Goal: Task Accomplishment & Management: Manage account settings

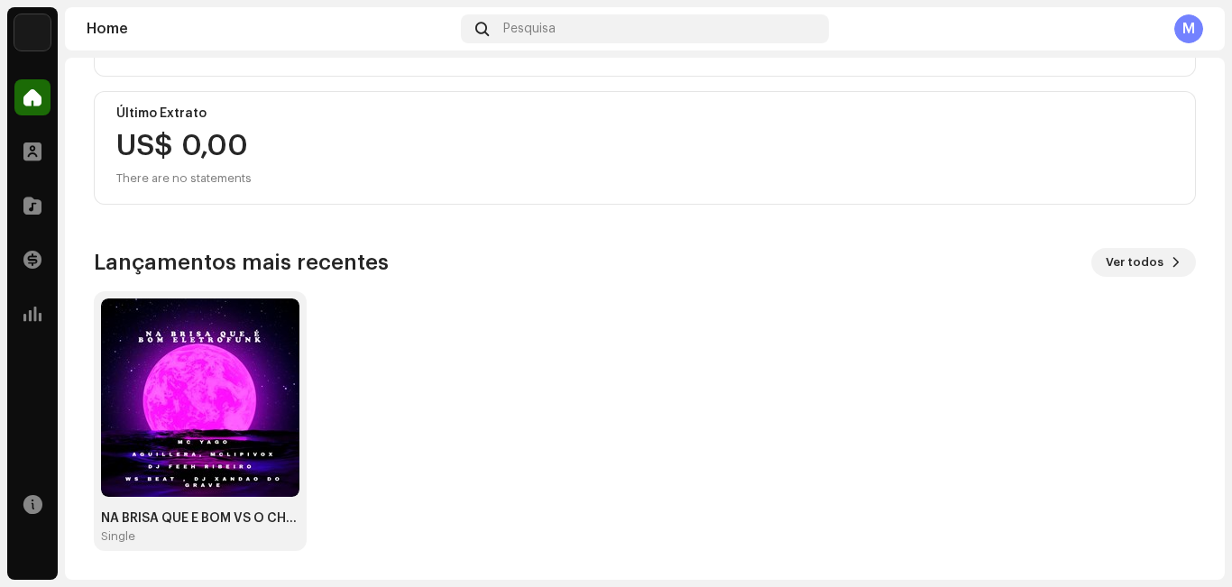
scroll to position [33, 0]
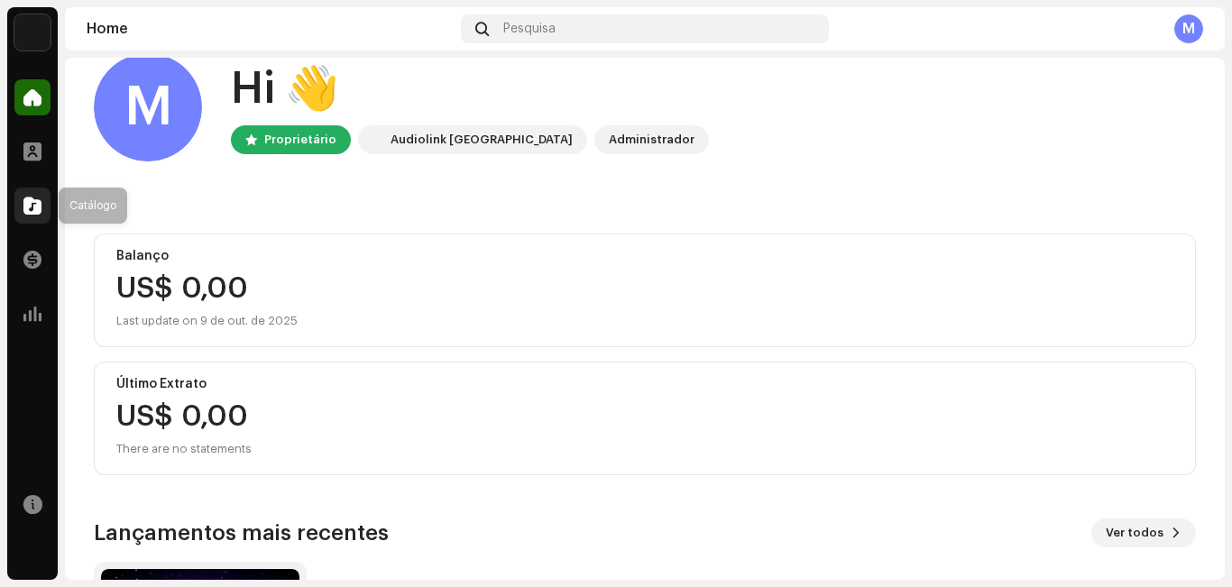
click at [41, 206] on div at bounding box center [32, 206] width 36 height 36
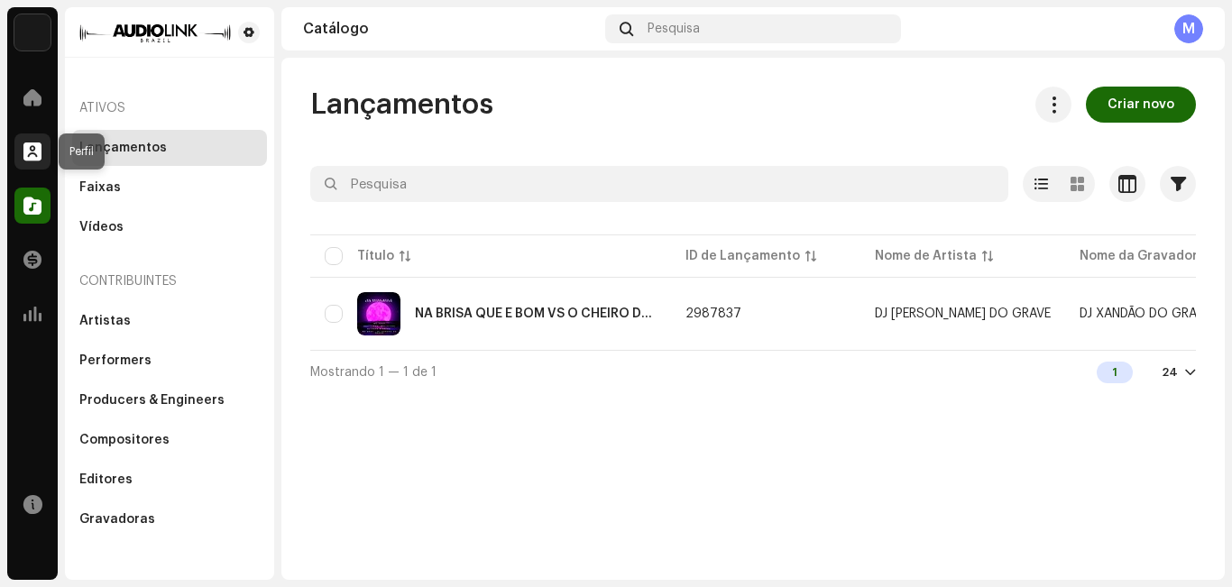
click at [21, 158] on div at bounding box center [32, 151] width 36 height 36
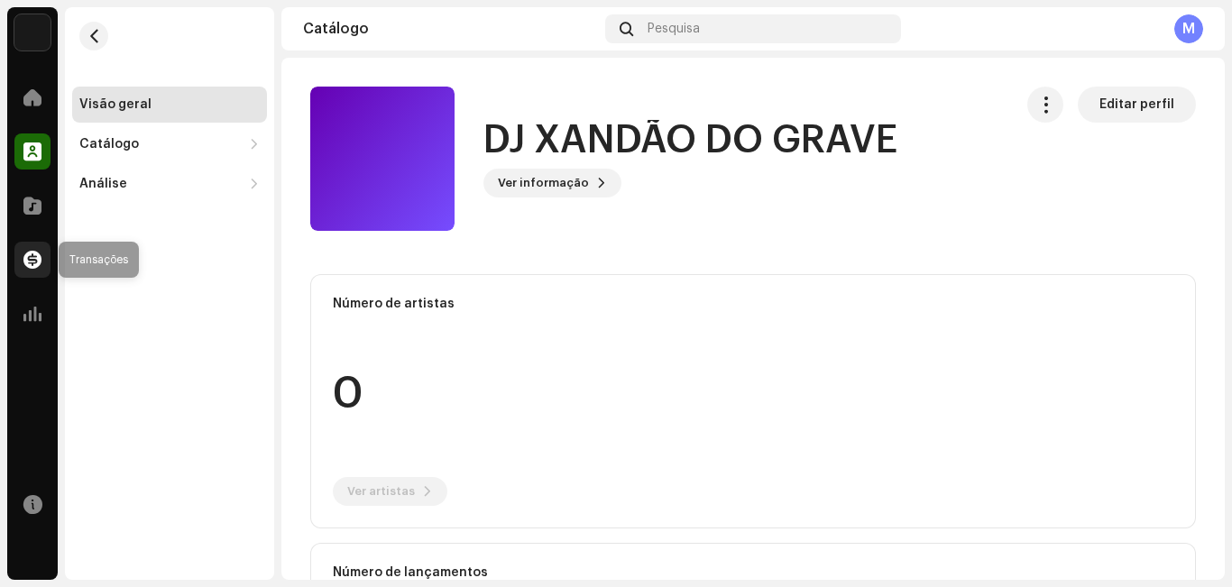
click at [41, 255] on div at bounding box center [32, 260] width 36 height 36
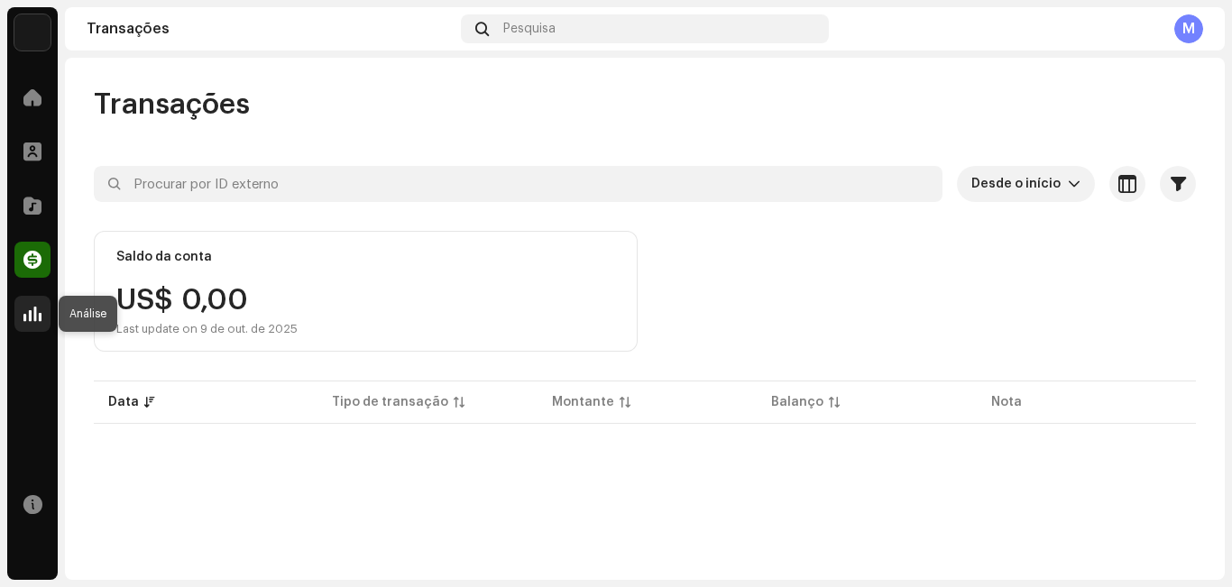
click at [42, 316] on div at bounding box center [32, 314] width 36 height 36
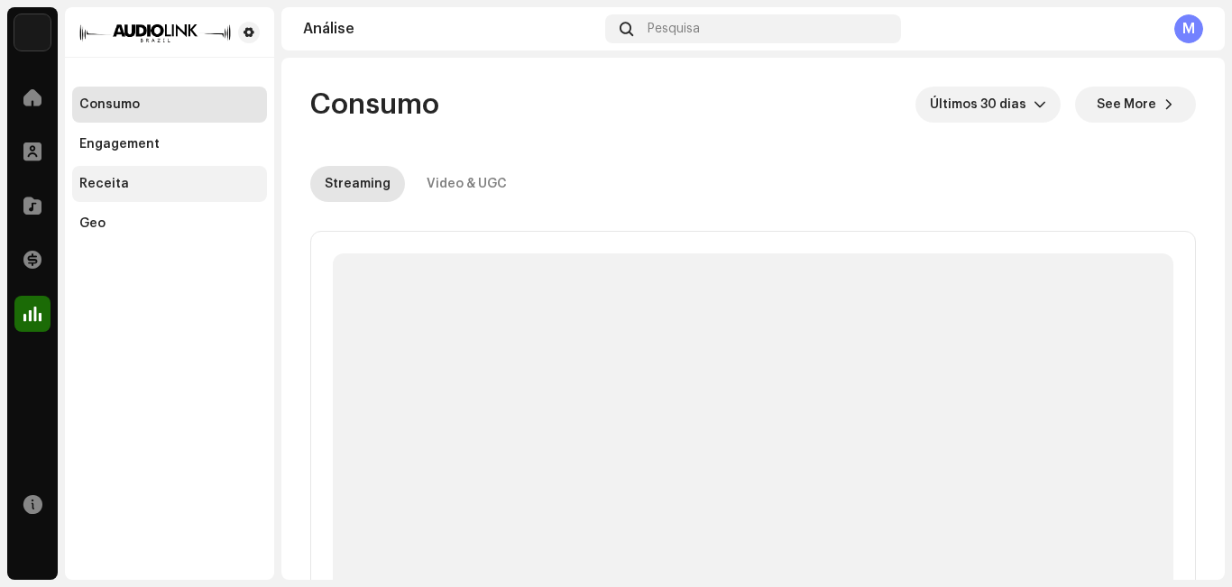
click at [135, 174] on div "Receita" at bounding box center [169, 184] width 195 height 36
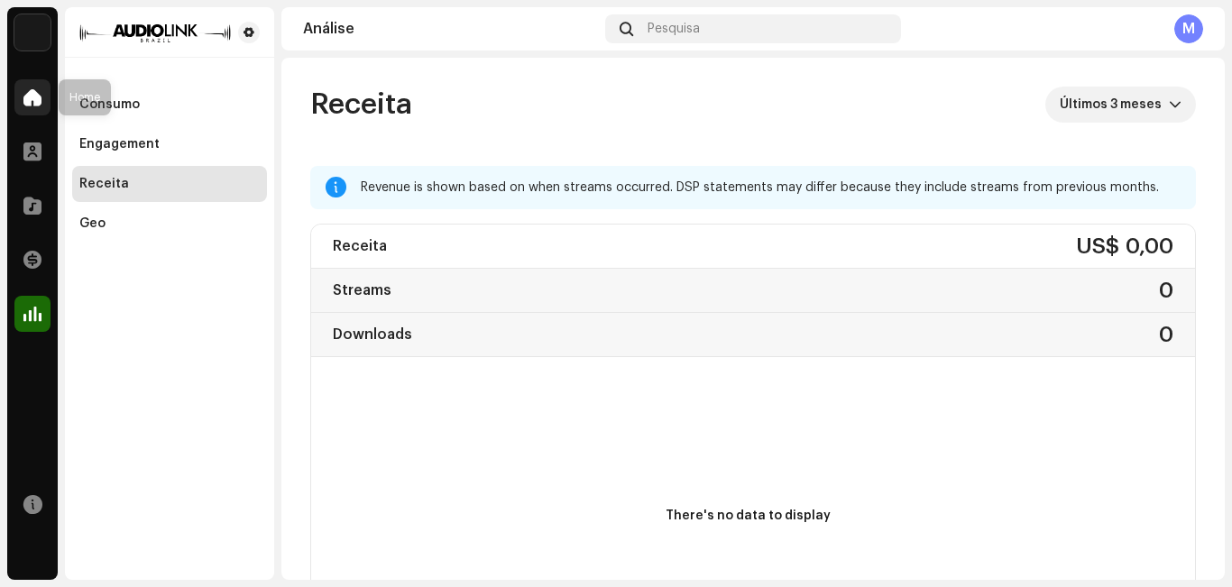
click at [36, 107] on div at bounding box center [32, 97] width 36 height 36
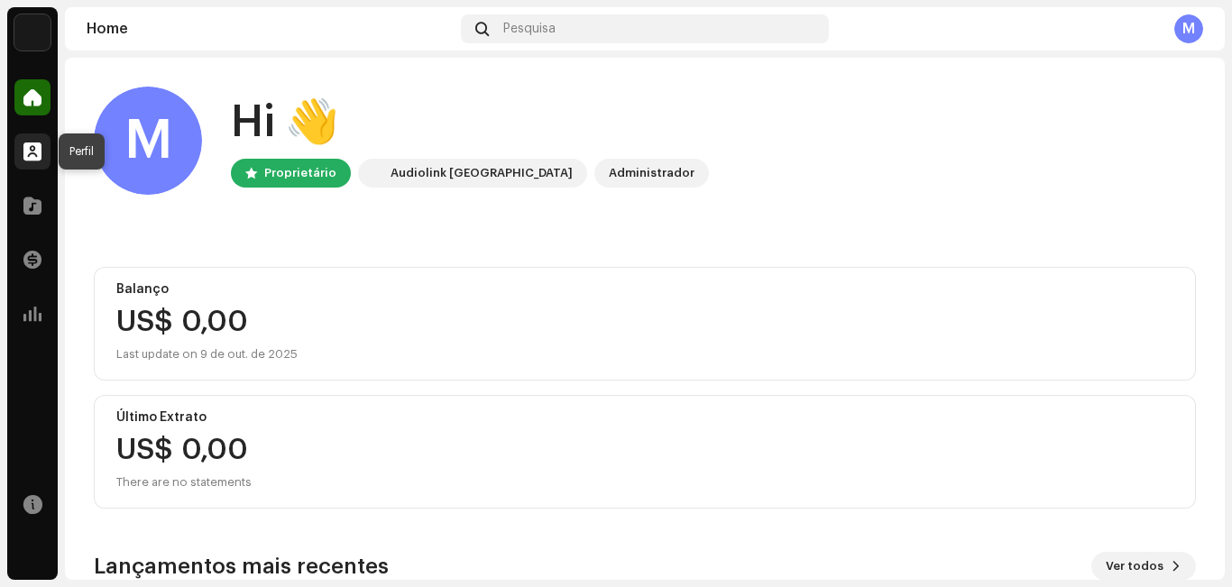
click at [37, 156] on span at bounding box center [32, 151] width 18 height 14
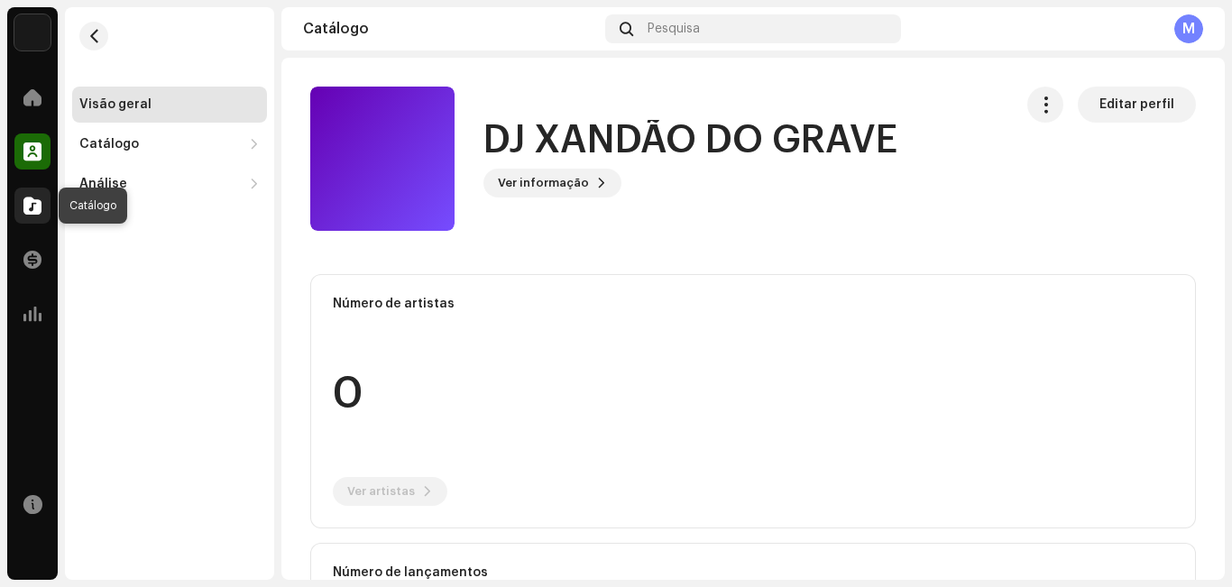
click at [33, 206] on span at bounding box center [32, 205] width 18 height 14
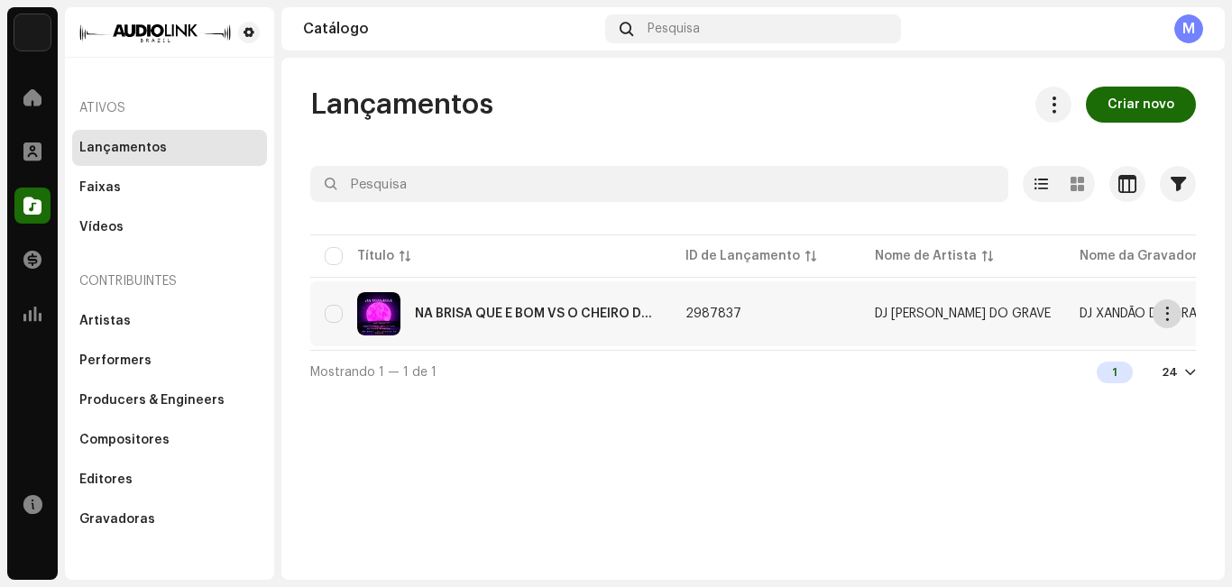
click at [1172, 318] on span "button" at bounding box center [1168, 314] width 14 height 14
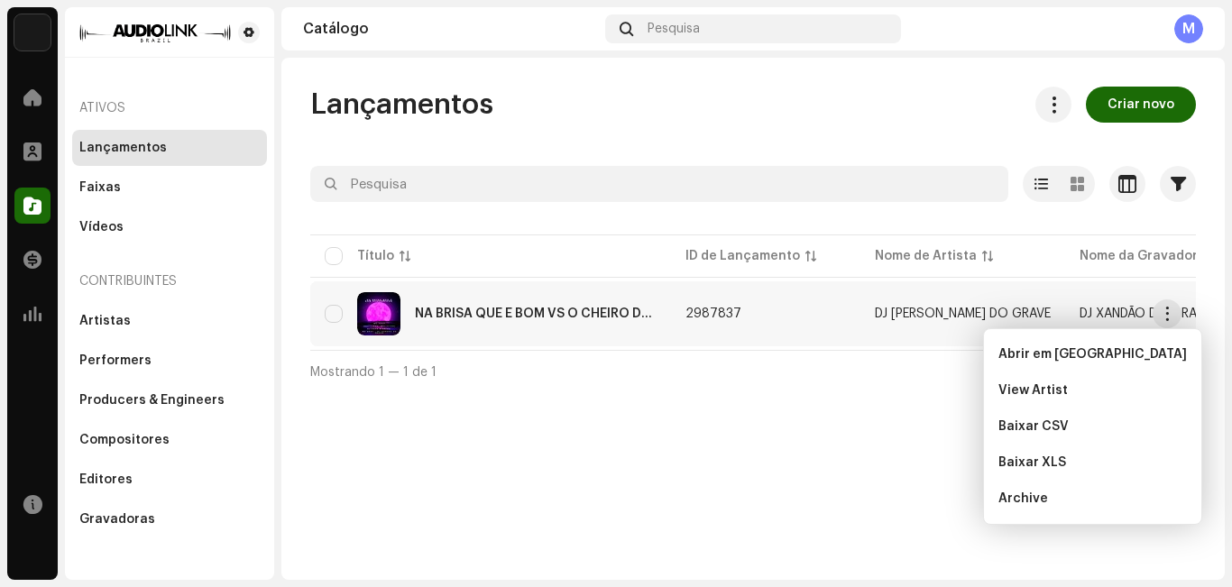
click at [710, 450] on div "Lançamentos Criar novo Selecionado 0 Opções Filtros Status de distribuição Nunc…" at bounding box center [752, 319] width 943 height 522
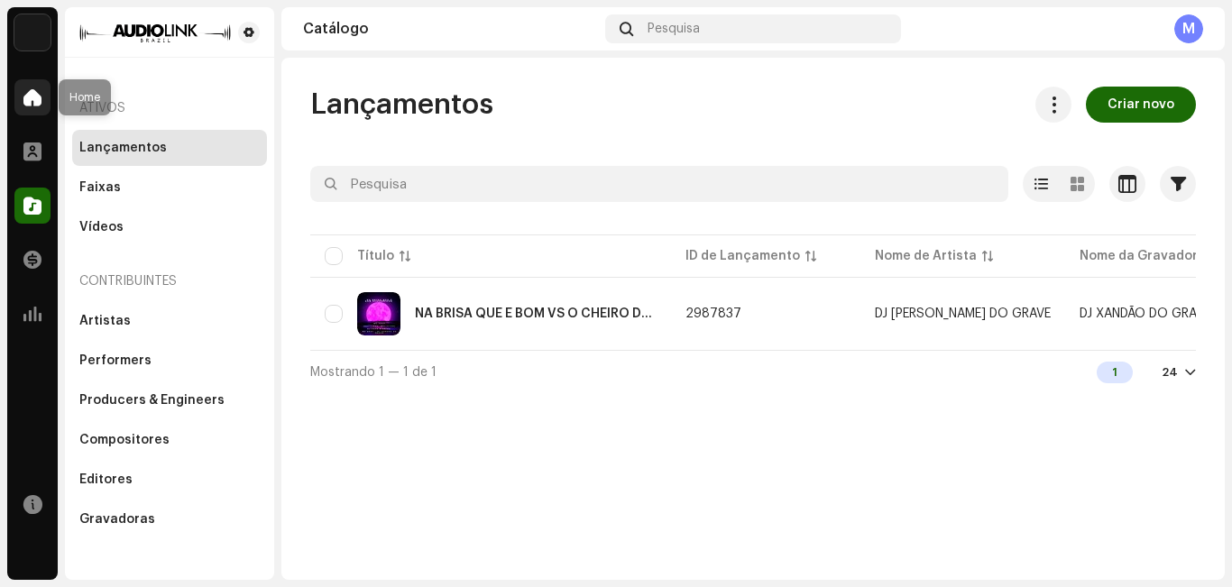
click at [44, 91] on div at bounding box center [32, 97] width 36 height 36
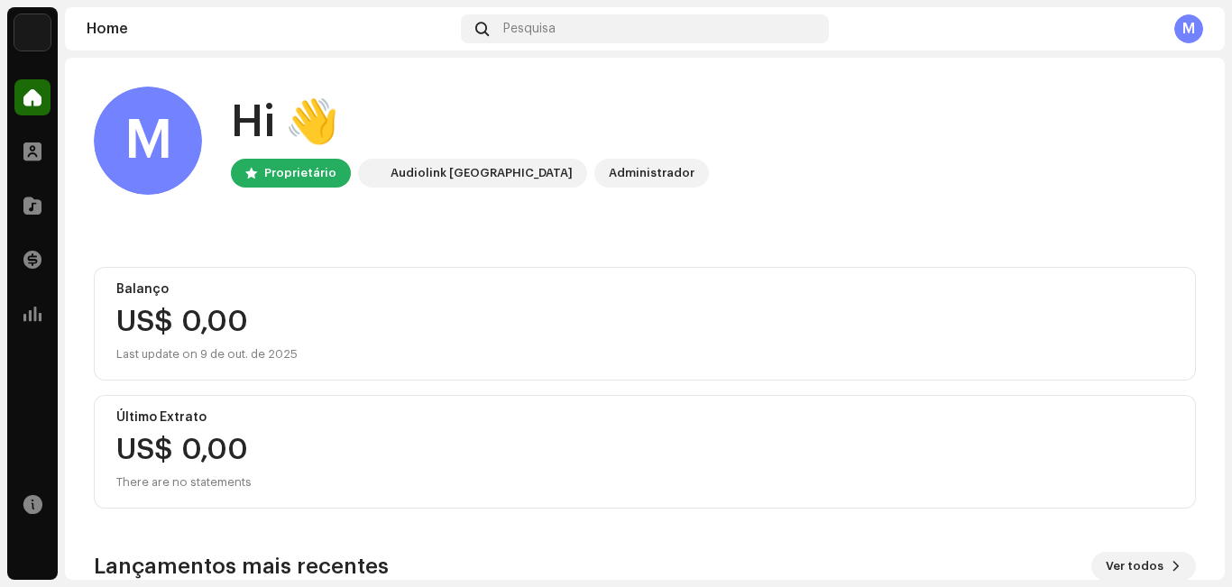
click at [1189, 26] on div "M" at bounding box center [1188, 28] width 29 height 29
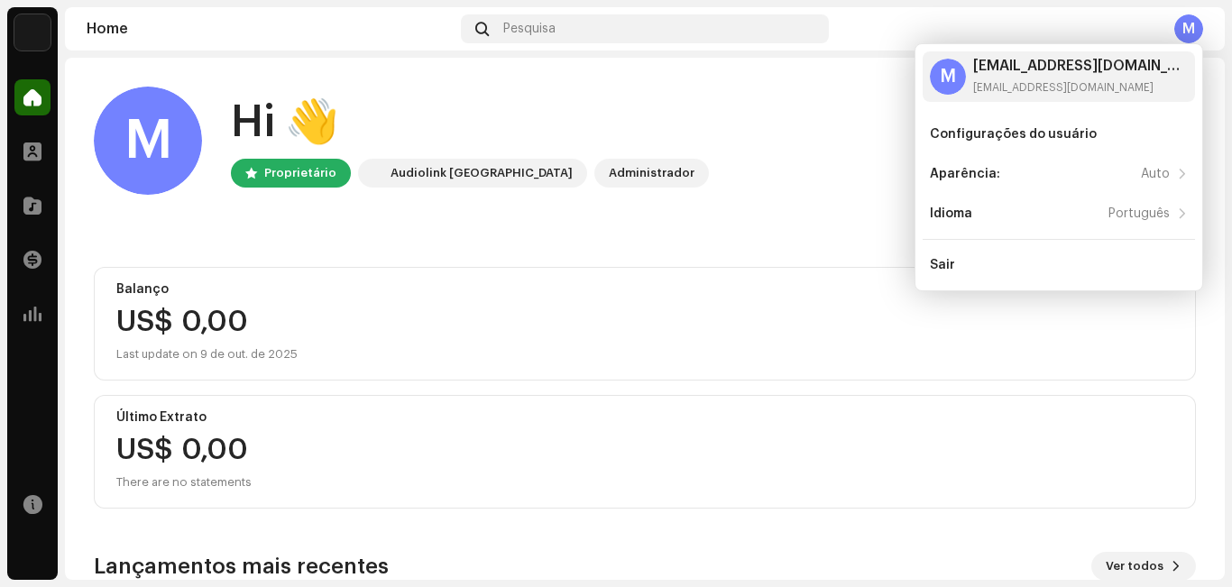
click at [697, 149] on div "M Hi 👋 Proprietário Audiolink [GEOGRAPHIC_DATA] Administrador" at bounding box center [645, 141] width 1102 height 108
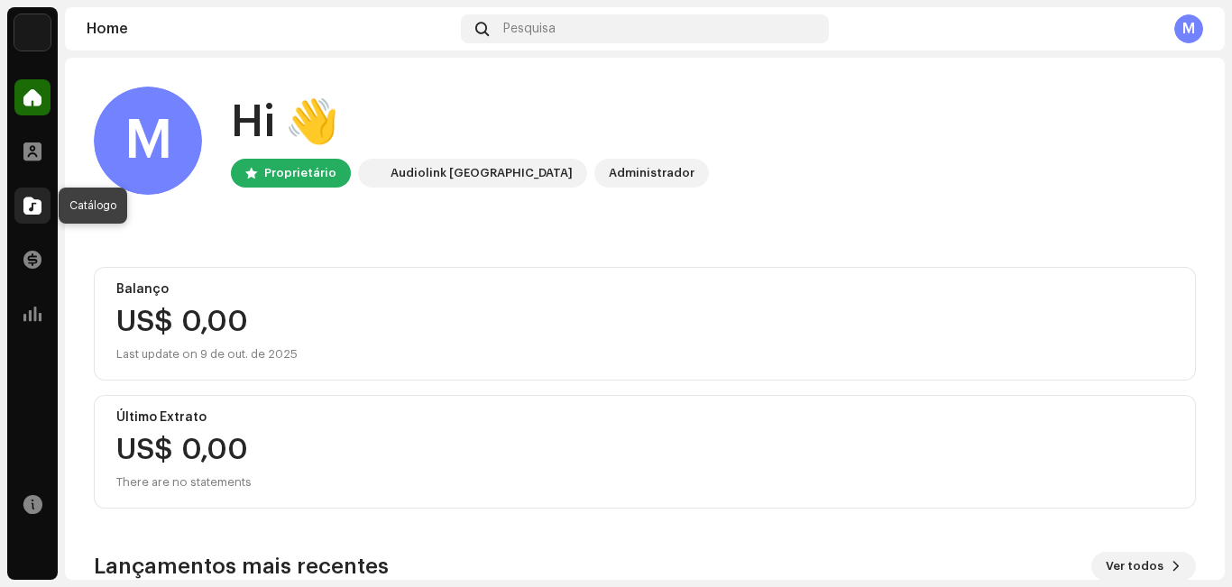
click at [33, 199] on span at bounding box center [32, 205] width 18 height 14
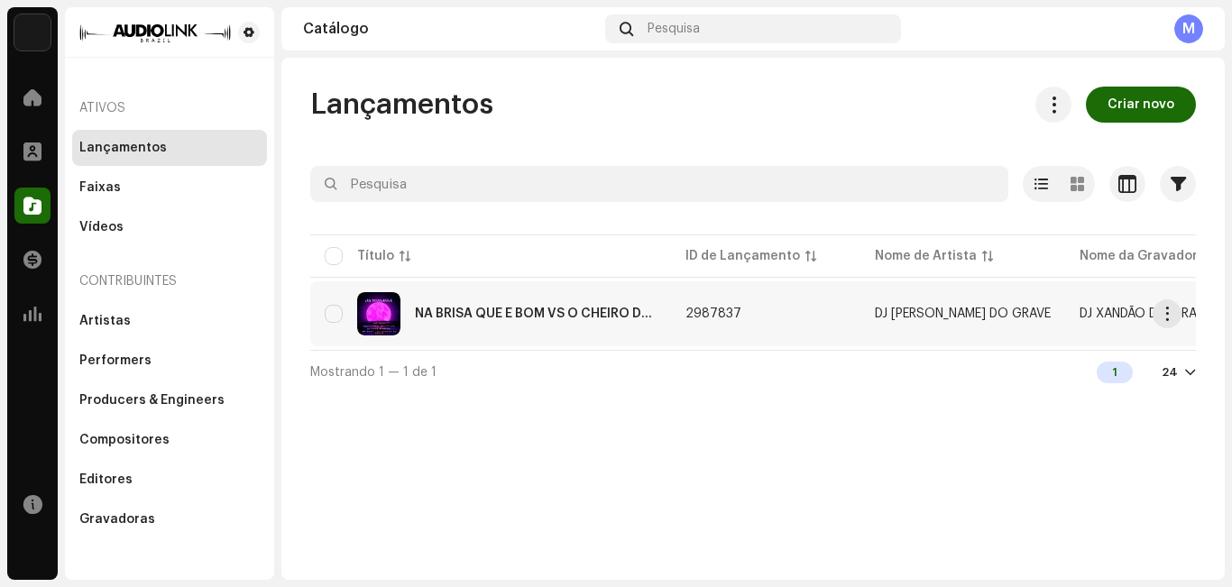
click at [1031, 298] on td "DJ [PERSON_NAME] DO GRAVE" at bounding box center [962, 313] width 205 height 65
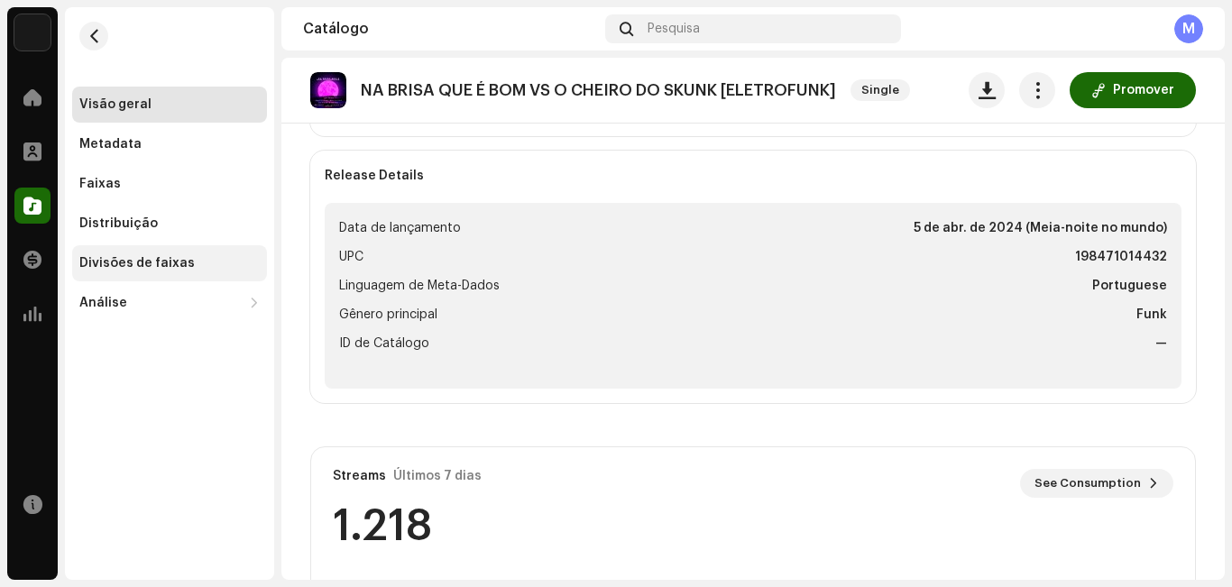
scroll to position [387, 0]
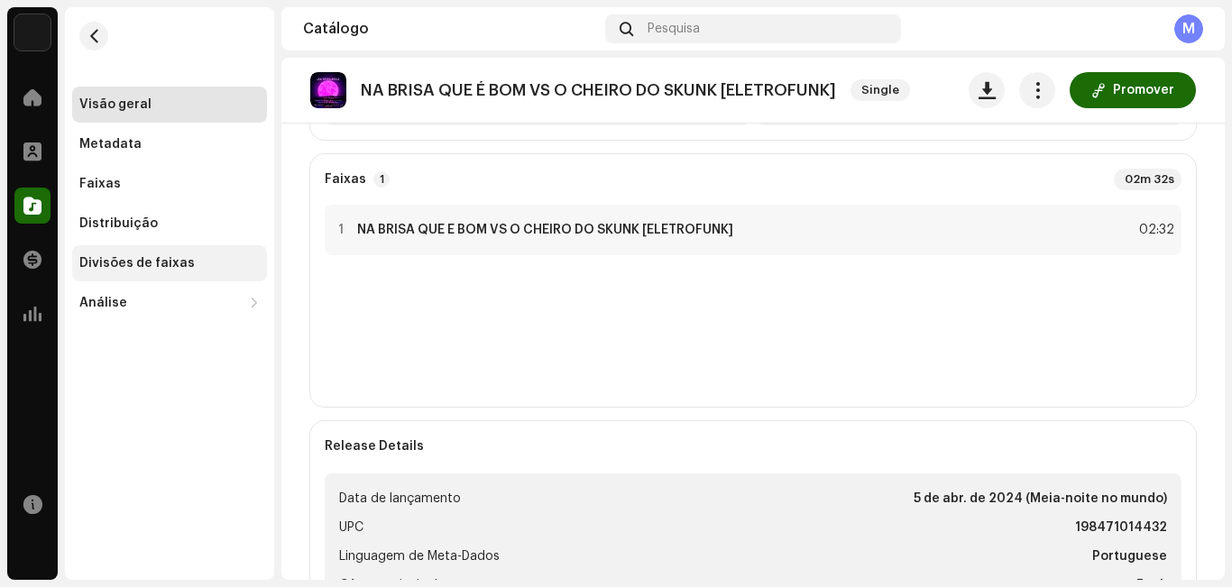
click at [135, 263] on div "Divisões de faixas" at bounding box center [136, 263] width 115 height 14
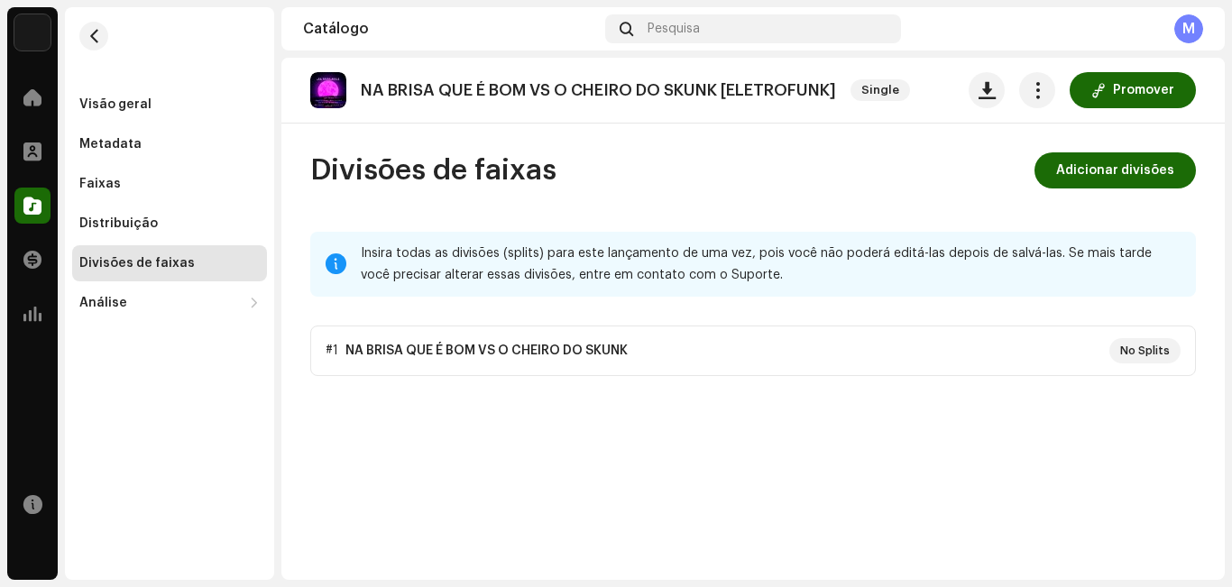
click at [483, 352] on p-accordion "#1 NA BRISA QUE É BOM VS O CHEIRO DO SKUNK No Splits" at bounding box center [753, 351] width 886 height 51
click at [1084, 175] on span "Adicionar divisões" at bounding box center [1115, 170] width 118 height 36
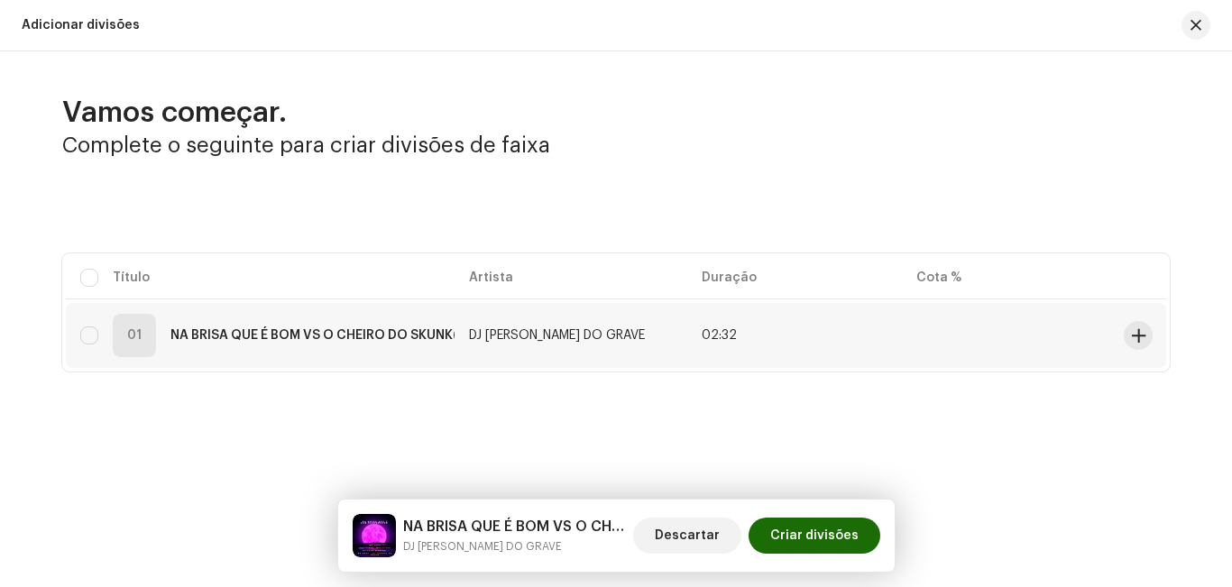
click at [69, 338] on td "01 NA BRISA QUE É BOM VS O CHEIRO DO SKUNK (ELETROFUNK)" at bounding box center [260, 335] width 389 height 65
click at [86, 336] on input "checkbox" at bounding box center [89, 336] width 18 height 18
checkbox input "true"
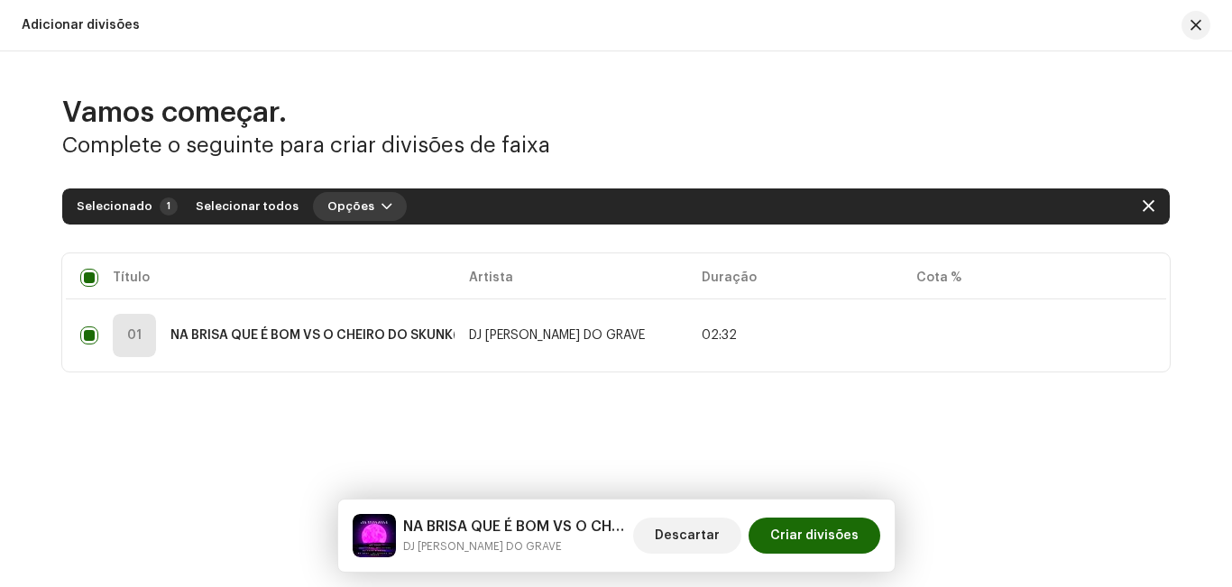
click at [357, 206] on button "Opções" at bounding box center [360, 206] width 94 height 29
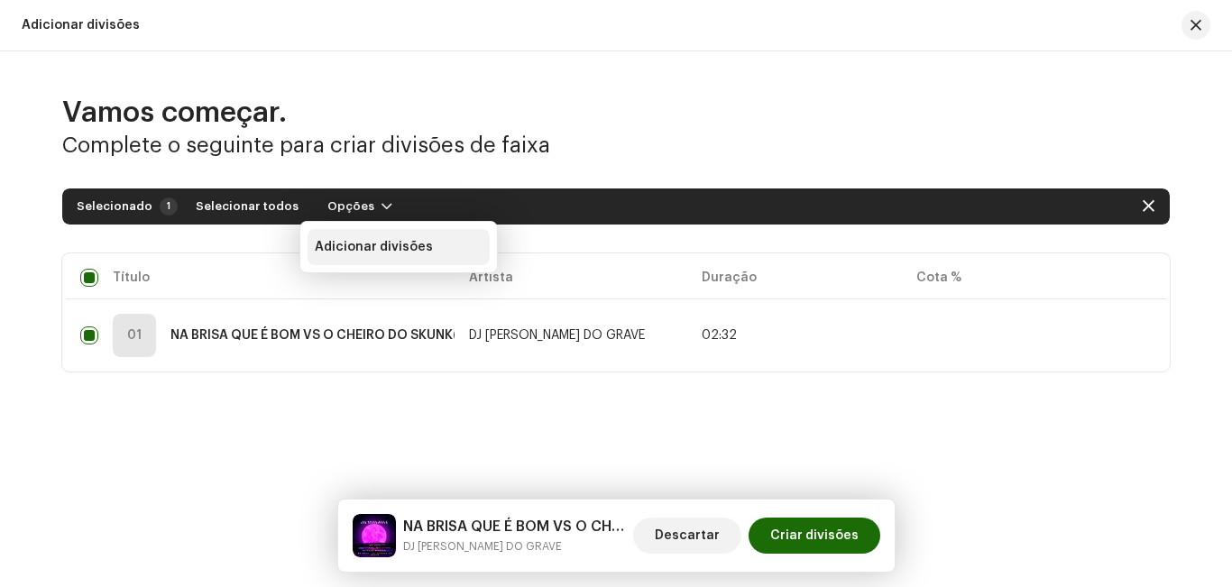
click at [363, 253] on span "Adicionar divisões" at bounding box center [374, 247] width 118 height 14
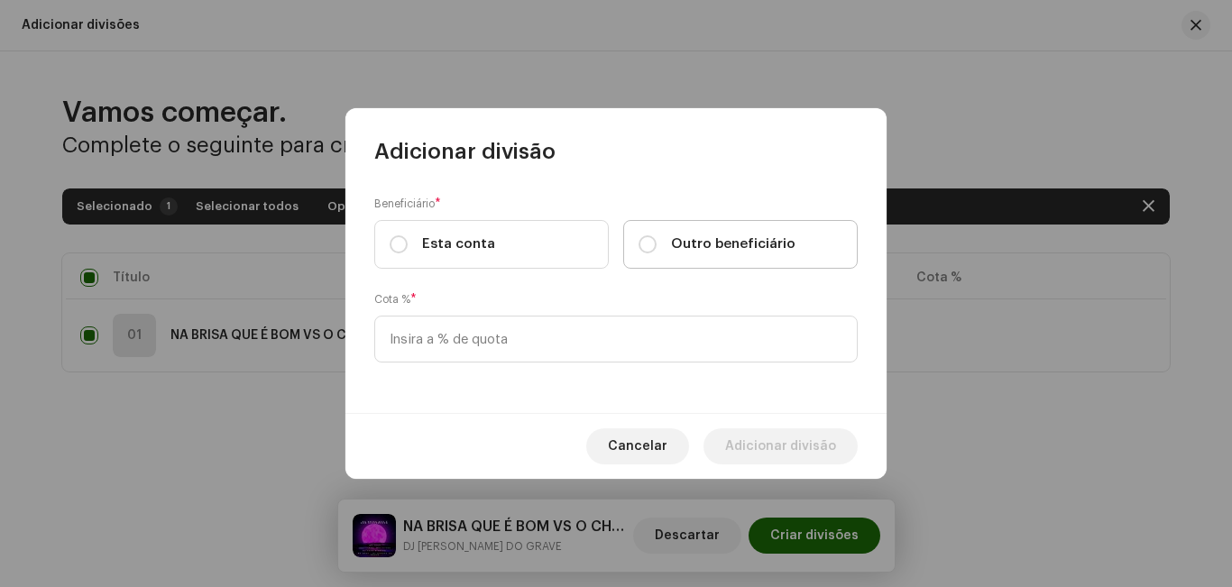
click at [663, 244] on div "Outro beneficiário" at bounding box center [717, 245] width 157 height 20
click at [657, 244] on input "Outro beneficiário" at bounding box center [648, 244] width 18 height 18
radio input "true"
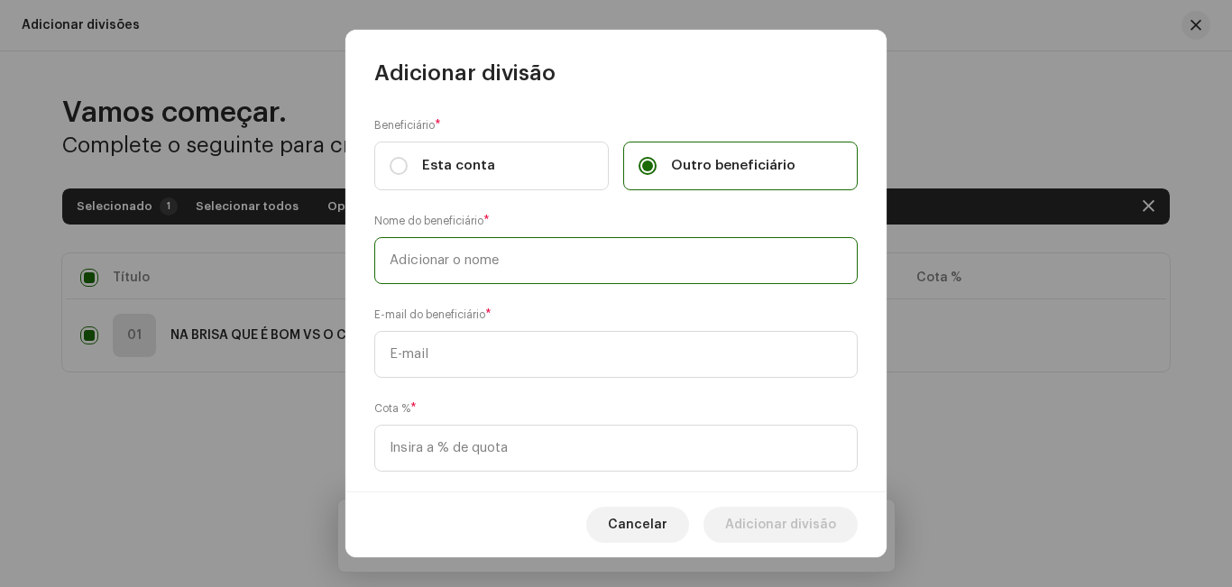
click at [528, 275] on input "text" at bounding box center [615, 260] width 483 height 47
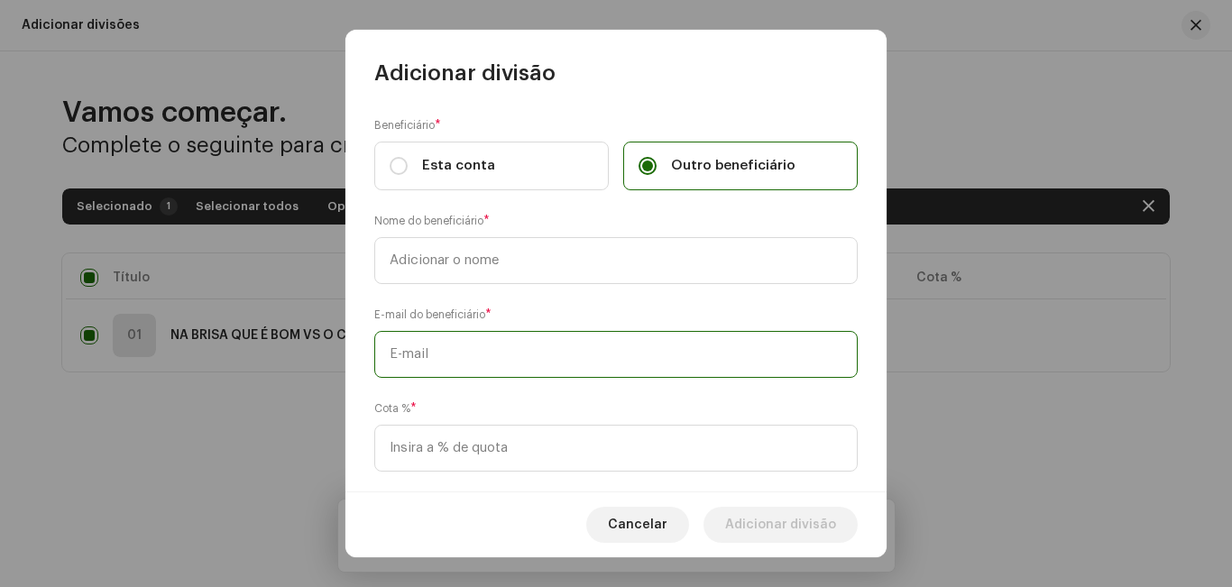
click at [481, 354] on input "text" at bounding box center [615, 354] width 483 height 47
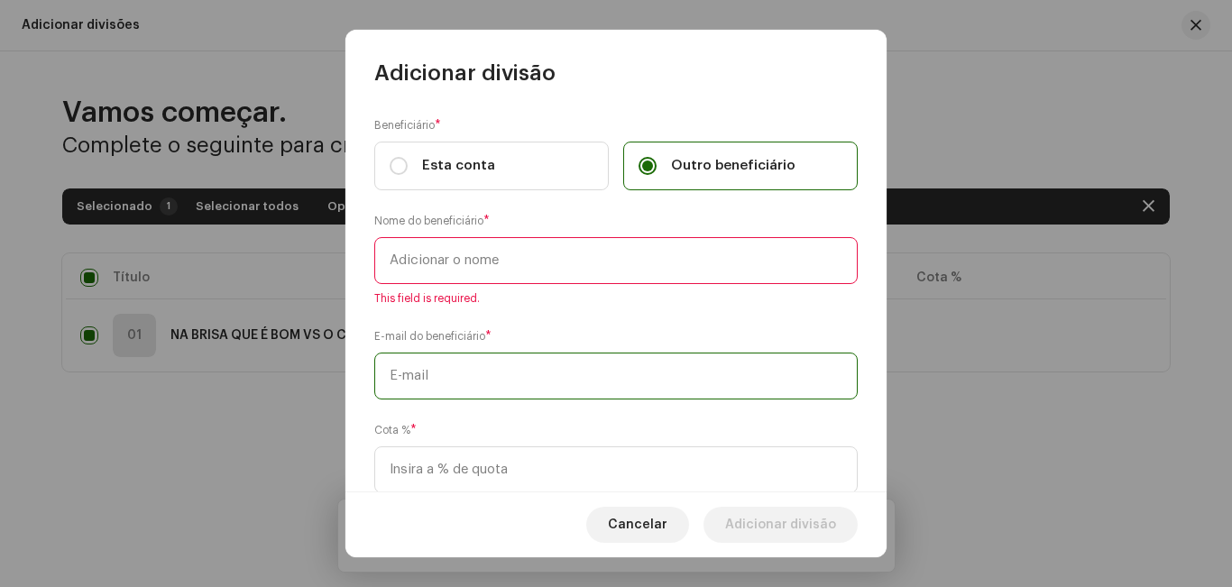
paste input "[EMAIL_ADDRESS][DOMAIN_NAME]"
click at [390, 376] on input "[EMAIL_ADDRESS][DOMAIN_NAME]" at bounding box center [615, 376] width 483 height 47
type input "[EMAIL_ADDRESS][DOMAIN_NAME]"
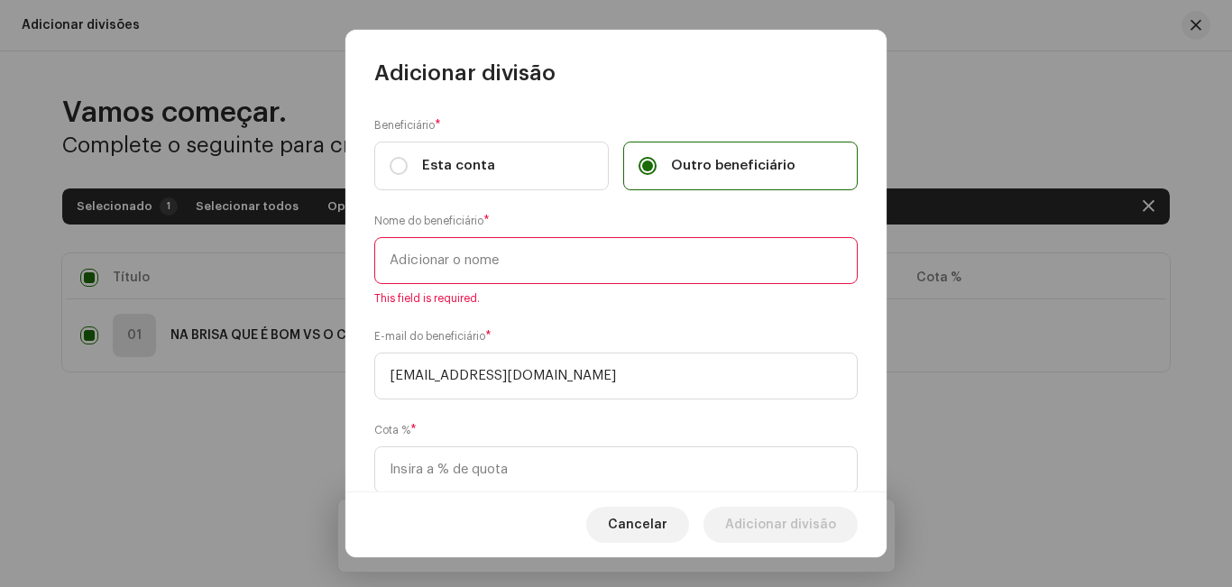
click at [510, 271] on input "text" at bounding box center [615, 260] width 483 height 47
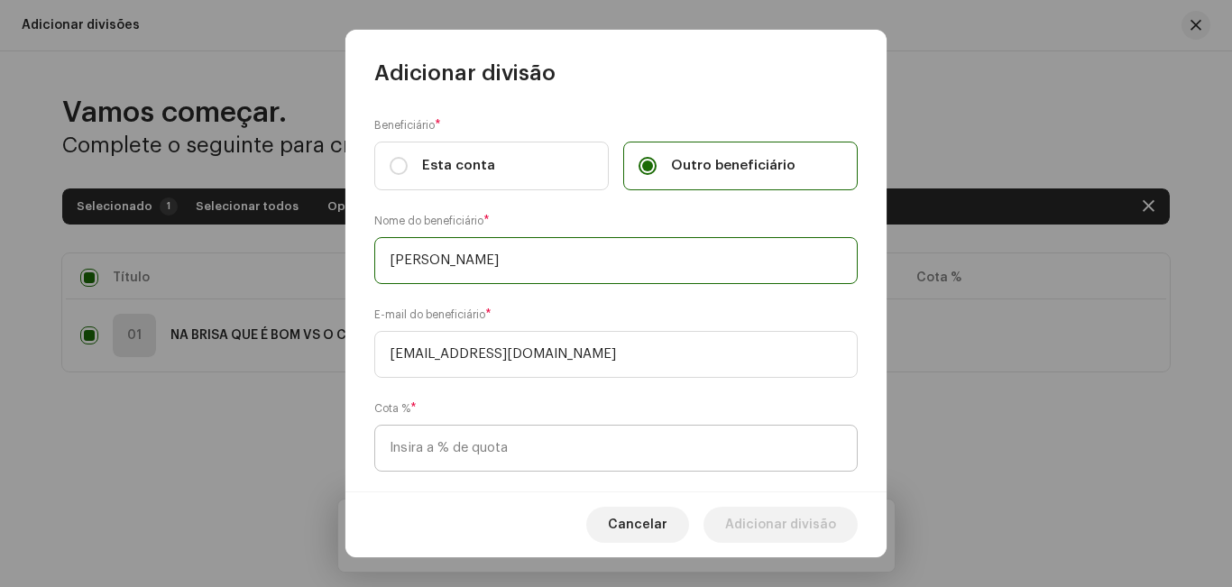
type input "[PERSON_NAME]"
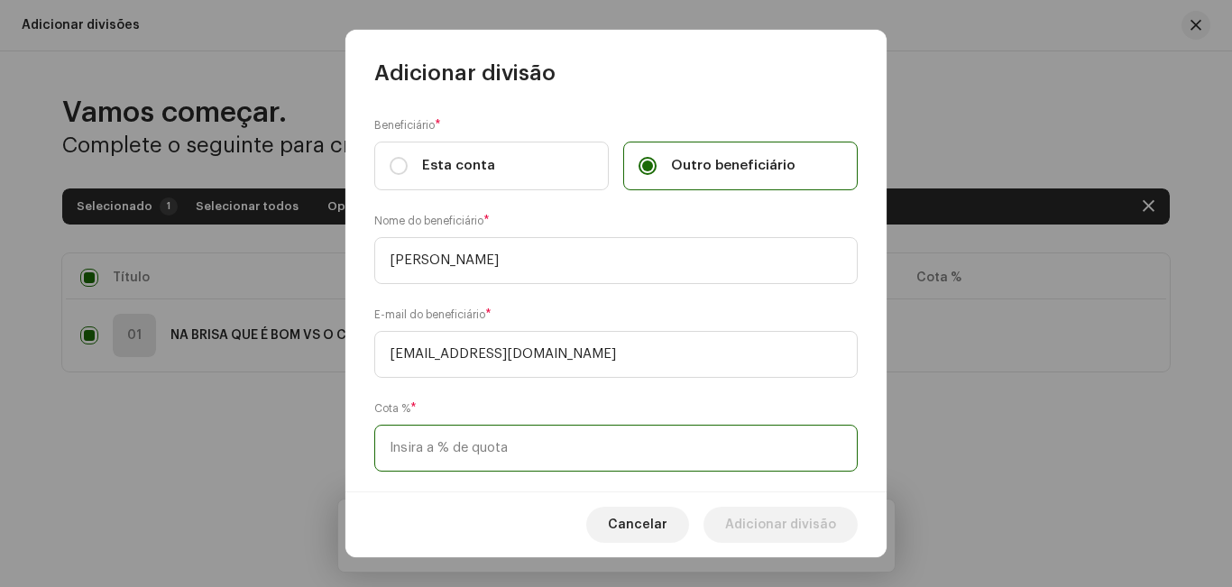
click at [446, 446] on input at bounding box center [615, 448] width 483 height 47
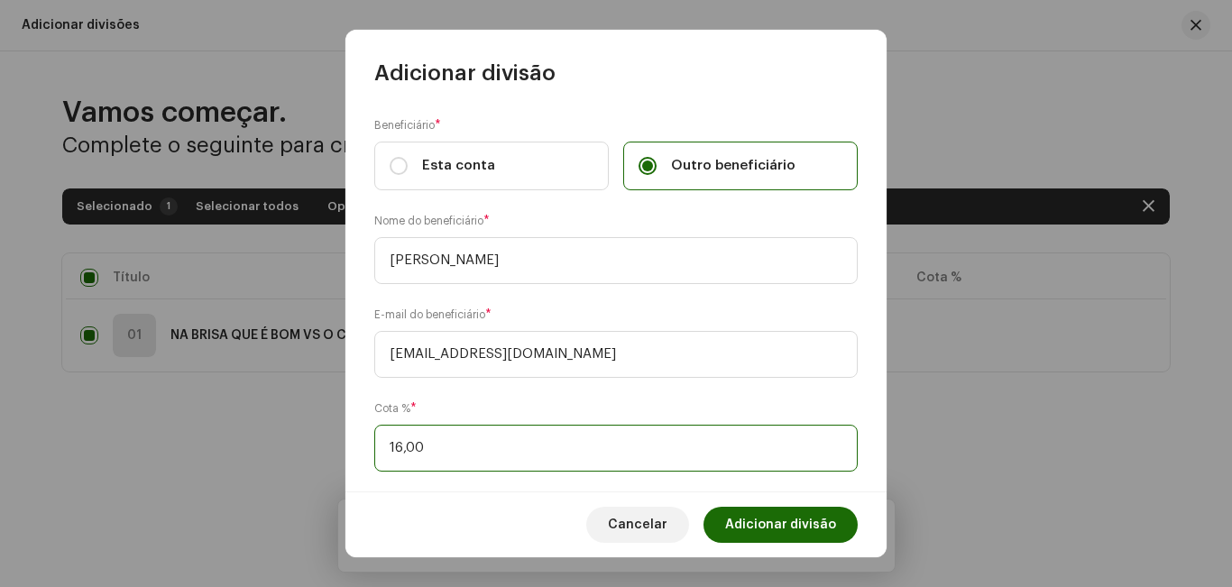
click at [413, 446] on input "16,00" at bounding box center [615, 448] width 483 height 47
click at [453, 446] on input "16,66" at bounding box center [615, 448] width 483 height 47
click at [490, 452] on input "16,60" at bounding box center [615, 448] width 483 height 47
type input "16,66"
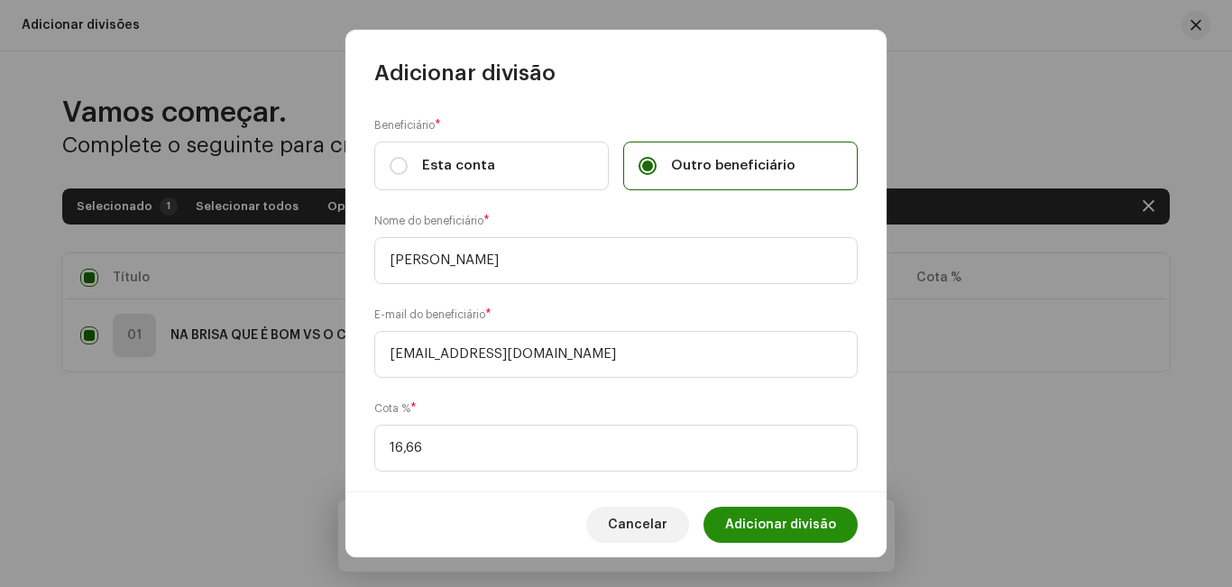
click at [771, 529] on span "Adicionar divisão" at bounding box center [780, 525] width 111 height 36
checkbox input "false"
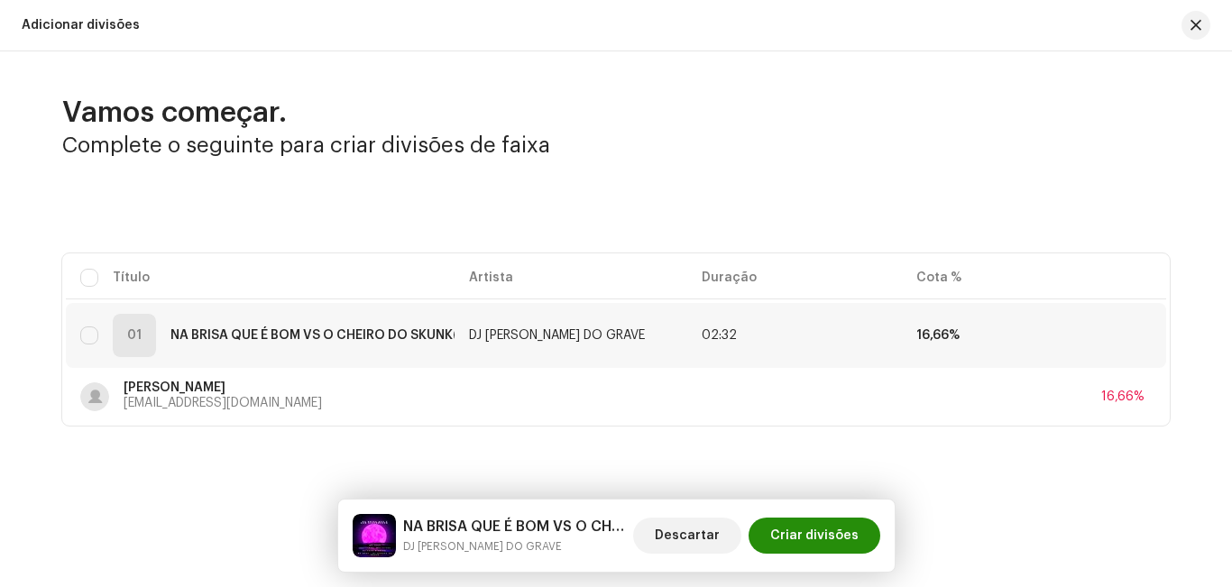
click at [828, 539] on span "Criar divisões" at bounding box center [814, 536] width 88 height 36
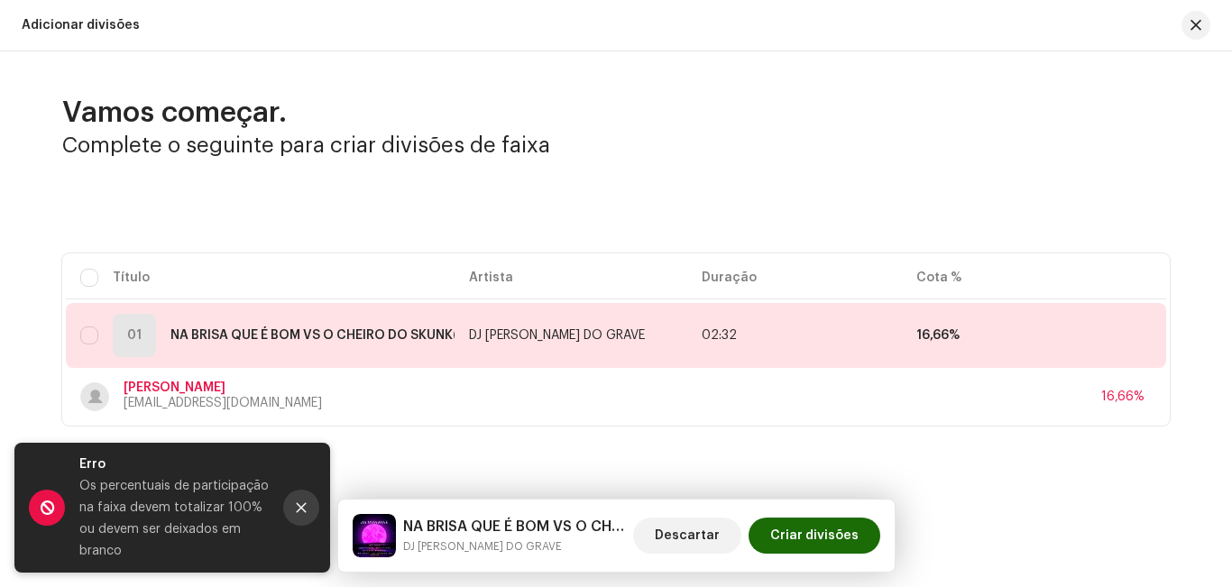
click at [299, 501] on icon "Close" at bounding box center [301, 507] width 13 height 13
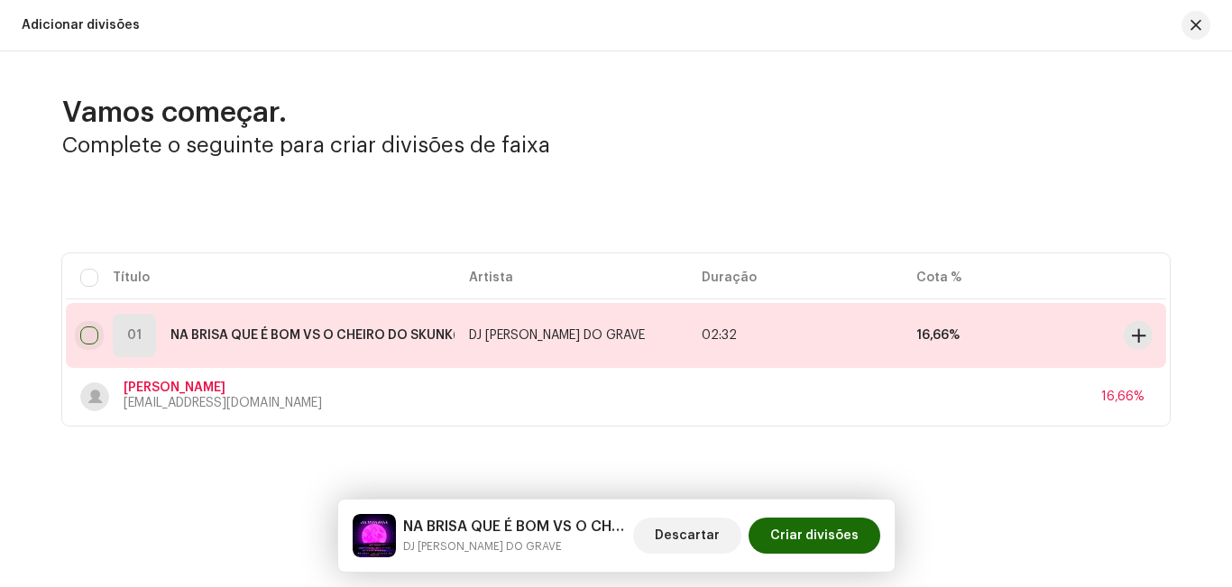
click at [96, 332] on input "checkbox" at bounding box center [89, 336] width 18 height 18
checkbox input "true"
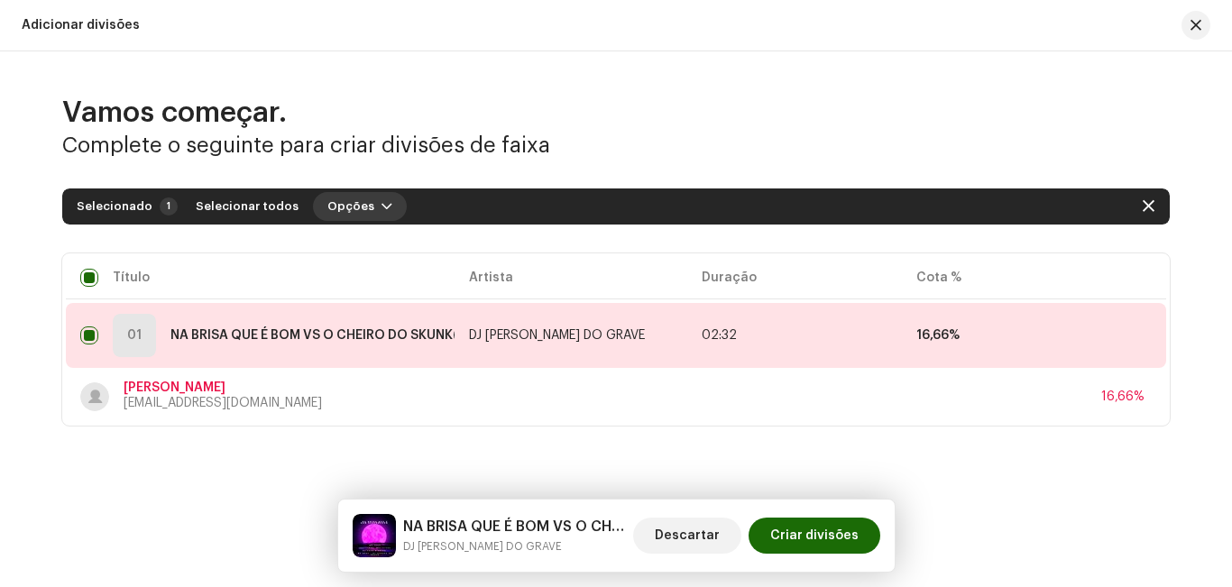
click at [338, 198] on span "Opções" at bounding box center [350, 207] width 47 height 36
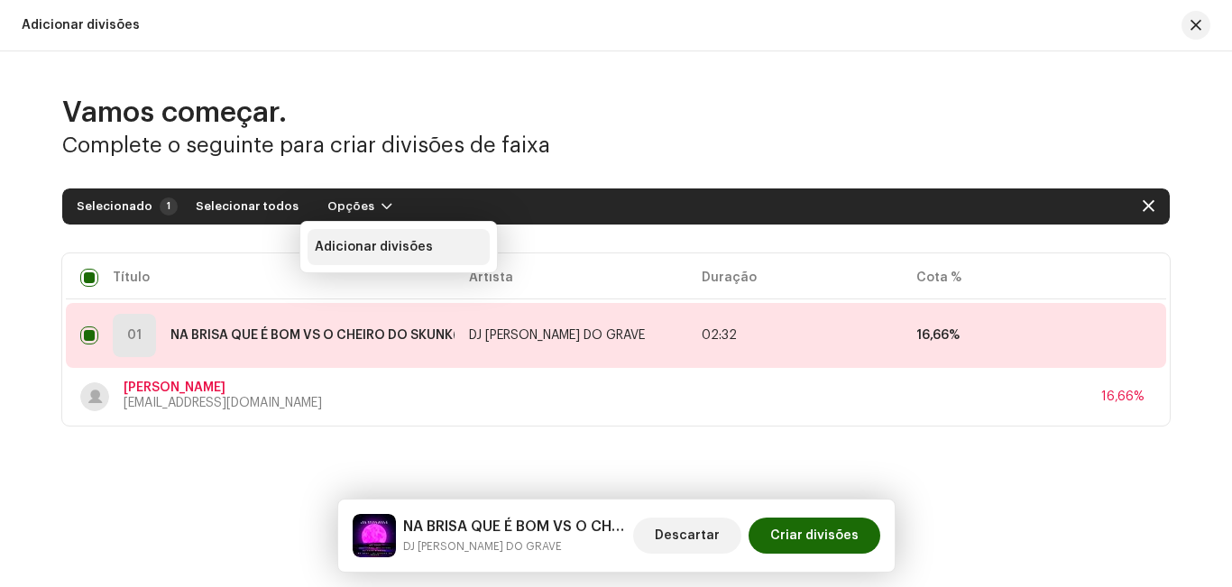
click at [372, 248] on span "Adicionar divisões" at bounding box center [374, 247] width 118 height 14
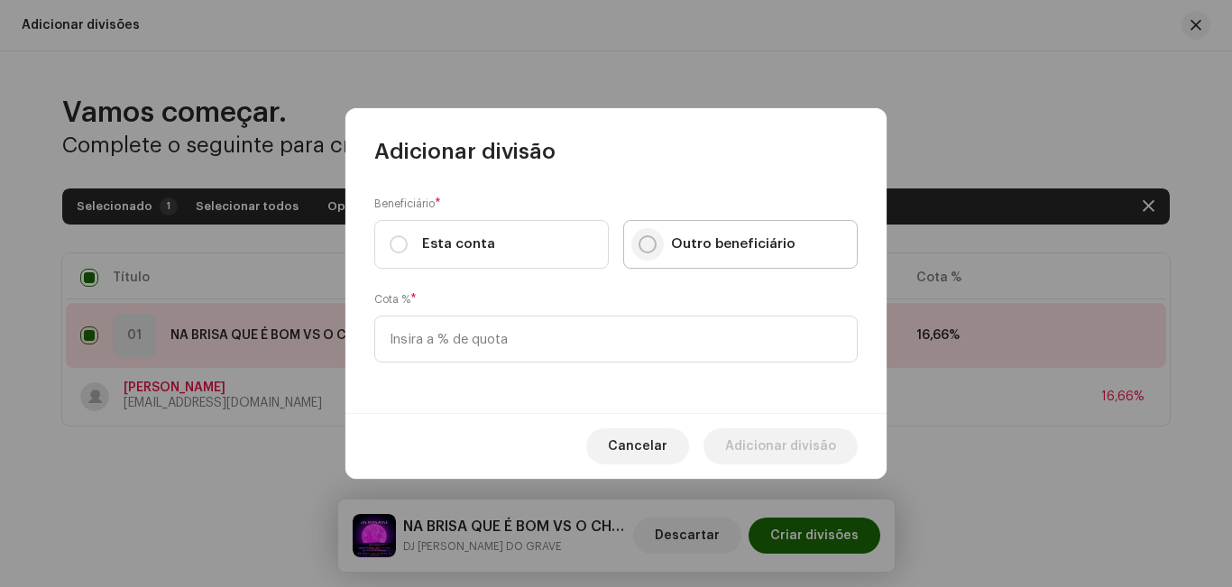
click at [647, 251] on input "Outro beneficiário" at bounding box center [648, 244] width 18 height 18
radio input "true"
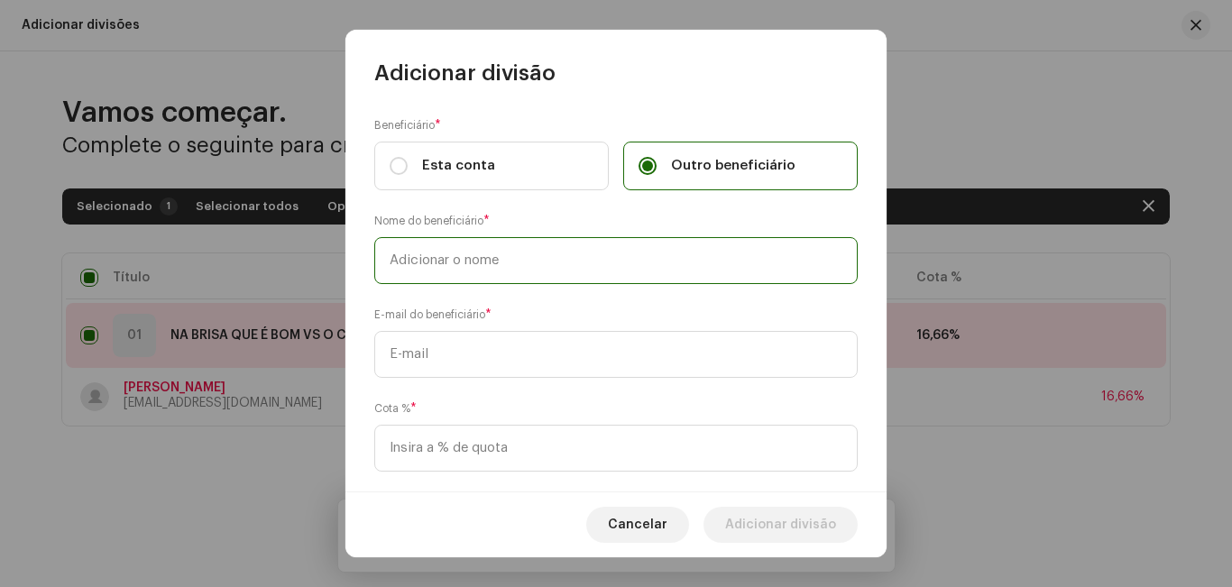
click at [617, 276] on input "text" at bounding box center [615, 260] width 483 height 47
click at [574, 322] on div "Beneficiário * Esta conta Outro beneficiário Nome do beneficiário * E-mail do b…" at bounding box center [615, 289] width 541 height 405
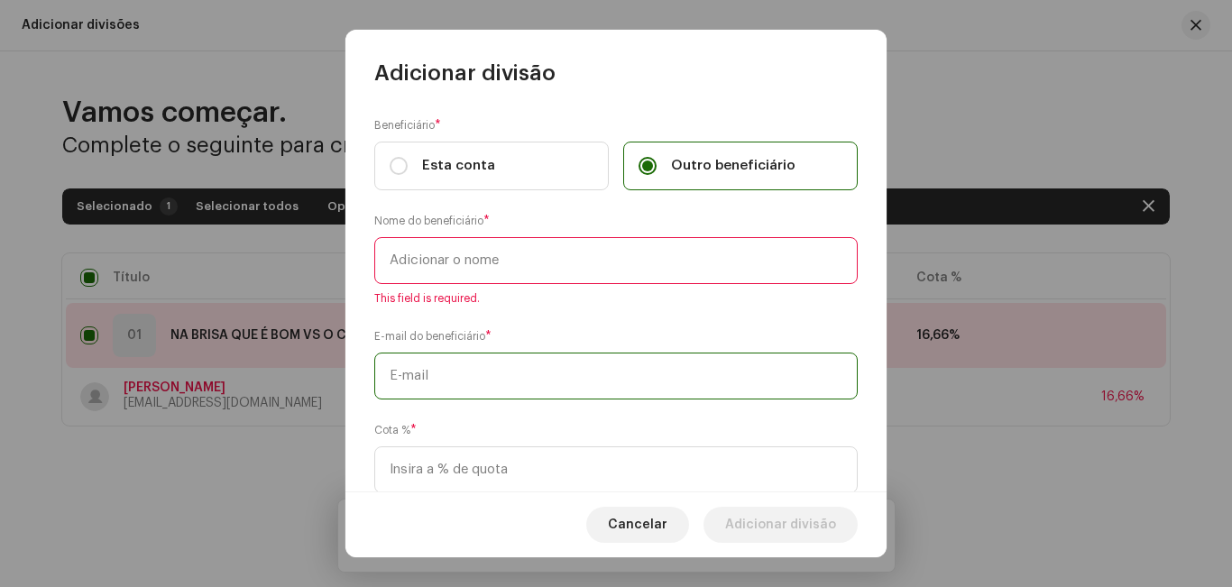
click at [574, 363] on input "text" at bounding box center [615, 376] width 483 height 47
paste input "[EMAIL_ADDRESS][DOMAIN_NAME]"
type input "[EMAIL_ADDRESS][DOMAIN_NAME]"
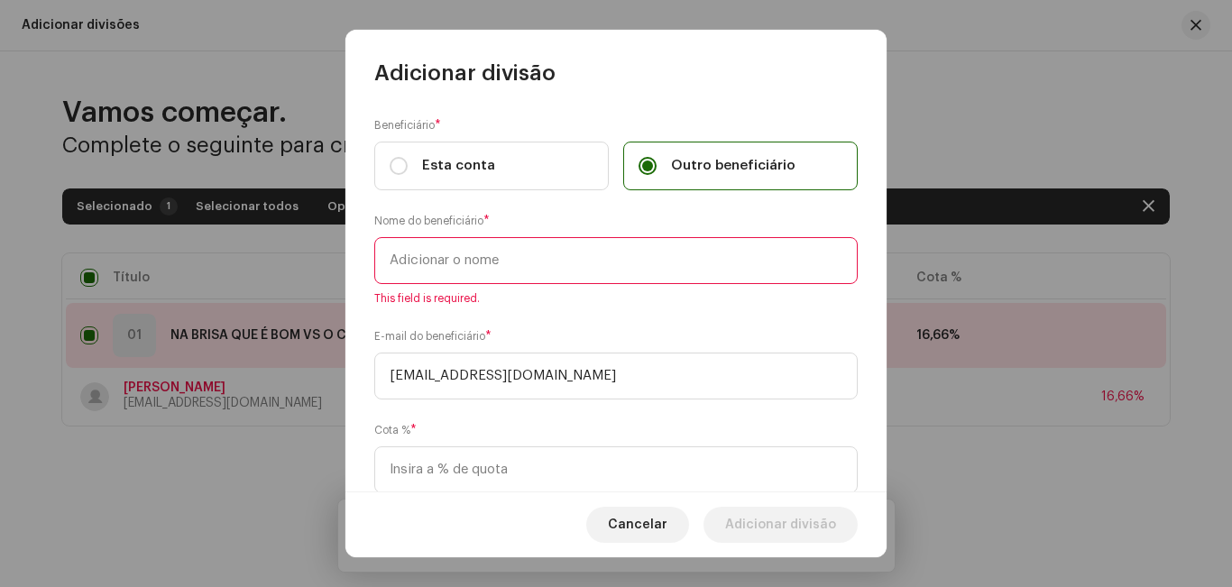
click at [616, 280] on input "text" at bounding box center [615, 260] width 483 height 47
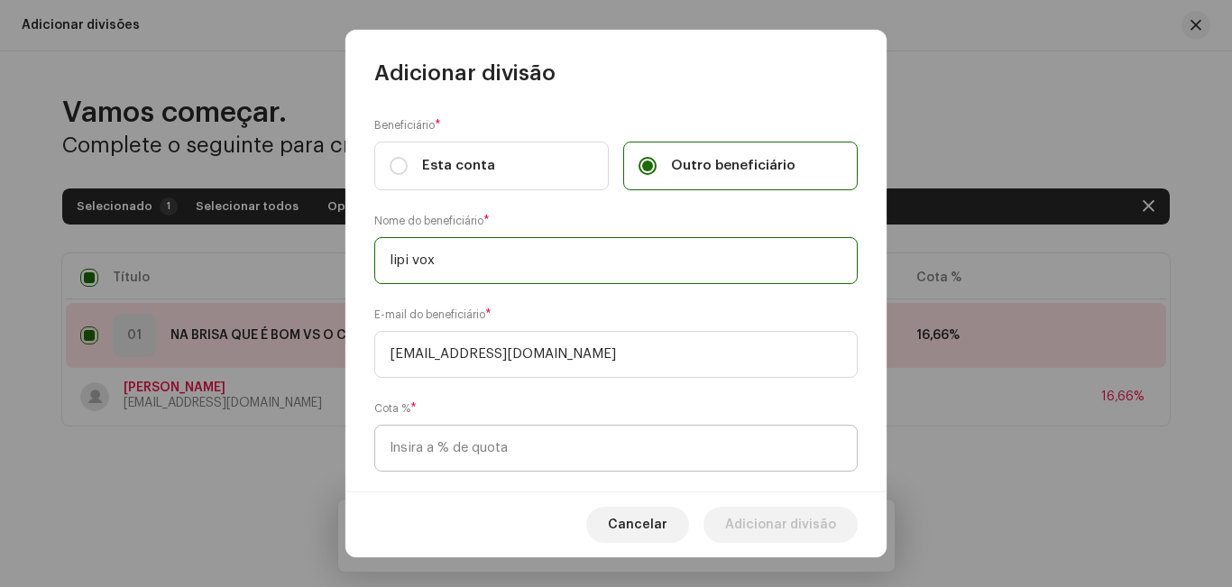
type input "lipi vox"
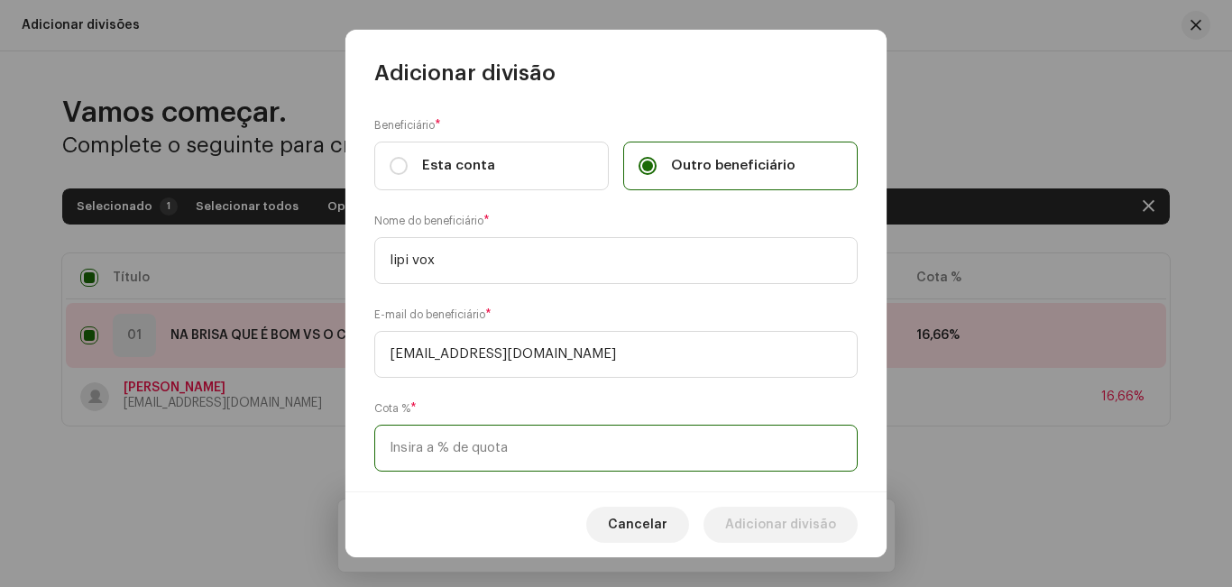
click at [602, 463] on input at bounding box center [615, 448] width 483 height 47
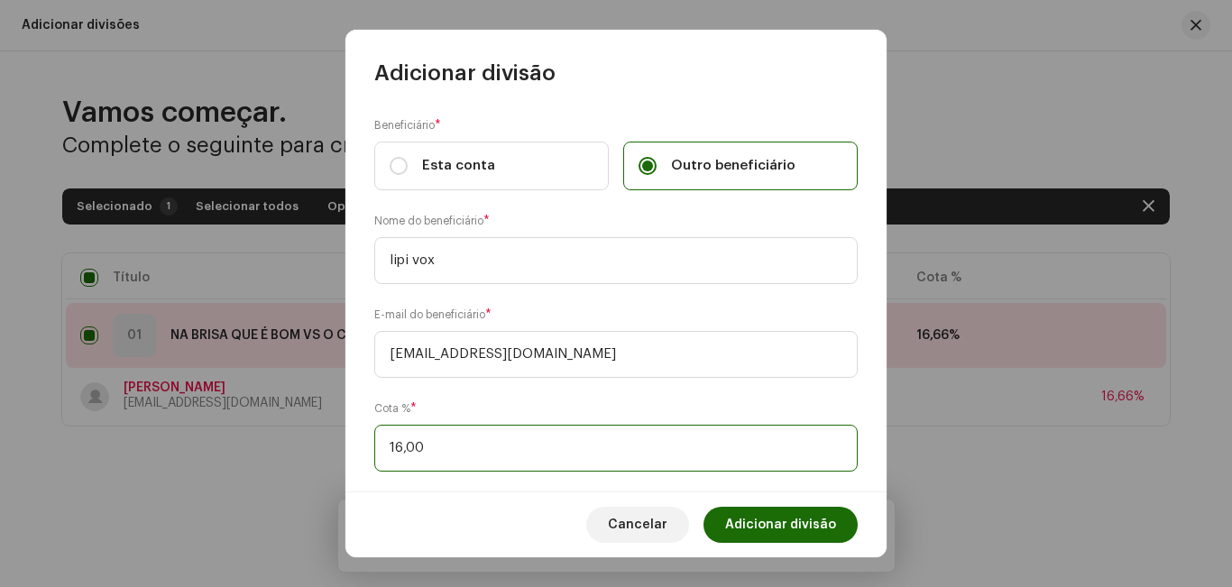
click at [604, 459] on input "16,00" at bounding box center [615, 448] width 483 height 47
type input "16,66"
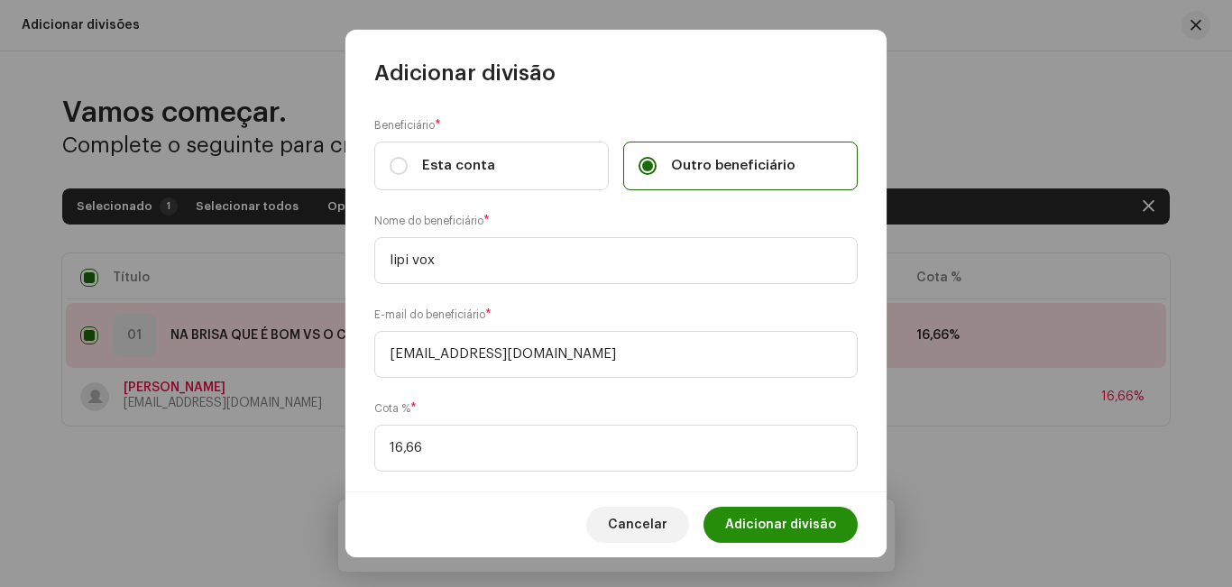
click at [830, 520] on span "Adicionar divisão" at bounding box center [780, 525] width 111 height 36
checkbox input "false"
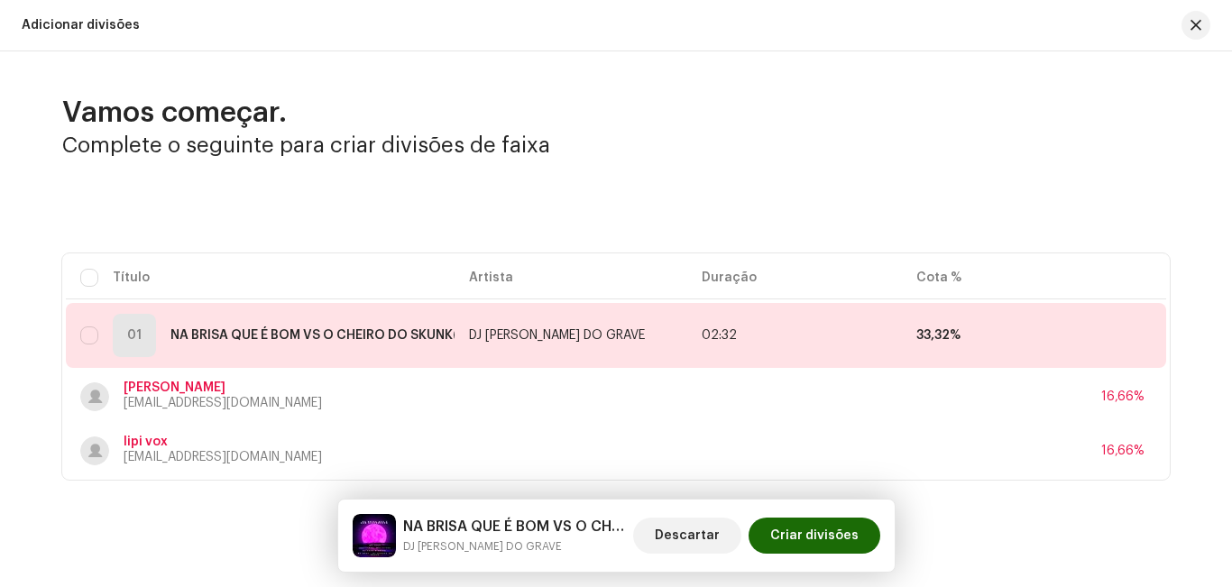
drag, startPoint x: 94, startPoint y: 335, endPoint x: 446, endPoint y: 412, distance: 361.1
click at [95, 332] on div "01 NA BRISA QUE É BOM VS O CHEIRO DO SKUNK (ELETROFUNK)" at bounding box center [260, 335] width 360 height 43
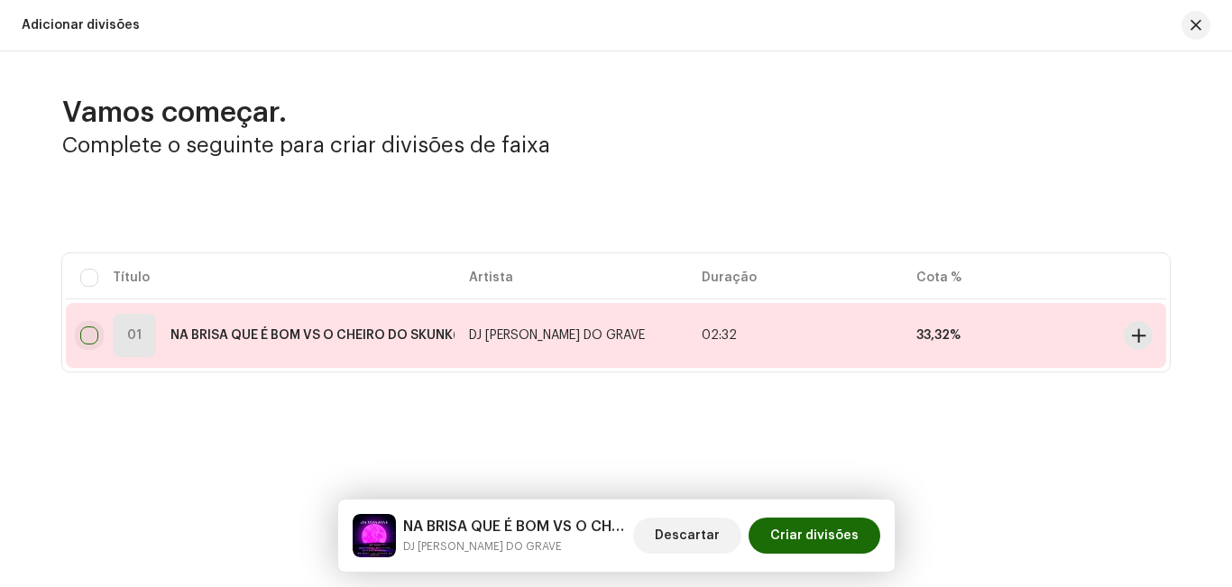
click at [86, 337] on input "checkbox" at bounding box center [89, 336] width 18 height 18
checkbox input "true"
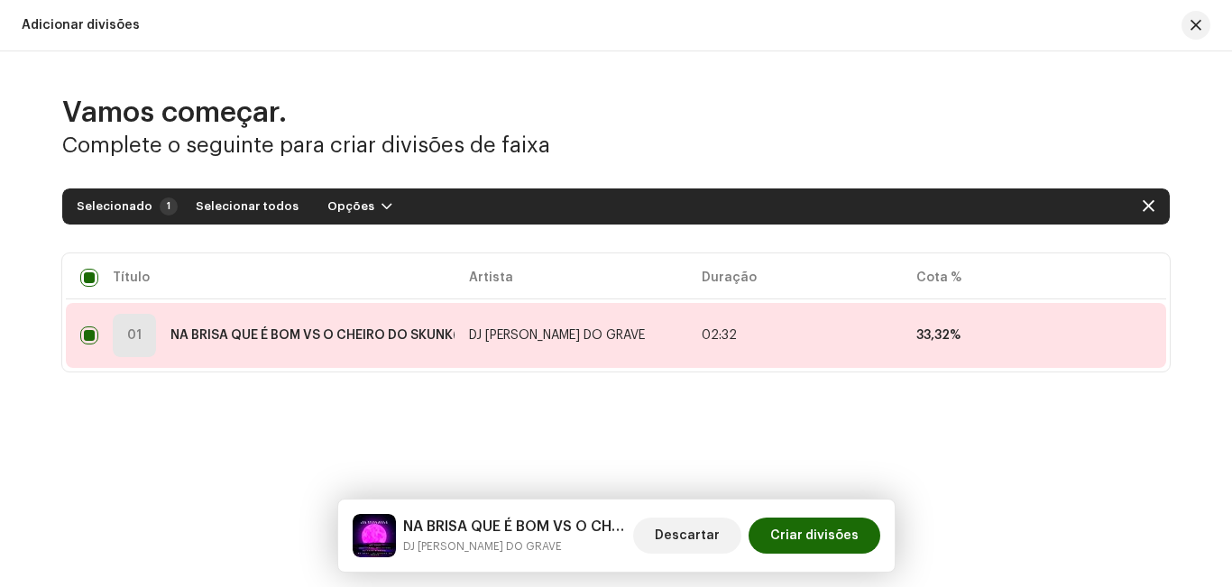
click at [103, 340] on div "01 NA BRISA QUE É BOM VS O CHEIRO DO SKUNK (ELETROFUNK)" at bounding box center [260, 335] width 360 height 43
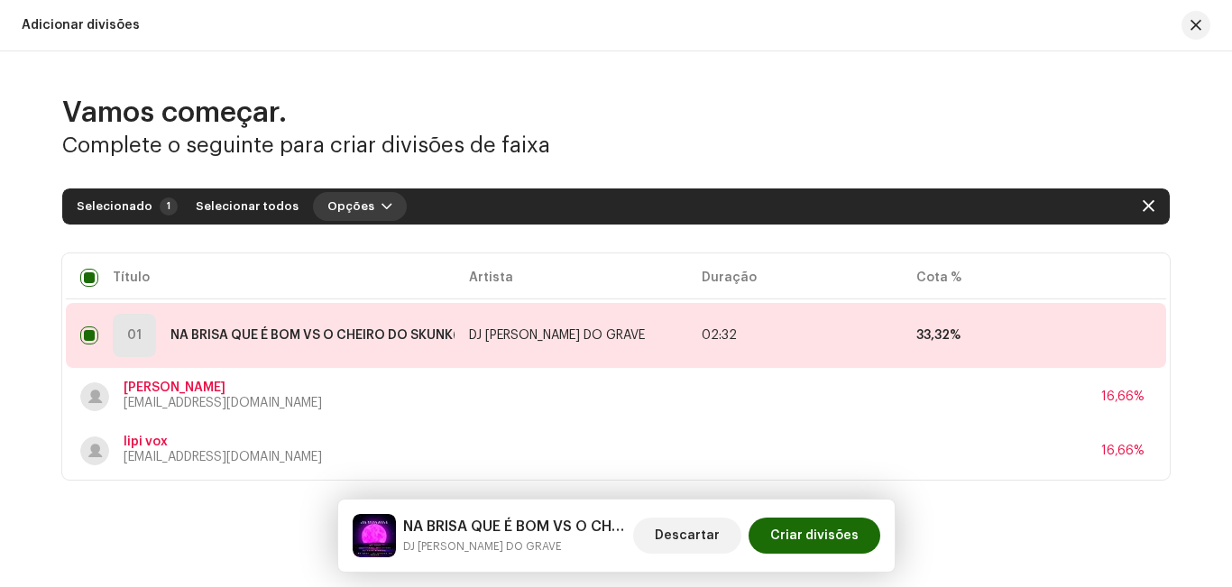
click at [350, 199] on span "Opções" at bounding box center [350, 207] width 47 height 36
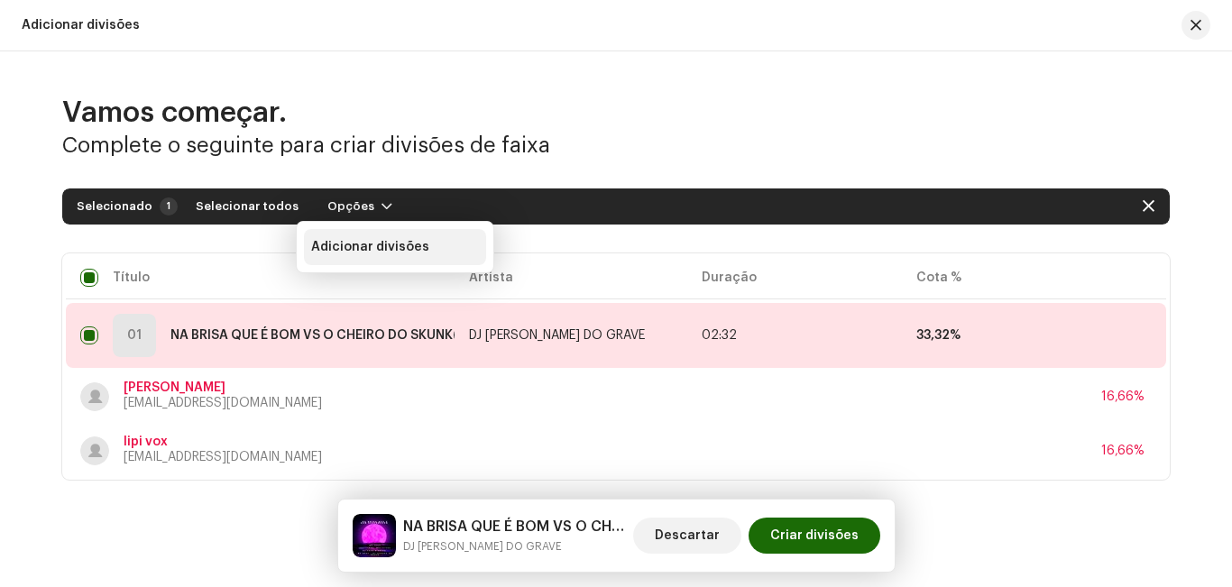
click at [387, 242] on span "Adicionar divisões" at bounding box center [370, 247] width 118 height 14
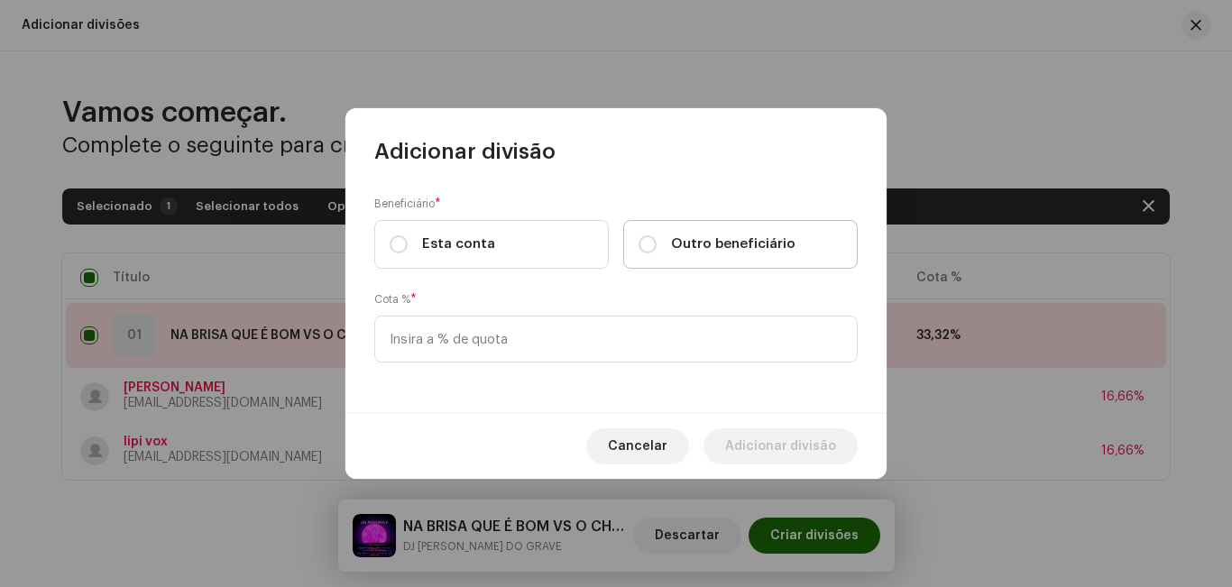
click at [636, 239] on label "Outro beneficiário" at bounding box center [740, 244] width 235 height 49
click at [639, 239] on input "Outro beneficiário" at bounding box center [648, 244] width 18 height 18
radio input "true"
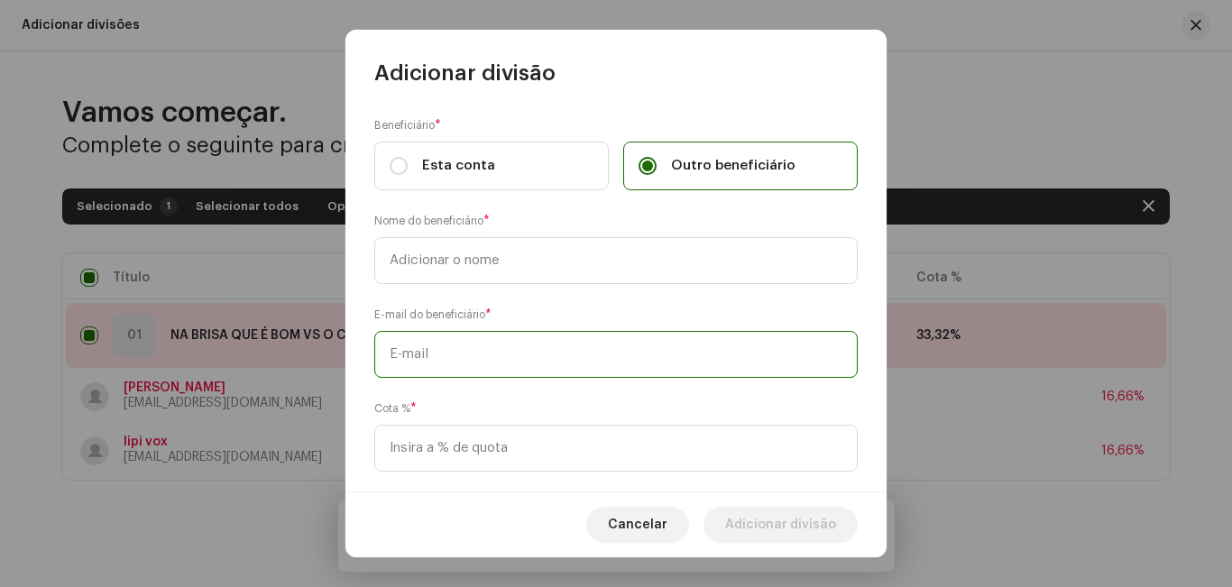
click at [497, 352] on input "text" at bounding box center [615, 354] width 483 height 47
paste input "[EMAIL_ADDRESS][DOMAIN_NAME]"
type input "[EMAIL_ADDRESS][DOMAIN_NAME]"
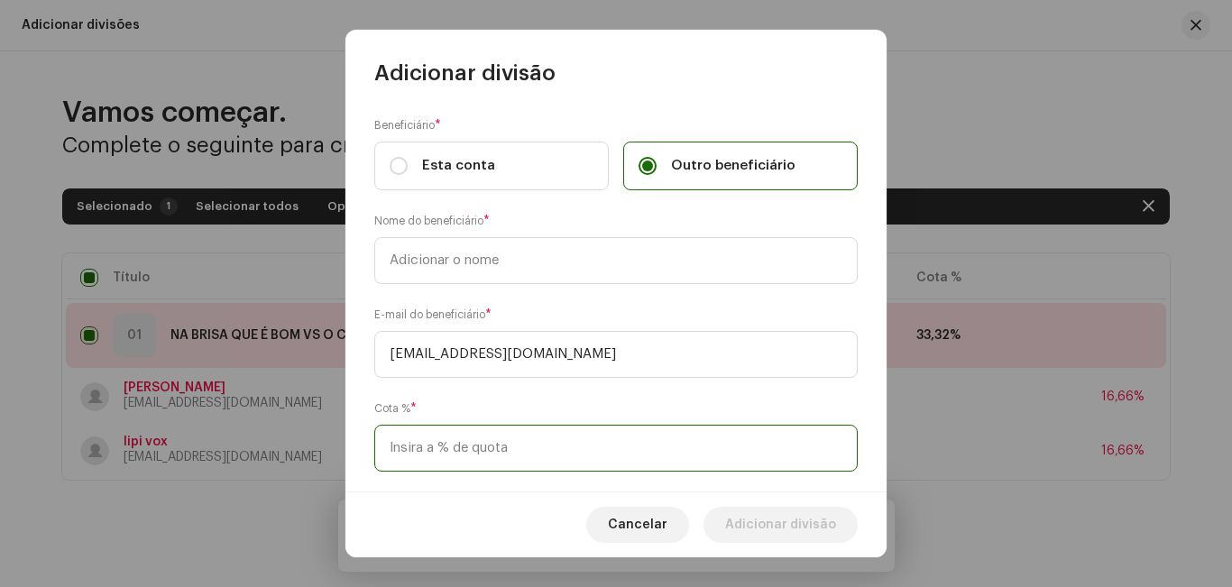
click at [535, 438] on input at bounding box center [615, 448] width 483 height 47
type input "16,66"
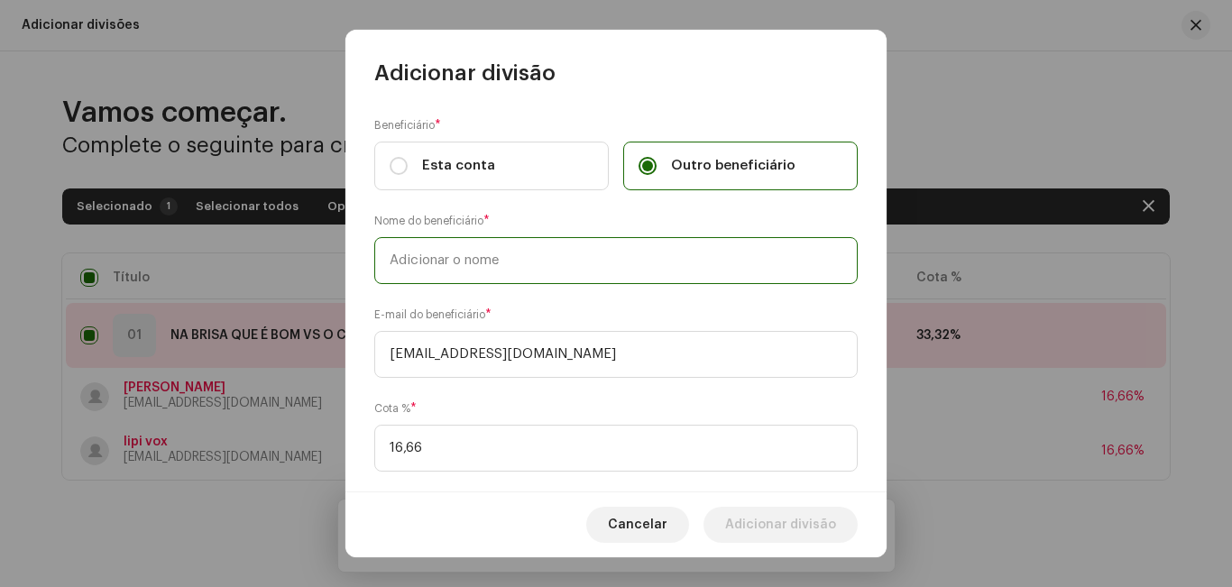
click at [593, 270] on input "text" at bounding box center [615, 260] width 483 height 47
type input "AGUILLERA"
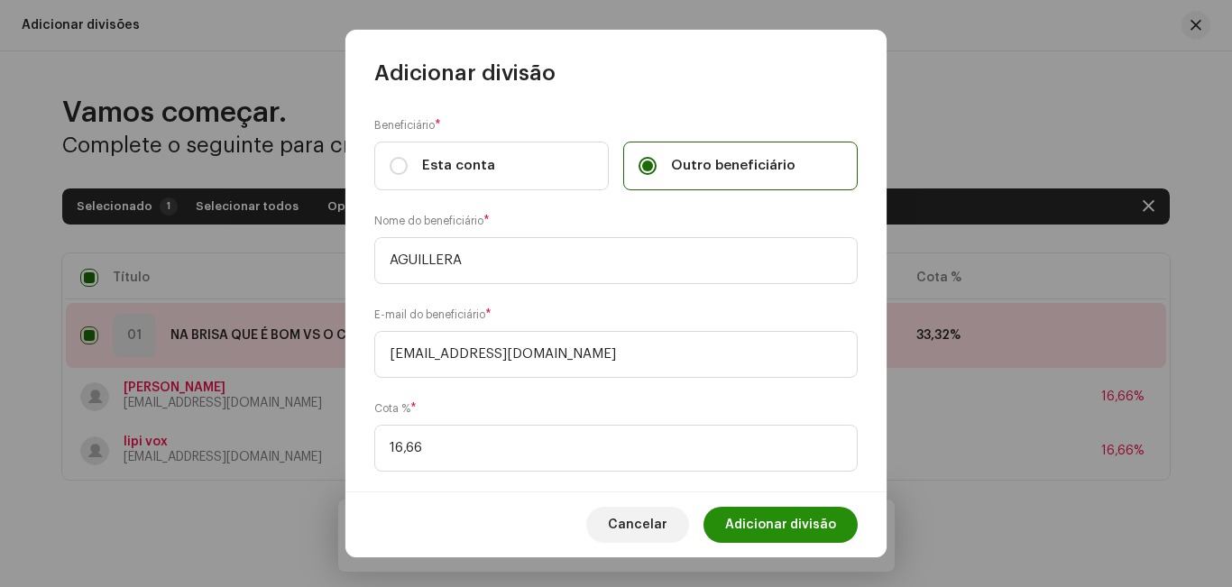
click at [787, 519] on span "Adicionar divisão" at bounding box center [780, 525] width 111 height 36
checkbox input "false"
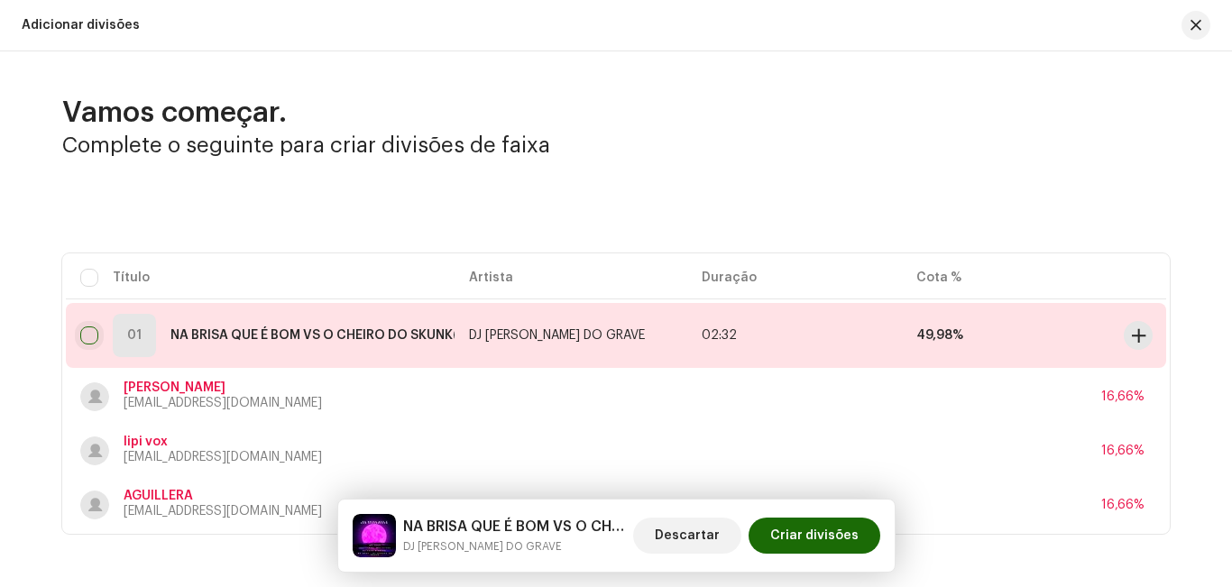
click at [87, 333] on input "checkbox" at bounding box center [89, 336] width 18 height 18
checkbox input "true"
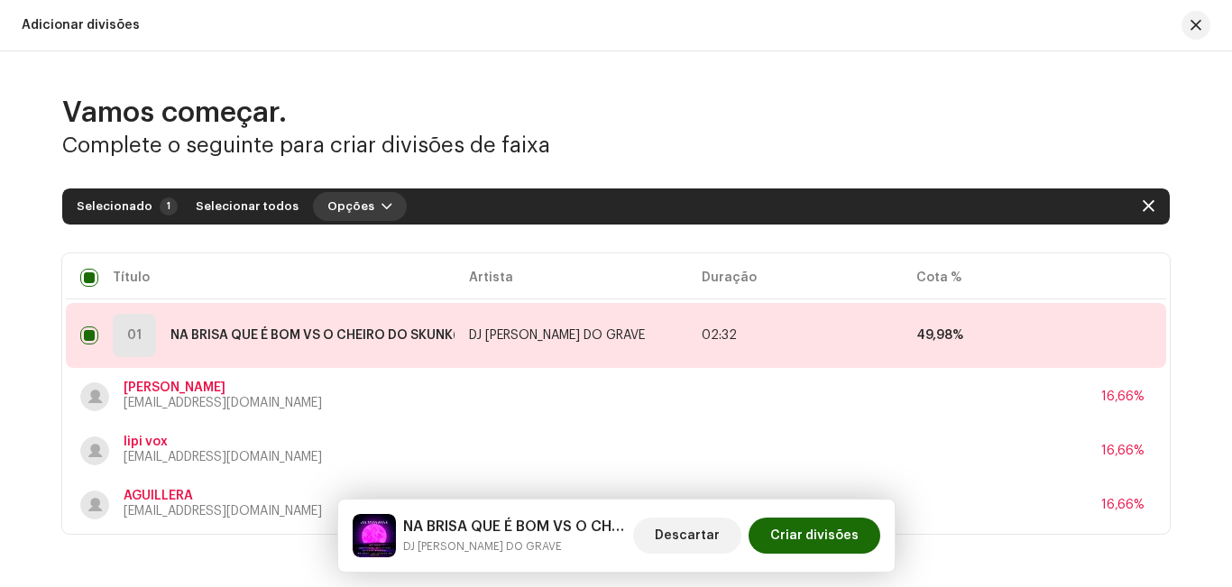
click at [353, 203] on span "Opções" at bounding box center [350, 207] width 47 height 36
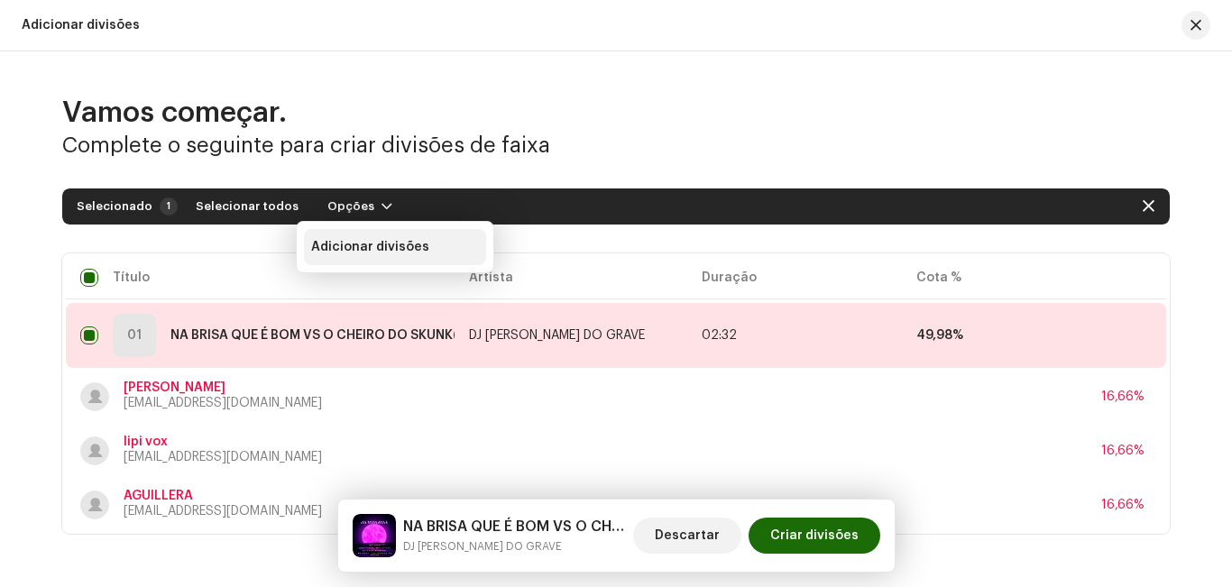
click at [386, 238] on div "Adicionar divisões" at bounding box center [395, 247] width 182 height 36
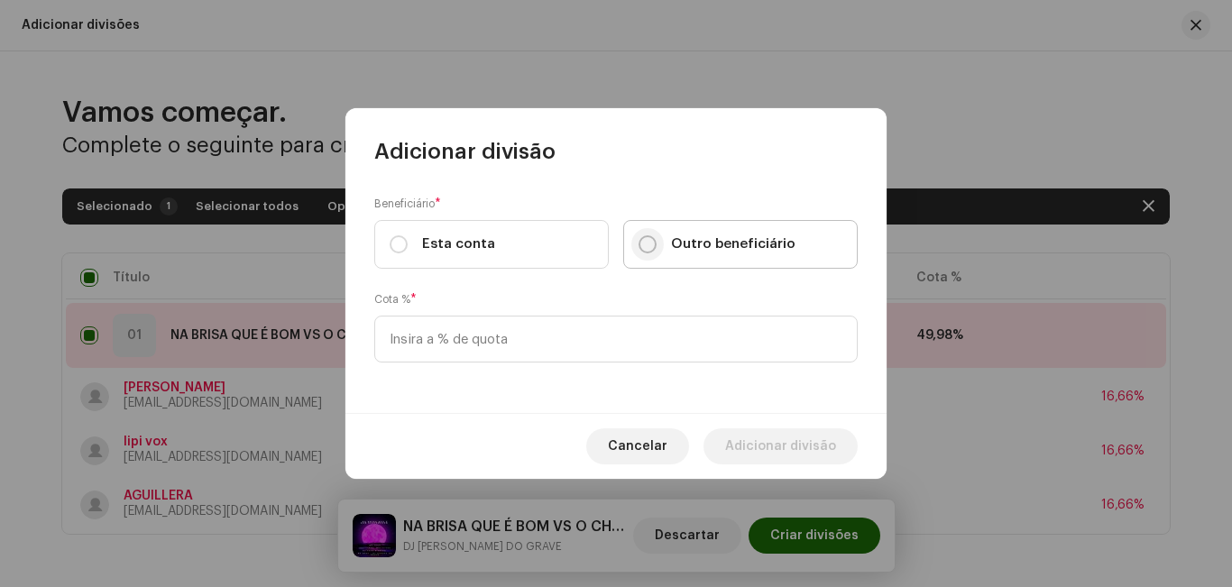
click at [655, 239] on input "Outro beneficiário" at bounding box center [648, 244] width 18 height 18
radio input "true"
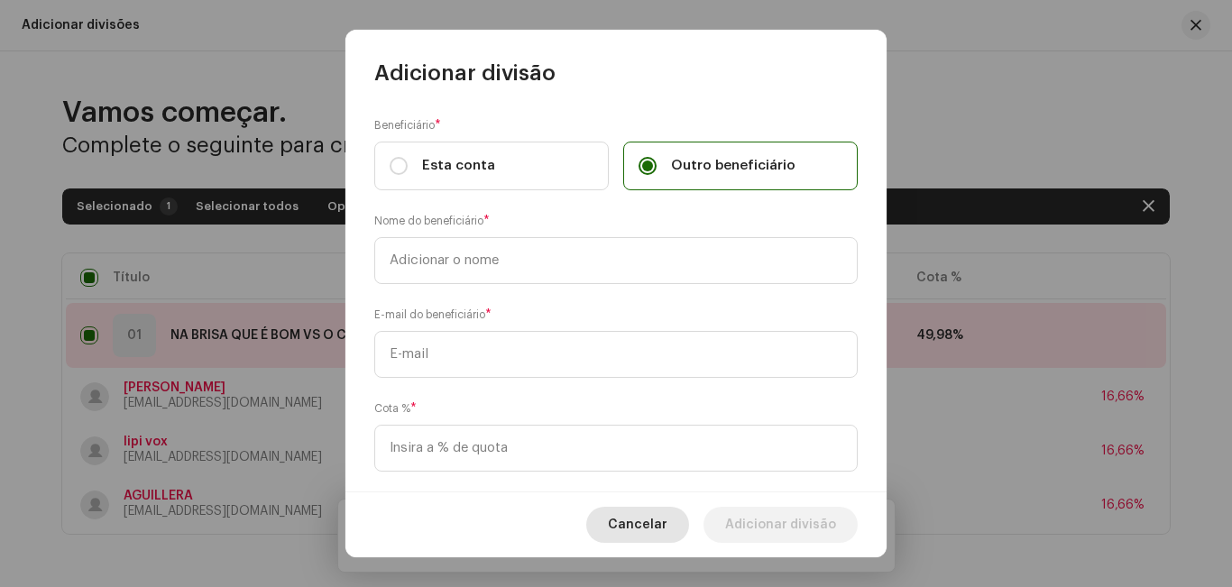
click at [663, 535] on span "Cancelar" at bounding box center [638, 525] width 60 height 36
checkbox input "false"
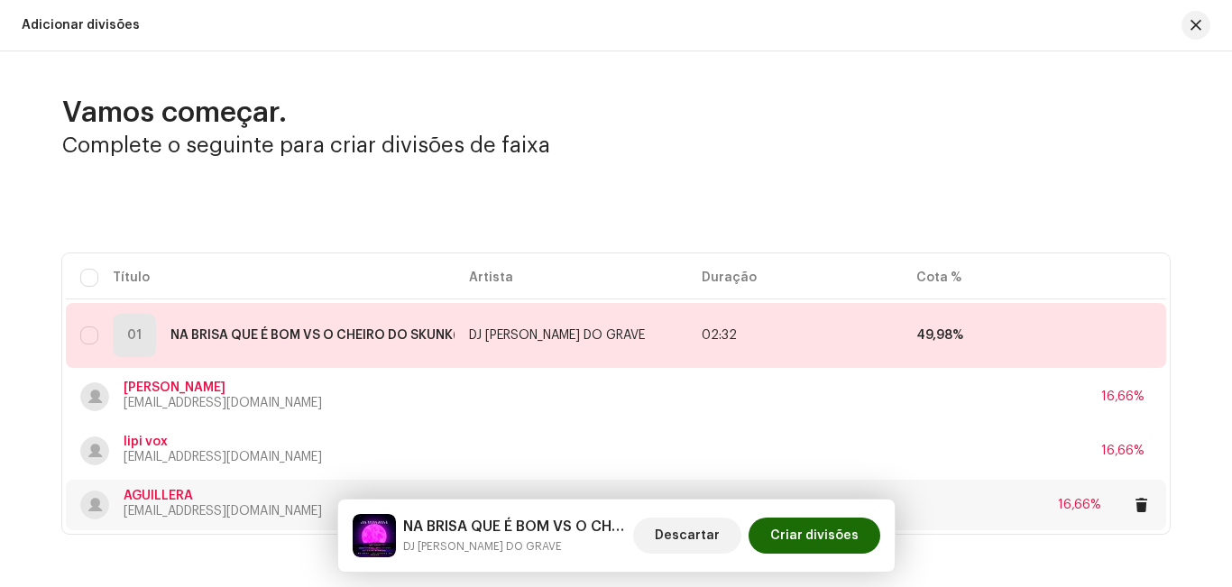
click at [179, 510] on p "[EMAIL_ADDRESS][DOMAIN_NAME]" at bounding box center [223, 511] width 198 height 19
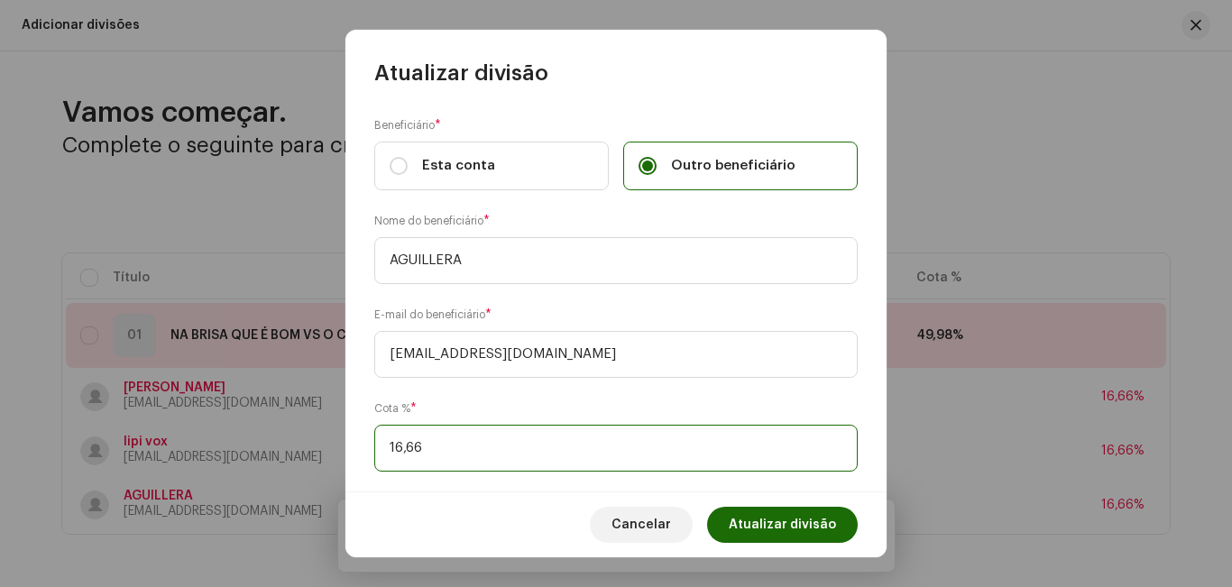
click at [447, 461] on input "16,66" at bounding box center [615, 448] width 483 height 47
type input "1,00"
type input "8,33"
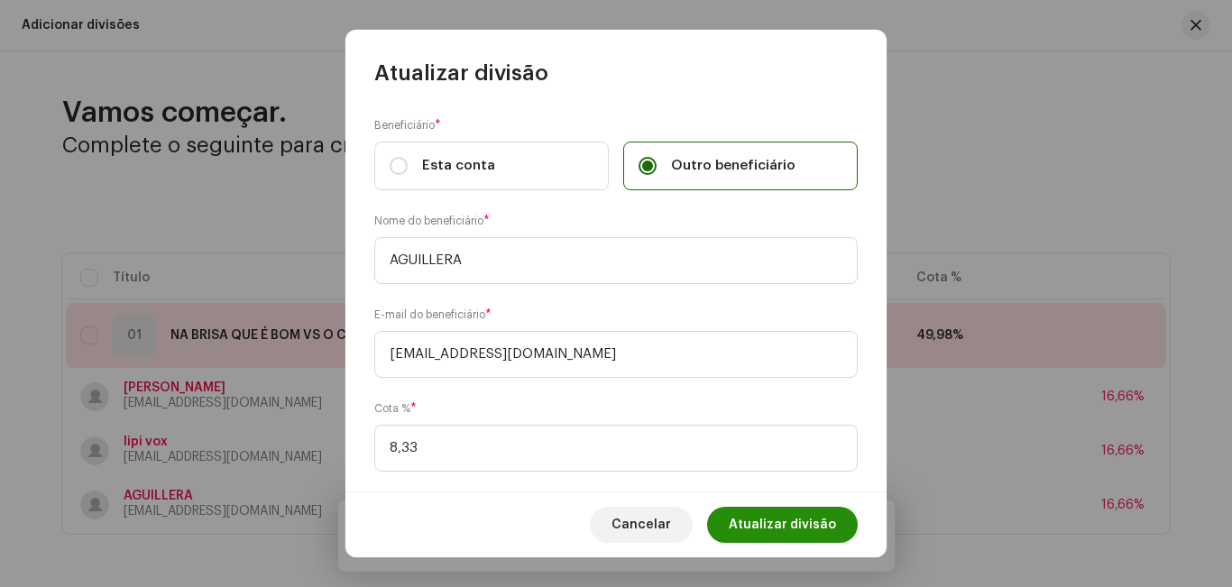
click at [779, 524] on span "Atualizar divisão" at bounding box center [782, 525] width 107 height 36
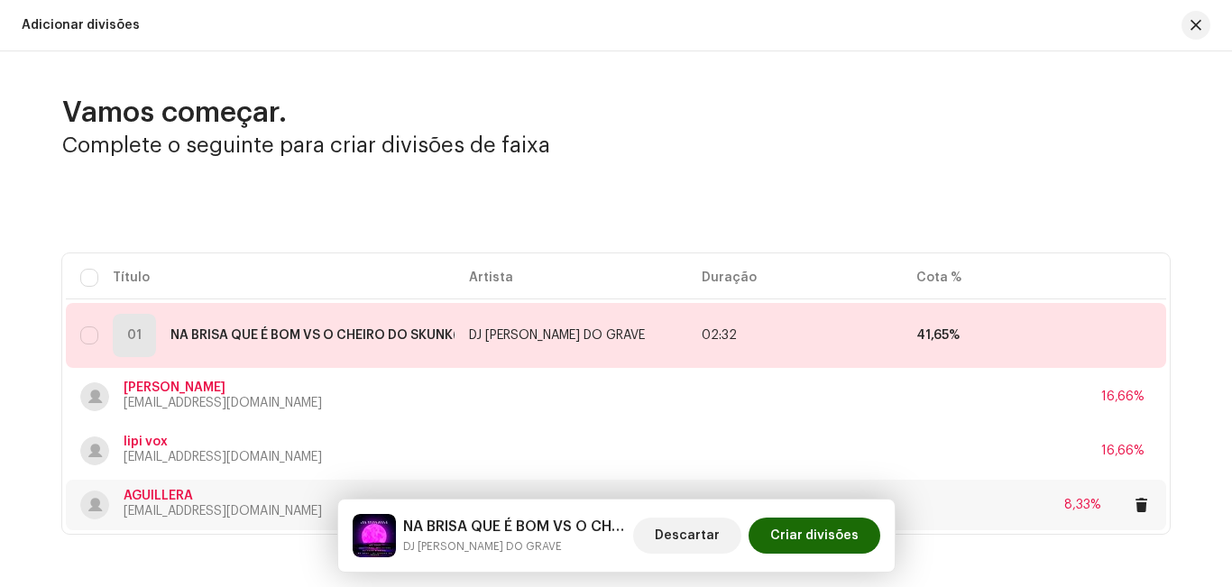
scroll to position [87, 0]
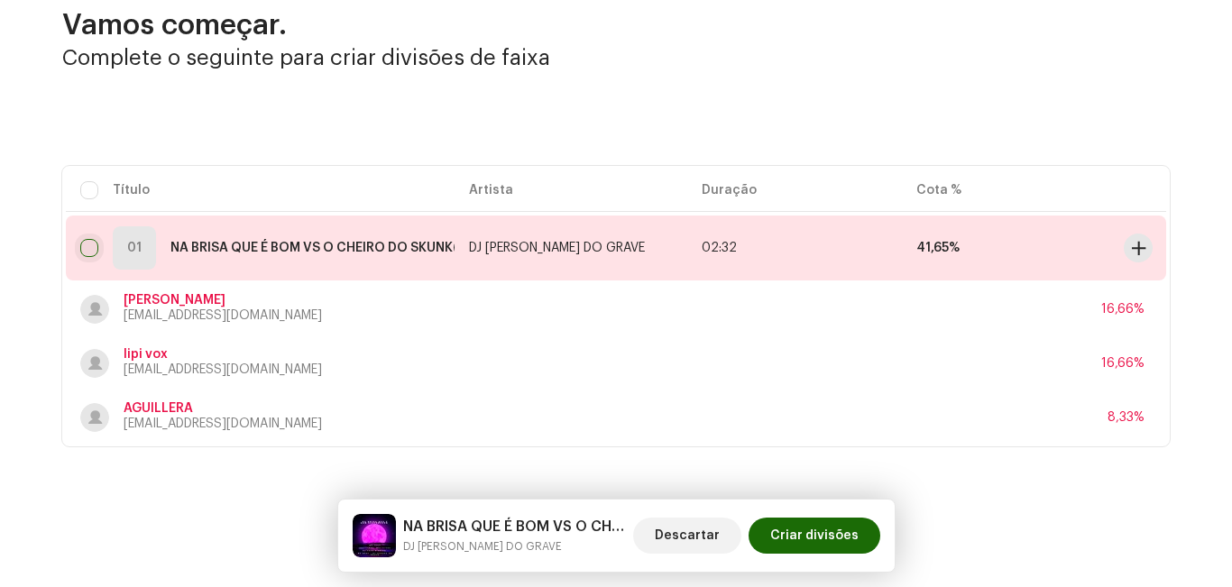
click at [88, 241] on input "checkbox" at bounding box center [89, 248] width 18 height 18
checkbox input "true"
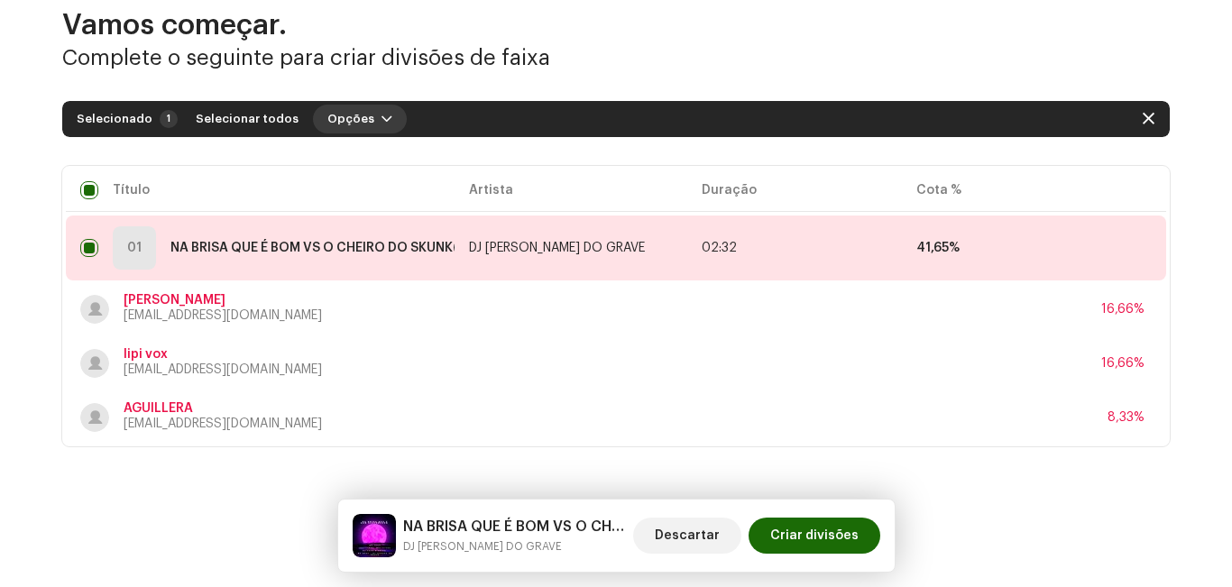
click at [328, 113] on span "Opções" at bounding box center [350, 119] width 47 height 36
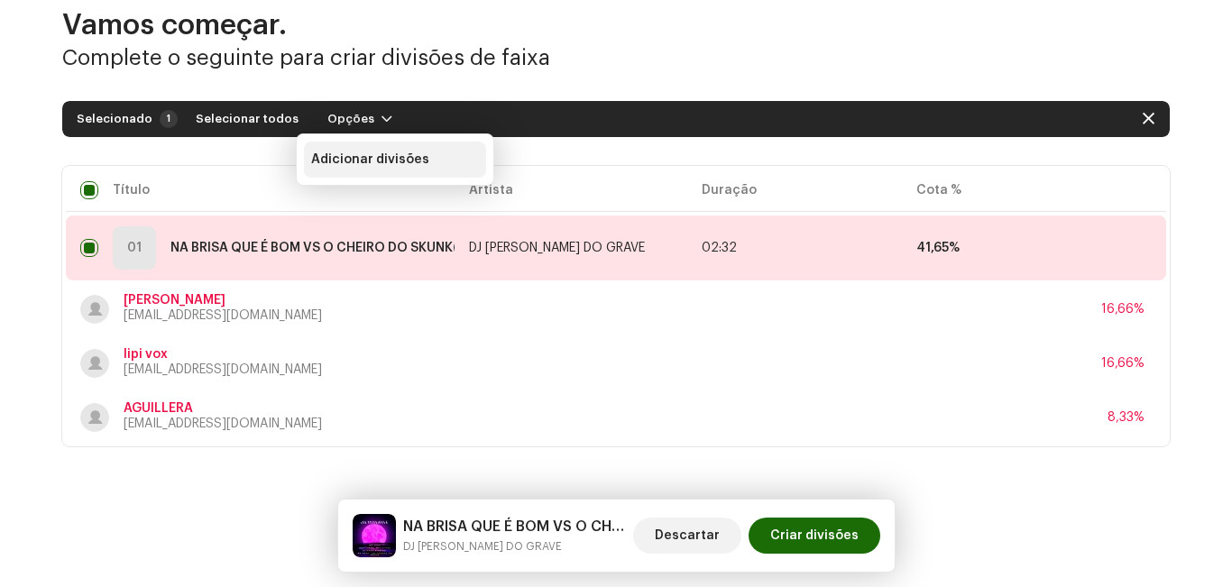
click at [352, 168] on div "Adicionar divisões" at bounding box center [395, 160] width 182 height 36
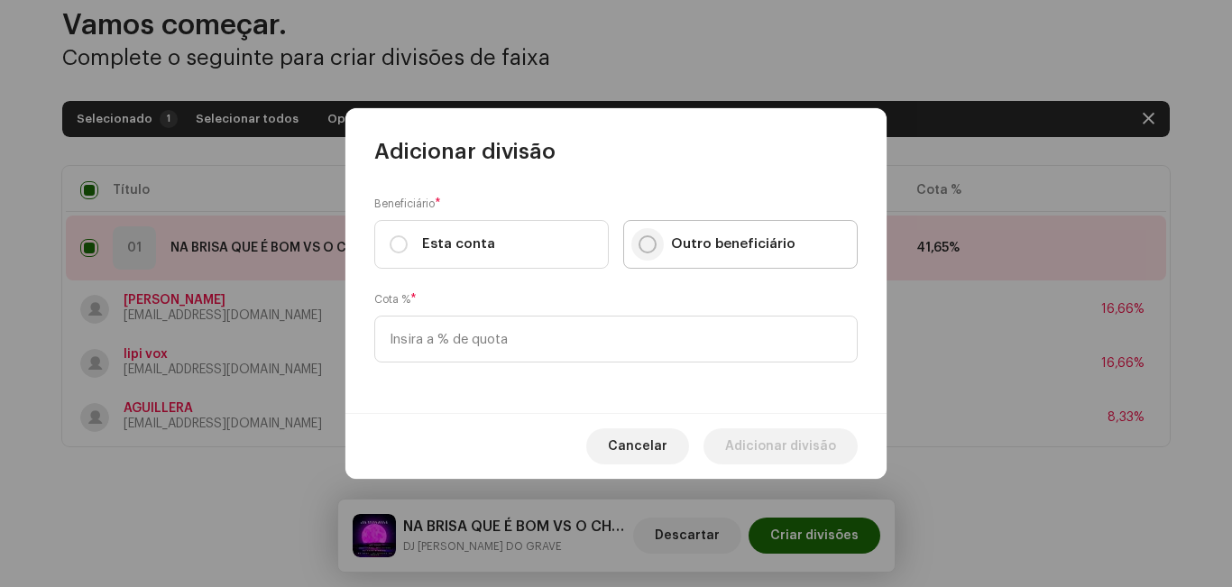
click at [646, 241] on input "Outro beneficiário" at bounding box center [648, 244] width 18 height 18
radio input "true"
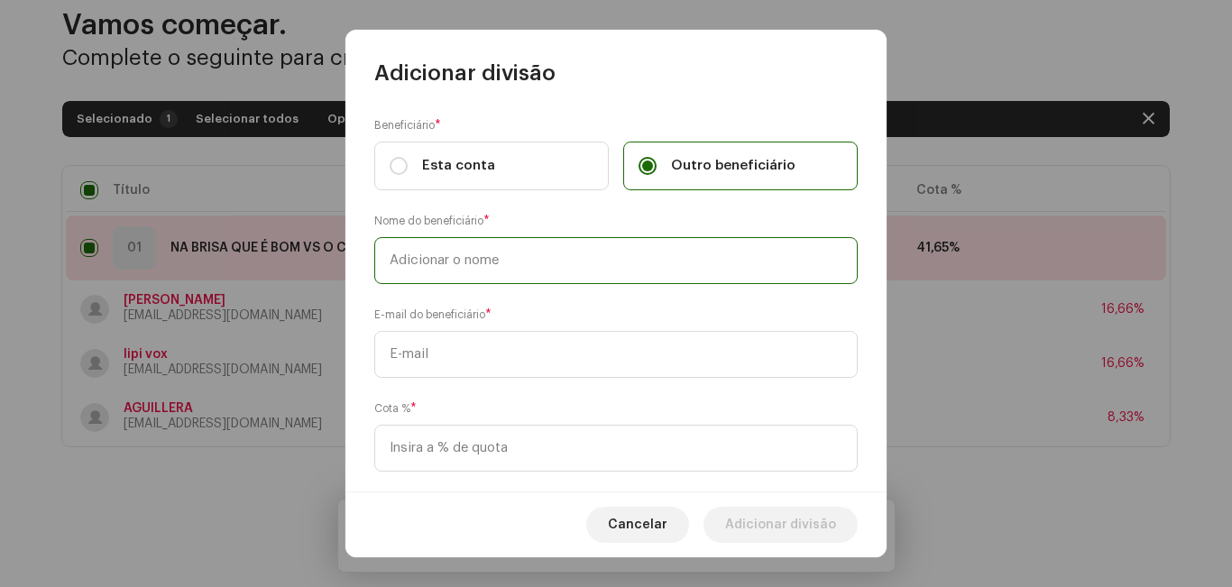
click at [530, 260] on input "text" at bounding box center [615, 260] width 483 height 47
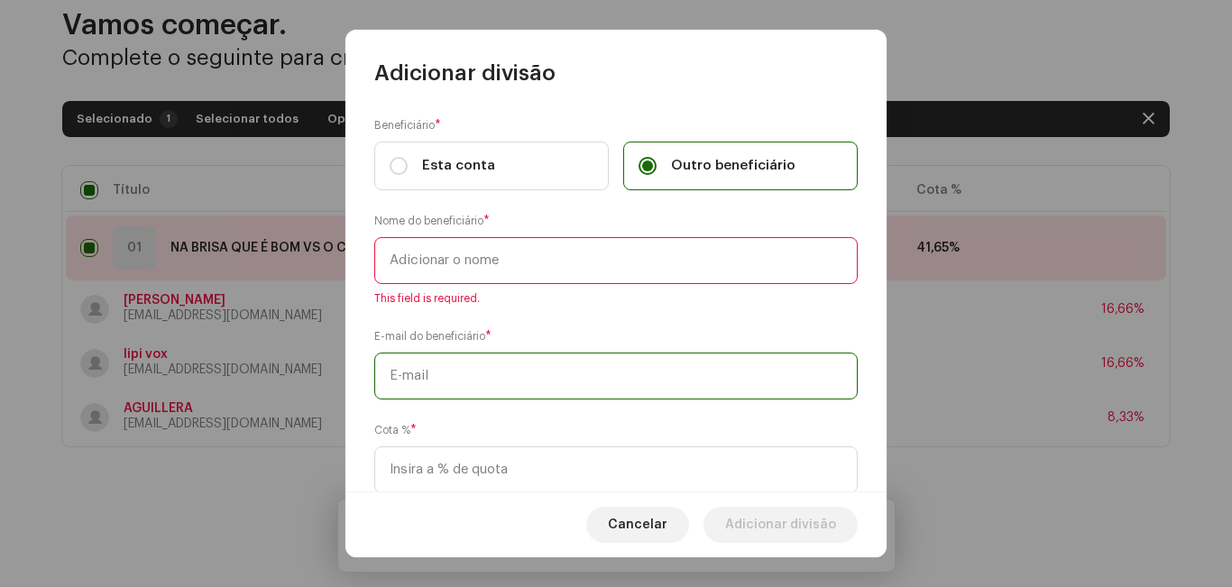
click at [520, 340] on div "E-mail do beneficiário *" at bounding box center [615, 363] width 483 height 72
paste input "[EMAIL_ADDRESS][DOMAIN_NAME]"
click at [394, 373] on input "[EMAIL_ADDRESS][DOMAIN_NAME]" at bounding box center [615, 376] width 483 height 47
click at [391, 378] on input "[EMAIL_ADDRESS][DOMAIN_NAME]" at bounding box center [615, 376] width 483 height 47
drag, startPoint x: 530, startPoint y: 379, endPoint x: 547, endPoint y: 377, distance: 17.2
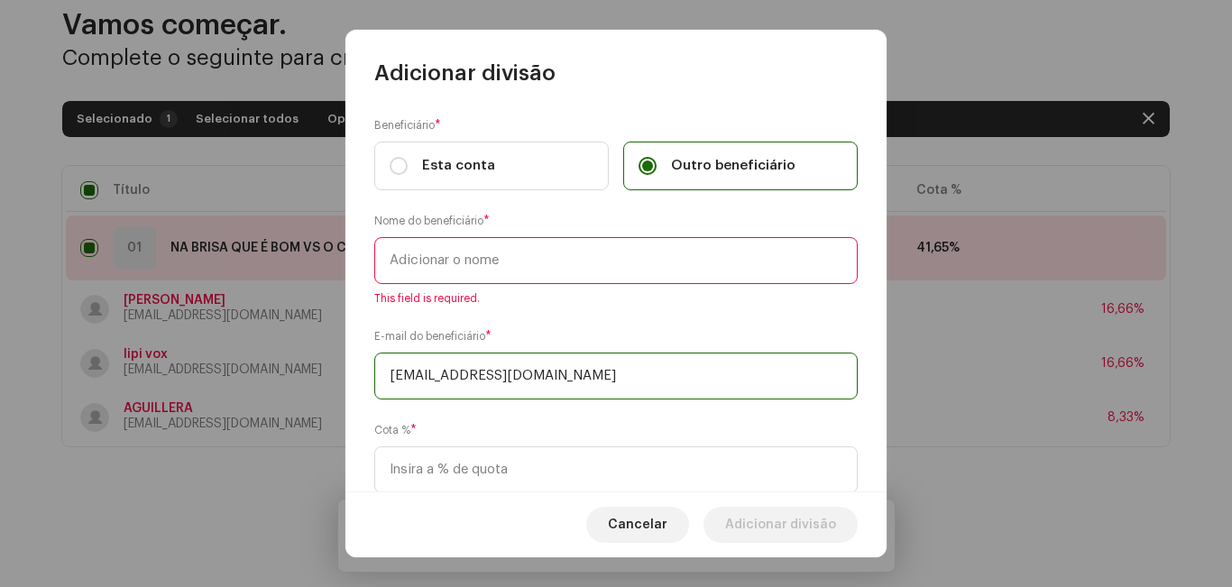
click at [537, 377] on input "[EMAIL_ADDRESS][DOMAIN_NAME]" at bounding box center [615, 376] width 483 height 47
click at [566, 377] on input "[EMAIL_ADDRESS][DOMAIN_NAME]" at bounding box center [615, 376] width 483 height 47
type input "[EMAIL_ADDRESS][DOMAIN_NAME]"
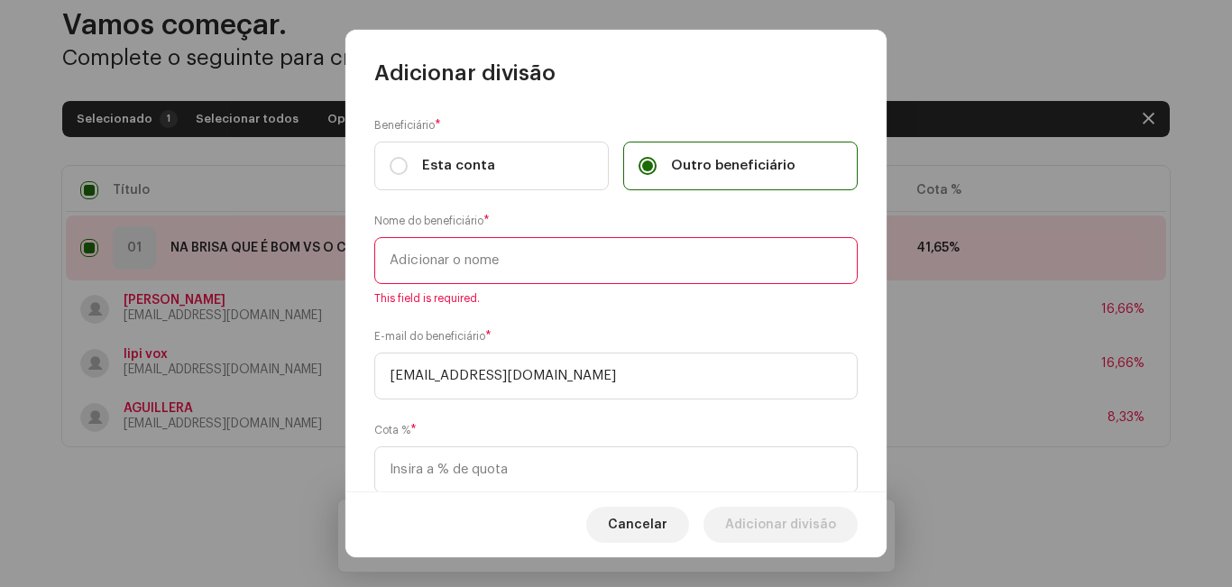
click at [543, 257] on input "text" at bounding box center [615, 260] width 483 height 47
click at [542, 262] on input "text" at bounding box center [615, 260] width 483 height 47
type input "G"
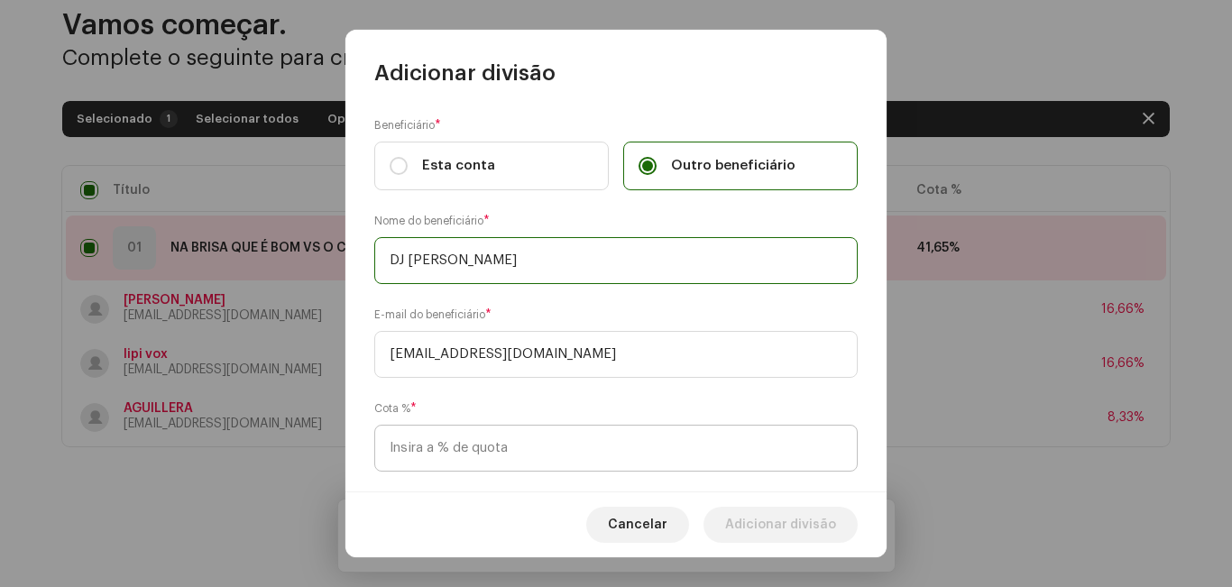
type input "DJ [PERSON_NAME]"
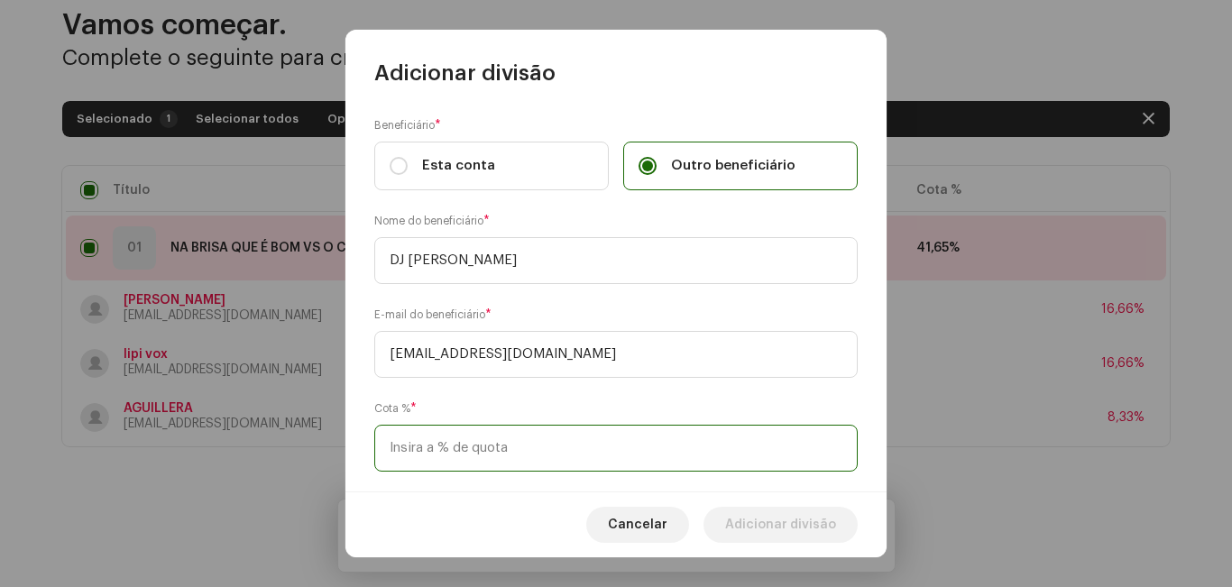
click at [535, 436] on input at bounding box center [615, 448] width 483 height 47
type input "8,33"
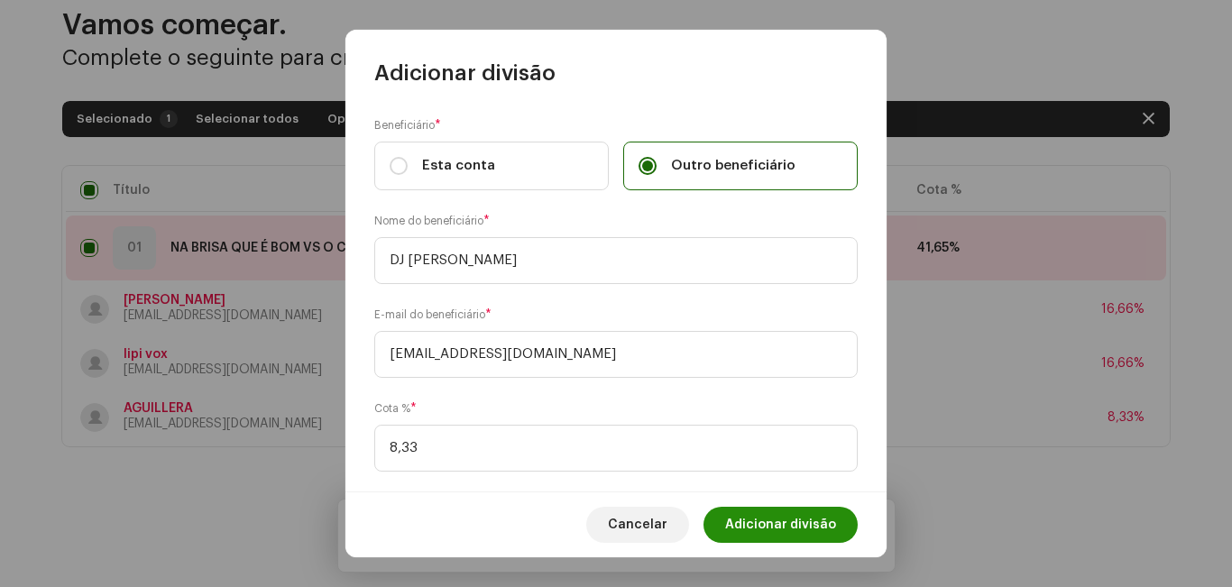
click at [790, 520] on span "Adicionar divisão" at bounding box center [780, 525] width 111 height 36
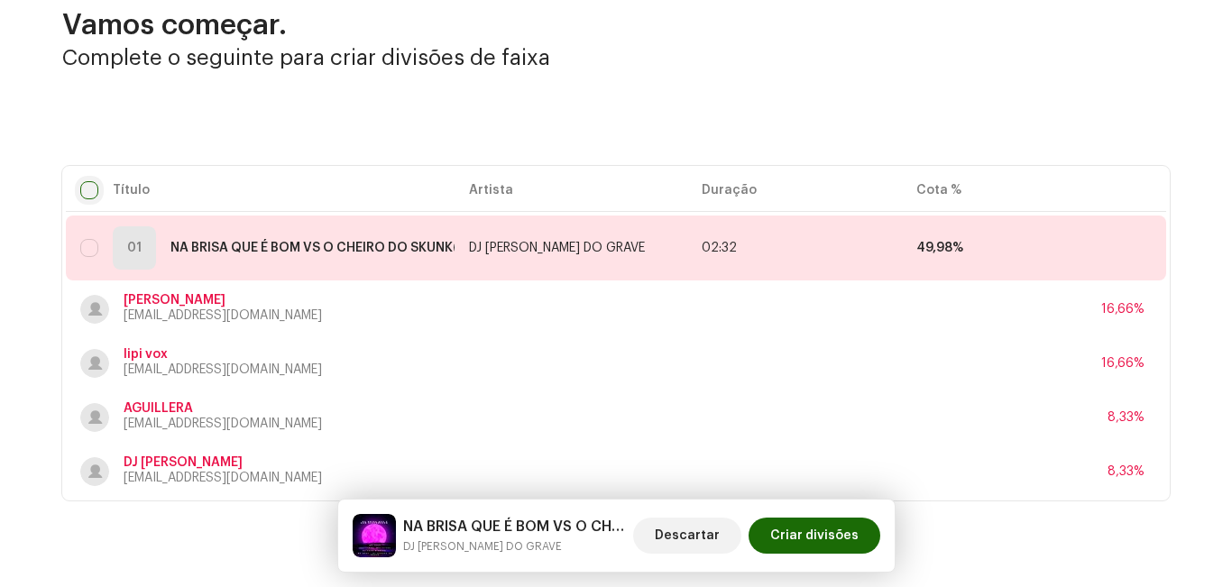
click at [81, 195] on input "checkbox" at bounding box center [89, 190] width 18 height 18
checkbox input "true"
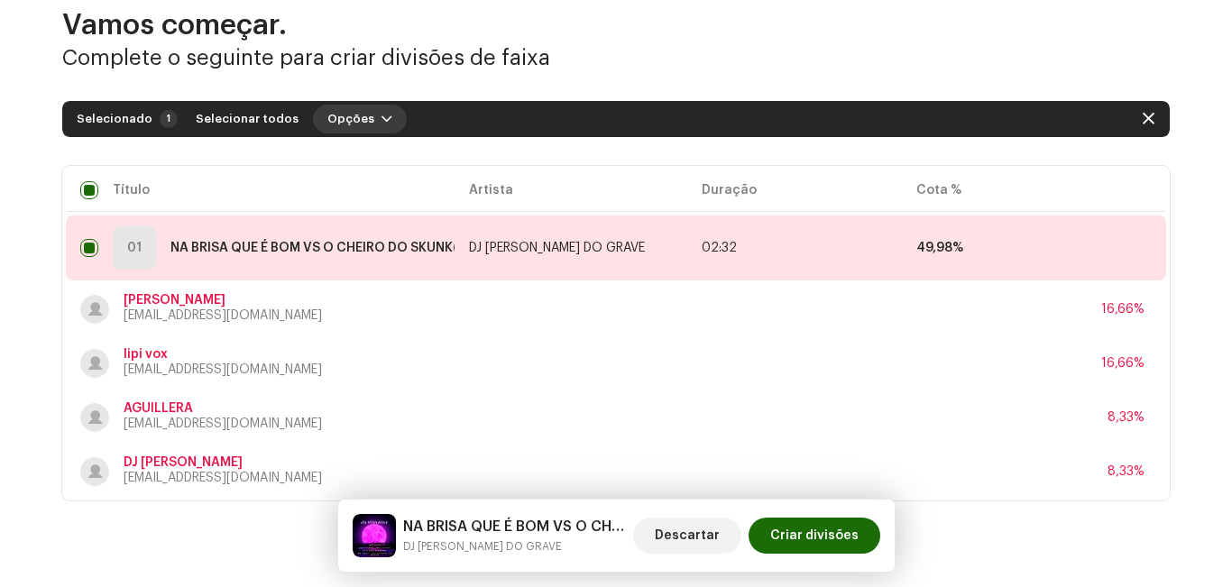
click at [331, 117] on span "Opções" at bounding box center [350, 119] width 47 height 36
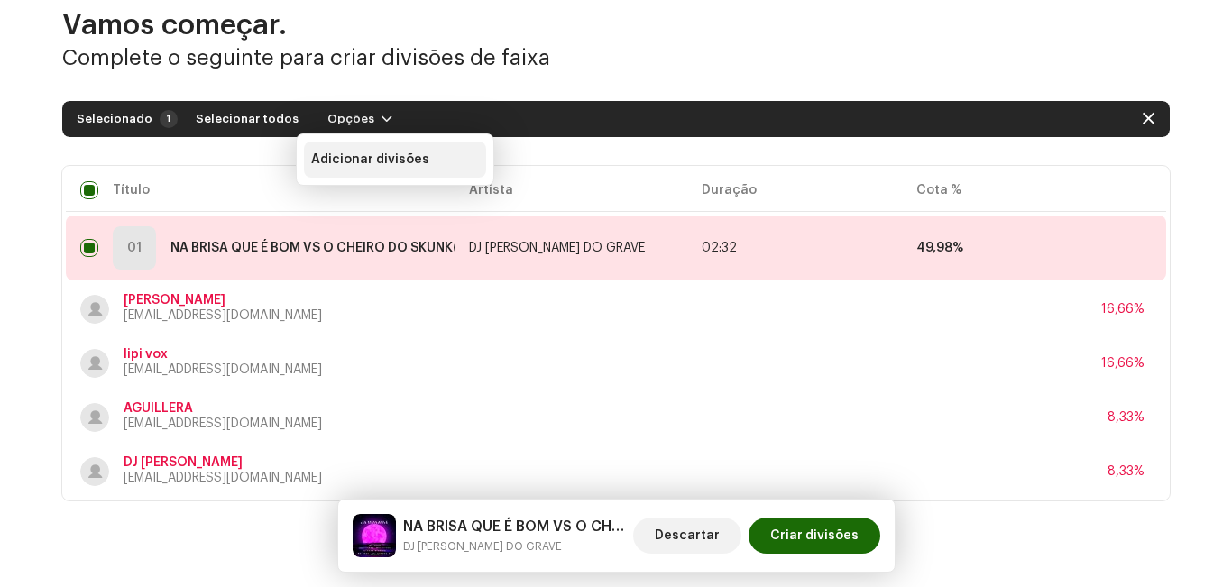
click at [352, 158] on span "Adicionar divisões" at bounding box center [370, 159] width 118 height 14
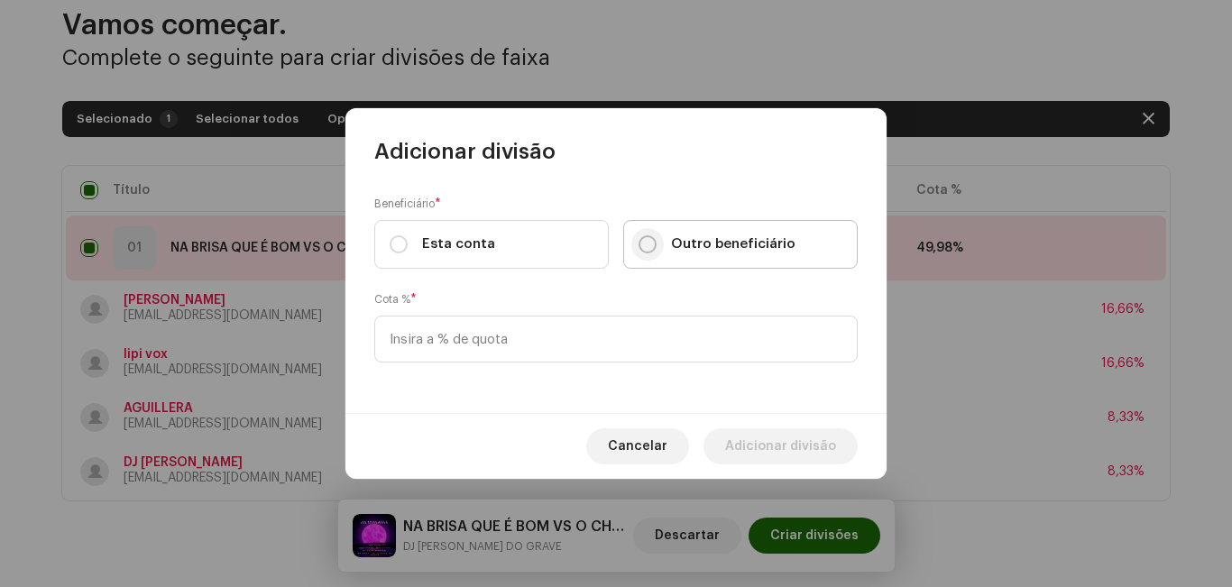
click at [647, 244] on input "Outro beneficiário" at bounding box center [648, 244] width 18 height 18
radio input "true"
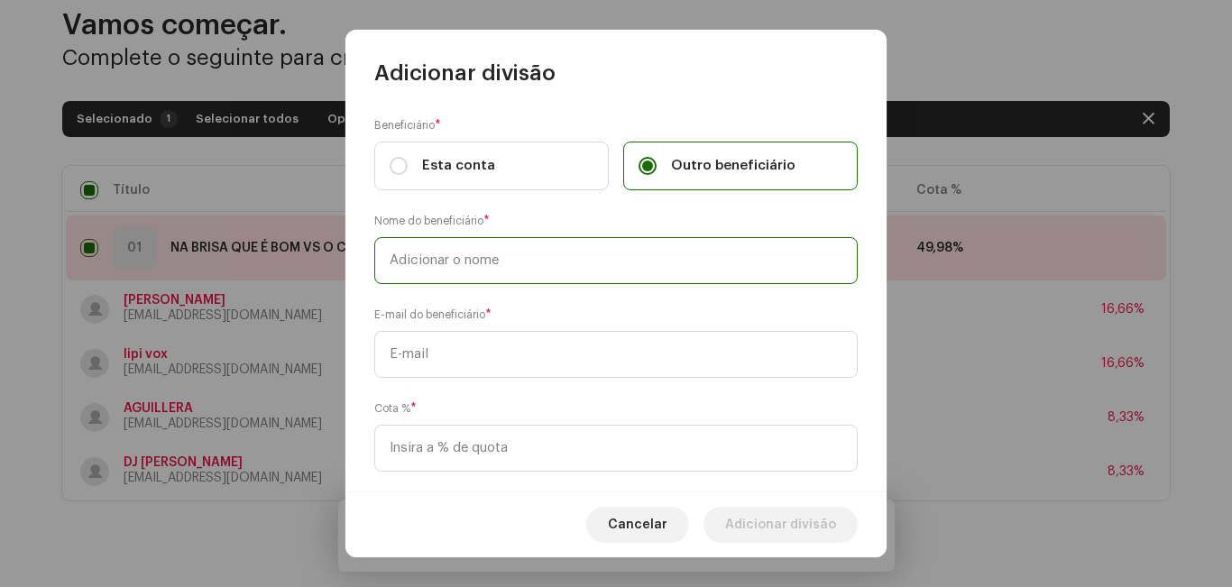
click at [637, 262] on input "text" at bounding box center [615, 260] width 483 height 47
type input "DJ WS BEAT"
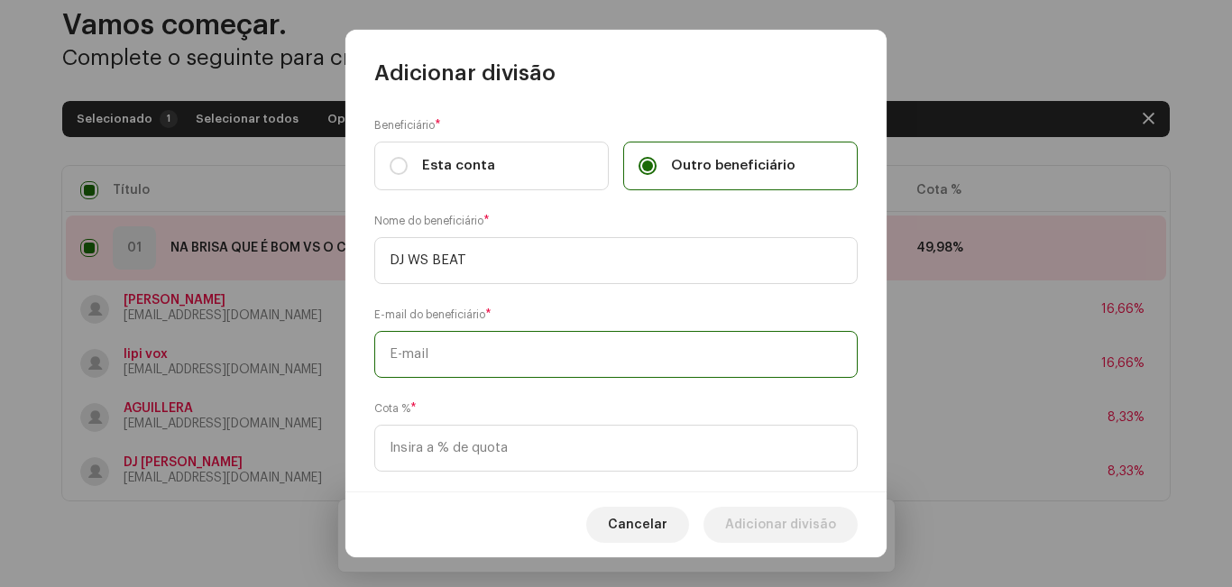
click at [646, 351] on input "text" at bounding box center [615, 354] width 483 height 47
type input "[EMAIL_ADDRESS][DOMAIN_NAME]"
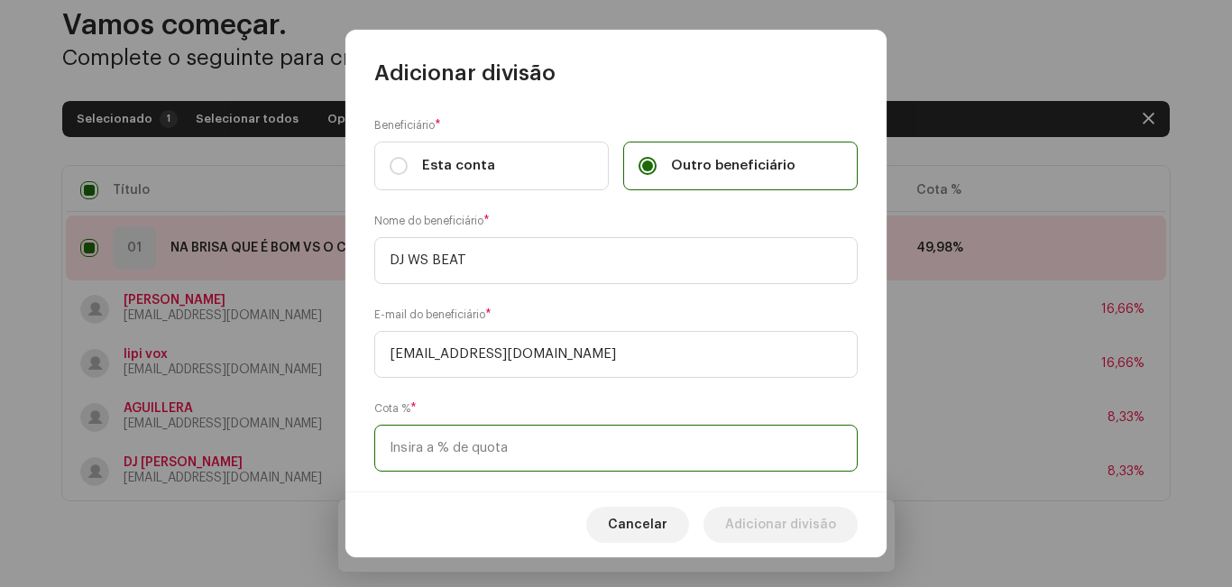
click at [571, 436] on input at bounding box center [615, 448] width 483 height 47
type input "16,66"
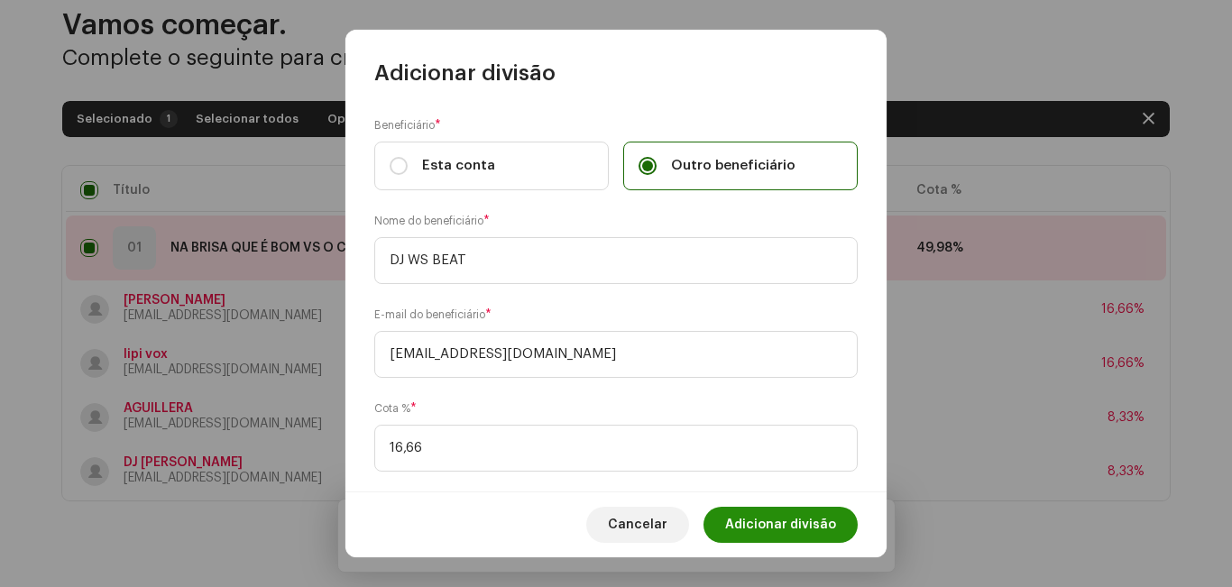
click at [781, 526] on span "Adicionar divisão" at bounding box center [780, 525] width 111 height 36
checkbox input "false"
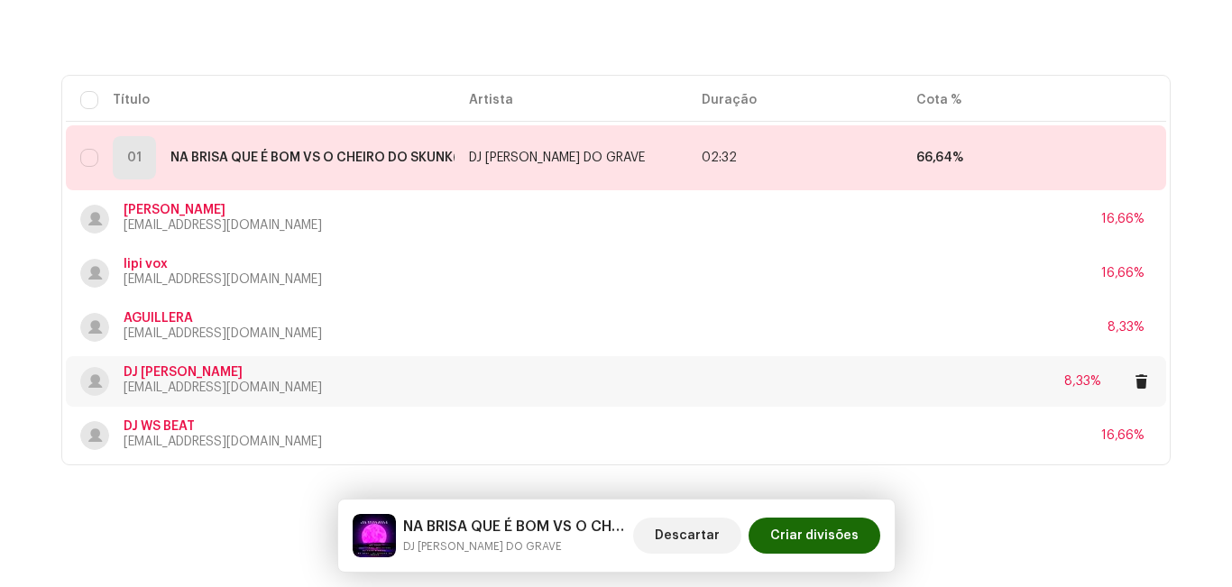
scroll to position [196, 0]
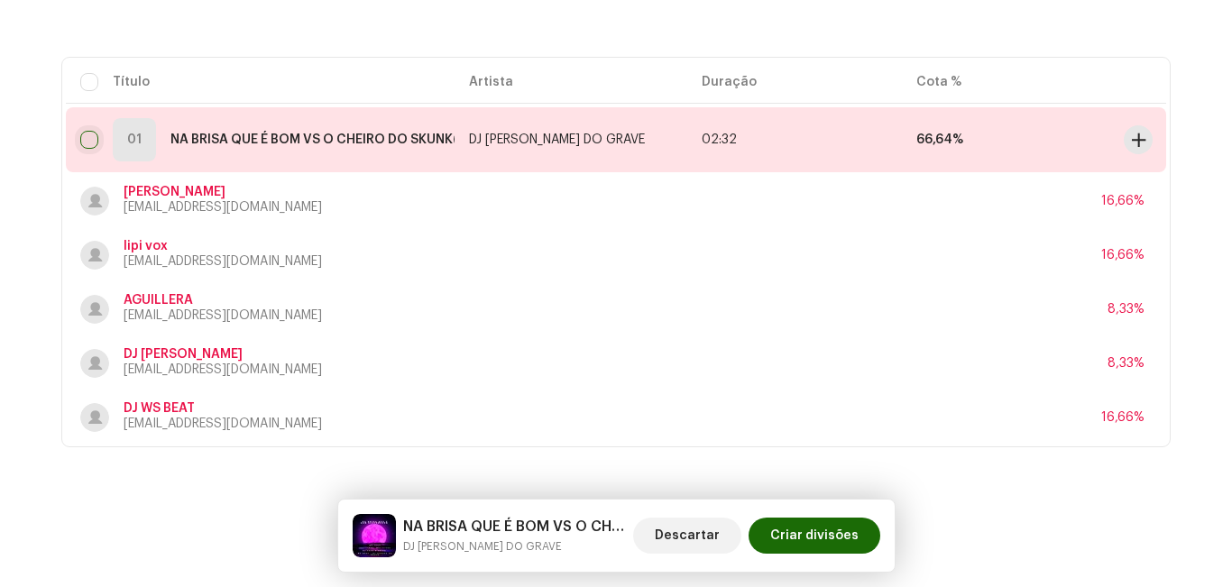
click at [91, 139] on input "checkbox" at bounding box center [89, 140] width 18 height 18
checkbox input "true"
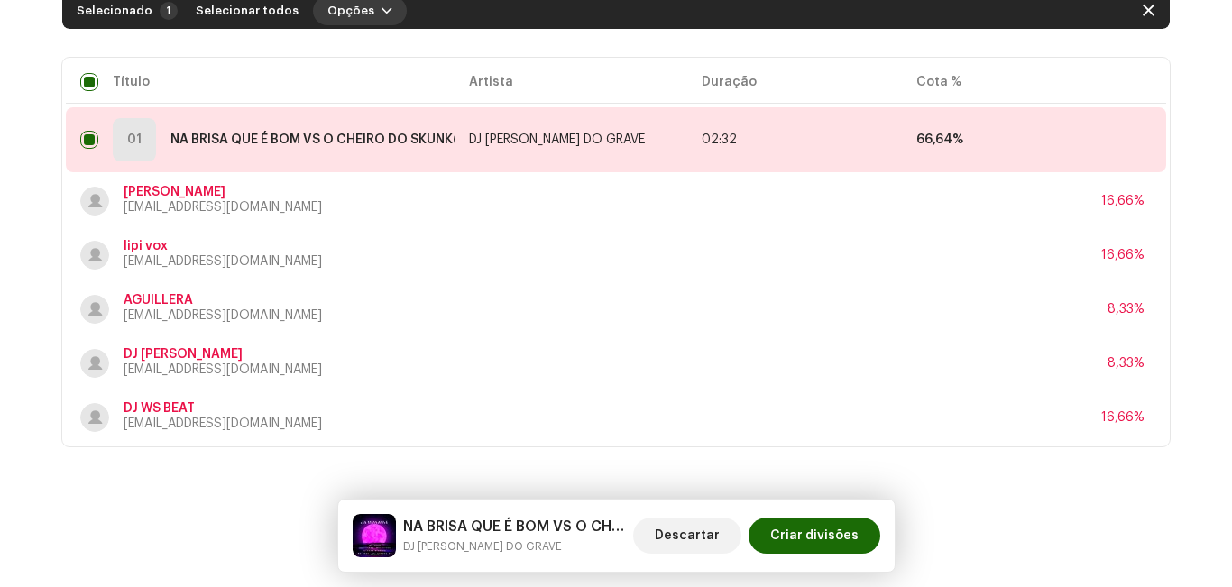
click at [348, 15] on span "Opções" at bounding box center [350, 11] width 47 height 36
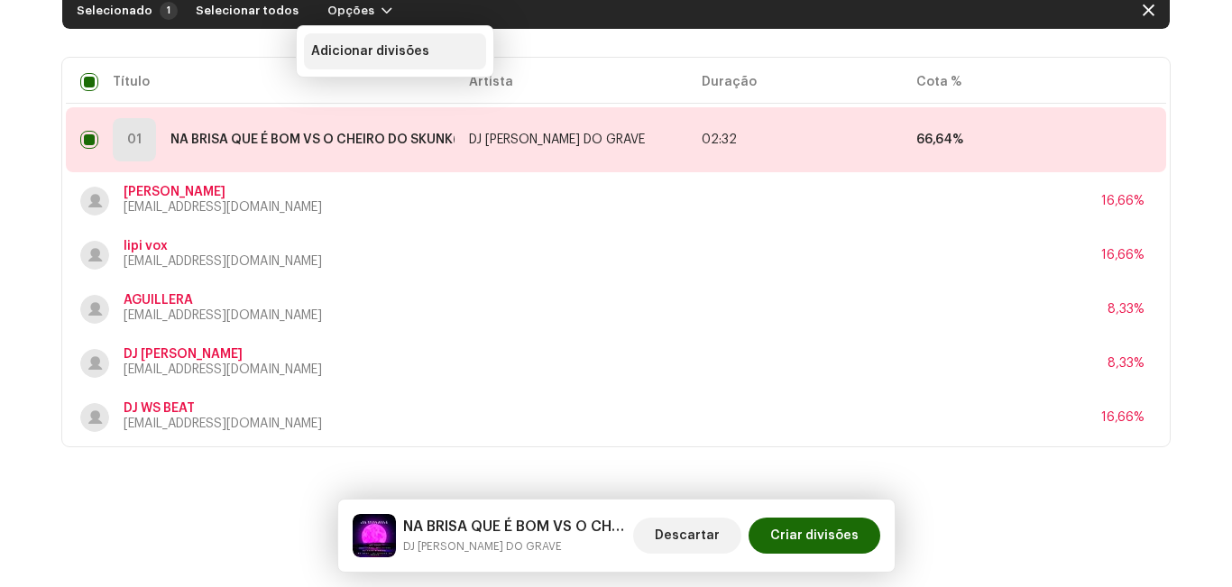
click at [340, 53] on span "Adicionar divisões" at bounding box center [370, 51] width 118 height 14
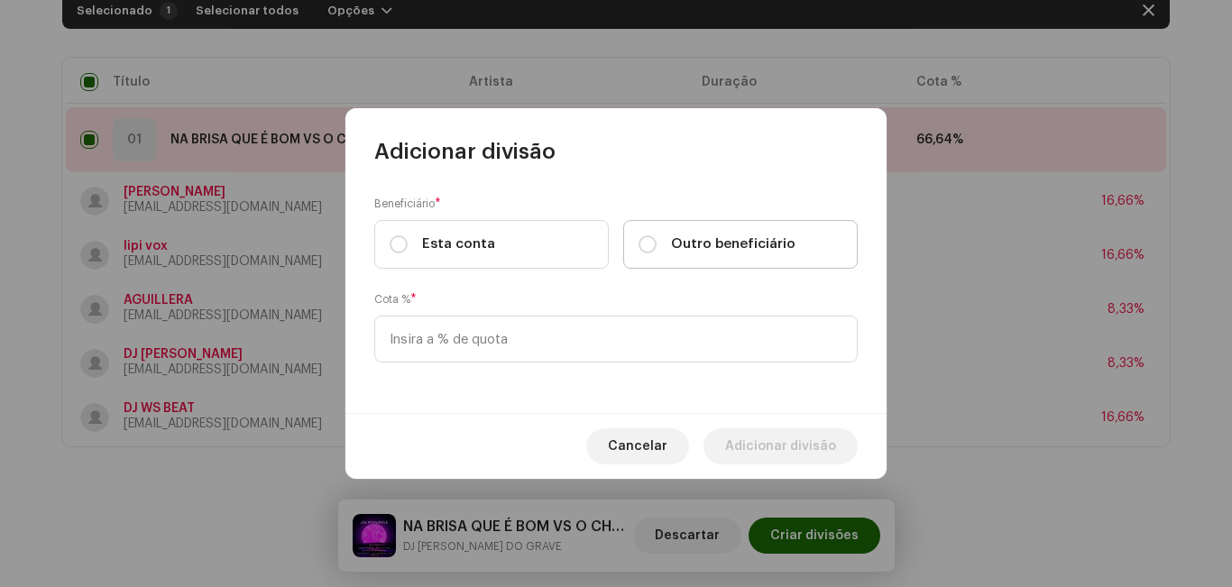
click at [664, 255] on label "Outro beneficiário" at bounding box center [740, 244] width 235 height 49
click at [657, 253] on input "Outro beneficiário" at bounding box center [648, 244] width 18 height 18
radio input "true"
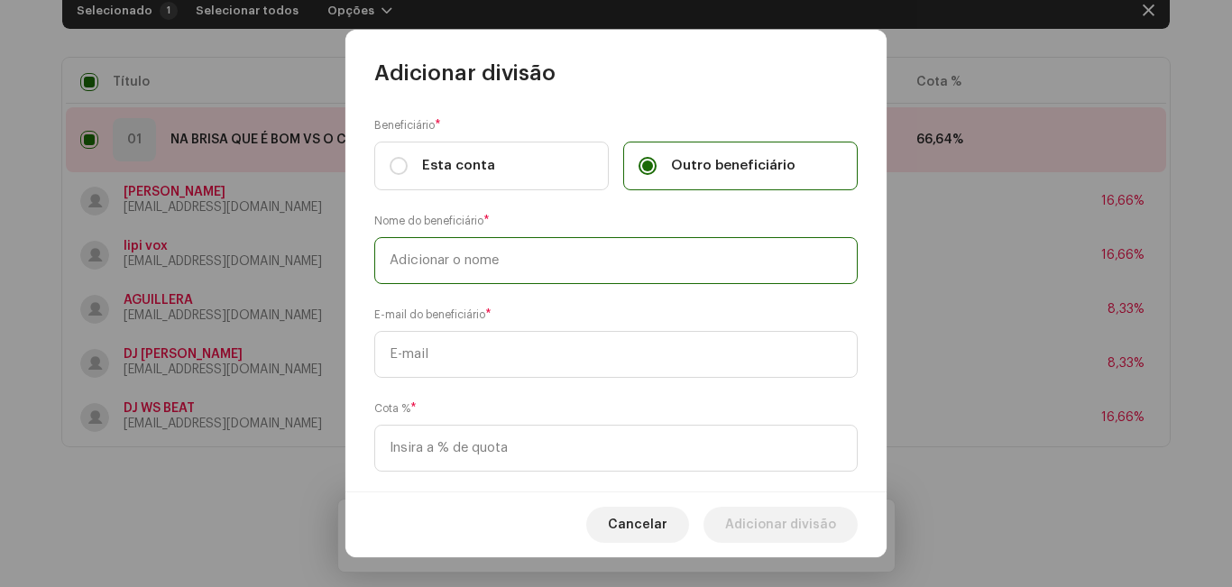
click at [540, 264] on input "text" at bounding box center [615, 260] width 483 height 47
type input "KONGO"
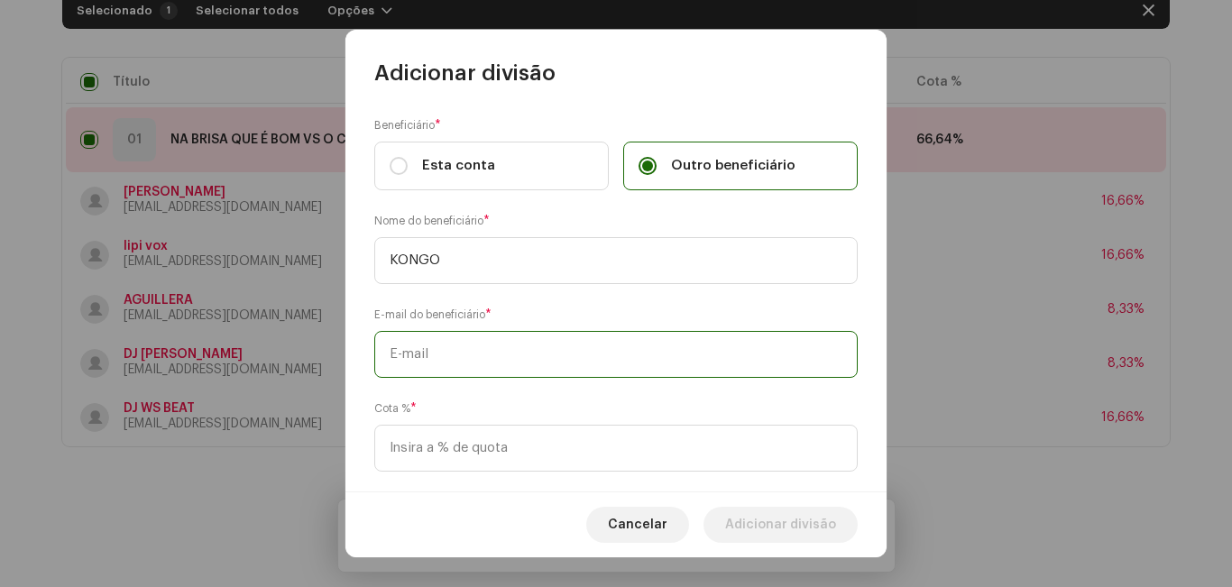
click at [539, 374] on input "text" at bounding box center [615, 354] width 483 height 47
paste input "[EMAIL_ADDRESS][DOMAIN_NAME]"
drag, startPoint x: 394, startPoint y: 358, endPoint x: 385, endPoint y: 415, distance: 57.5
click at [393, 359] on input "[EMAIL_ADDRESS][DOMAIN_NAME]" at bounding box center [615, 354] width 483 height 47
type input "[EMAIL_ADDRESS][DOMAIN_NAME]"
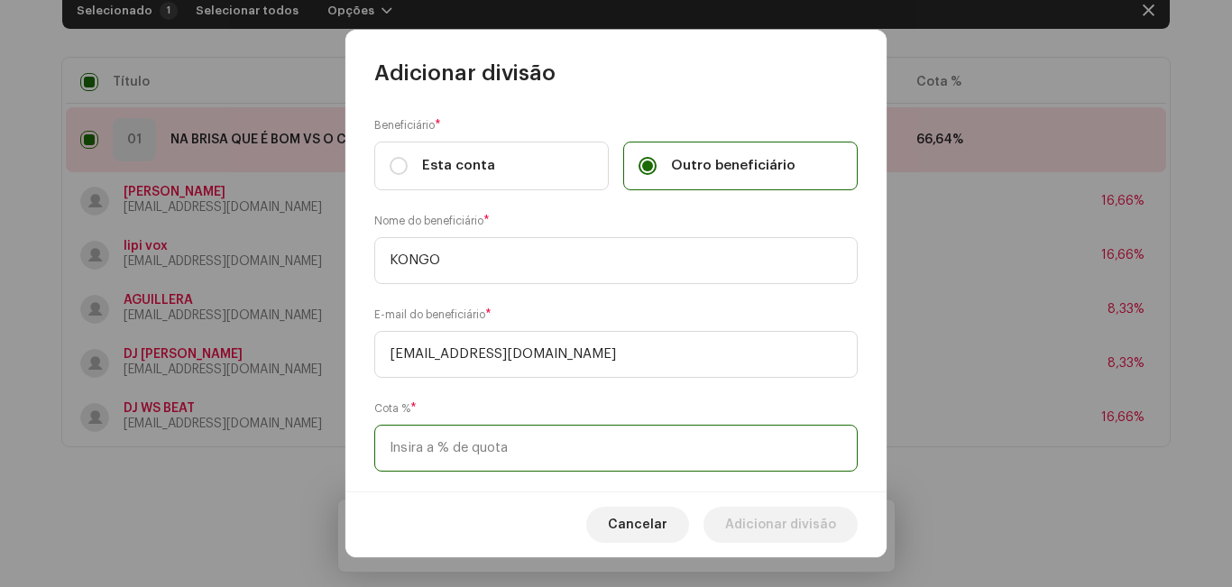
click at [461, 445] on input at bounding box center [615, 448] width 483 height 47
type input "16,66"
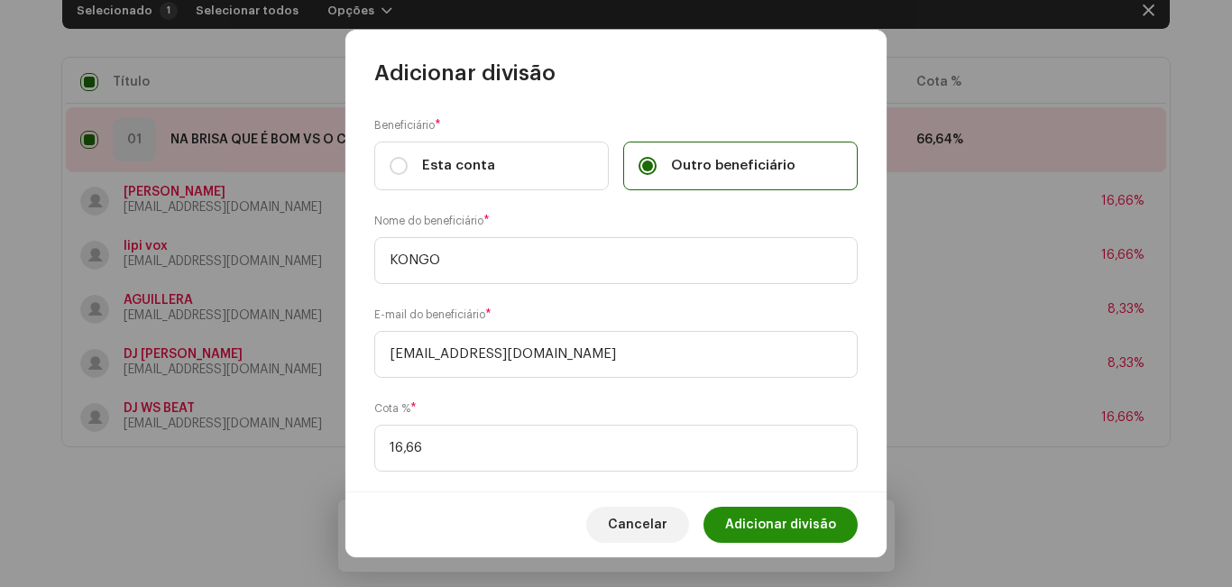
click at [784, 522] on span "Adicionar divisão" at bounding box center [780, 525] width 111 height 36
checkbox input "false"
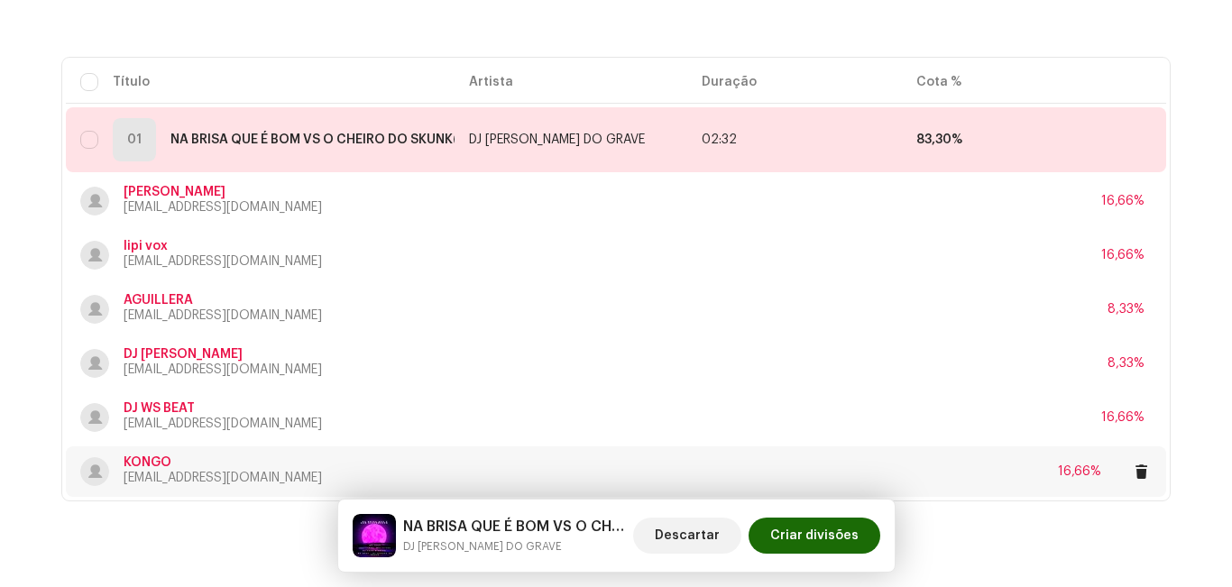
scroll to position [250, 0]
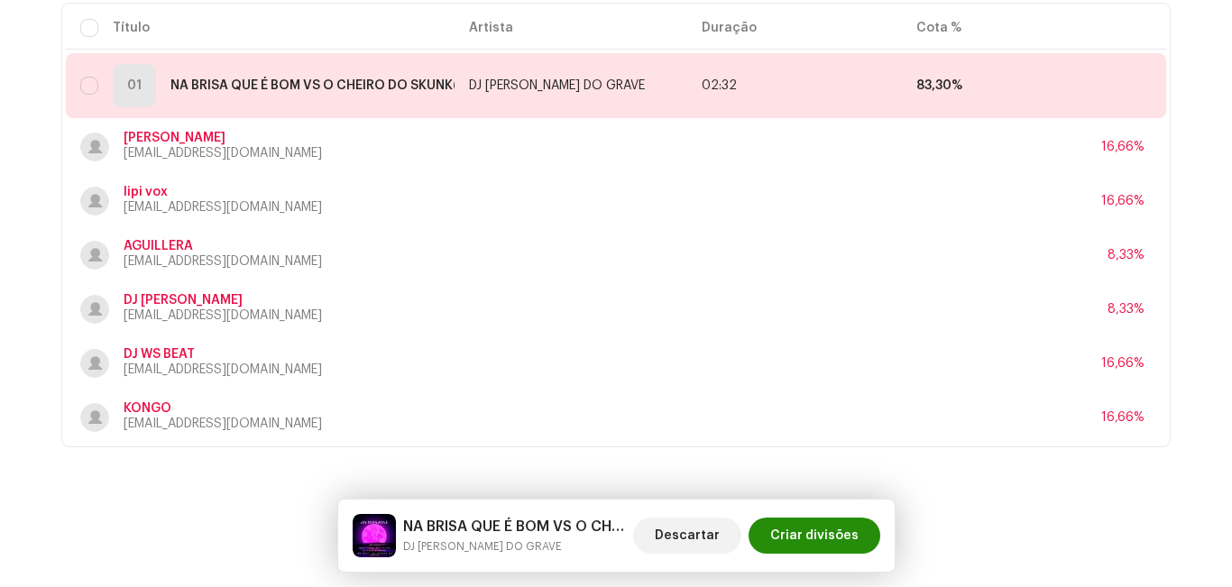
click at [812, 537] on span "Criar divisões" at bounding box center [814, 536] width 88 height 36
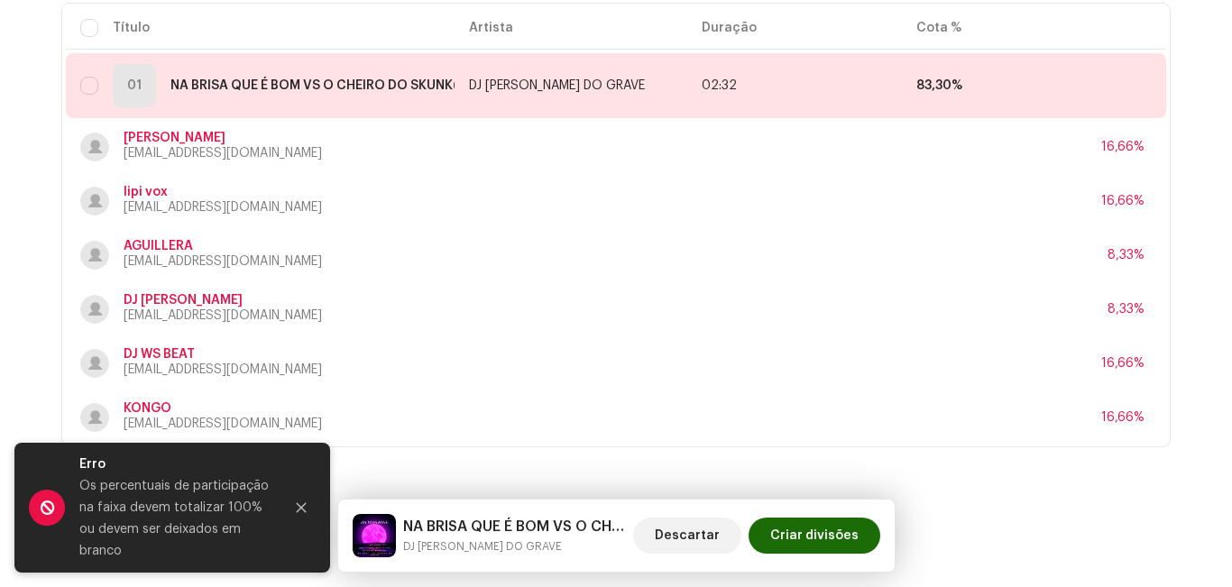
click at [1093, 490] on div "Vamos começar. Complete o seguinte para criar divisões de faixa Selecionado 0 S…" at bounding box center [616, 195] width 1232 height 786
click at [1132, 87] on span at bounding box center [1139, 85] width 14 height 14
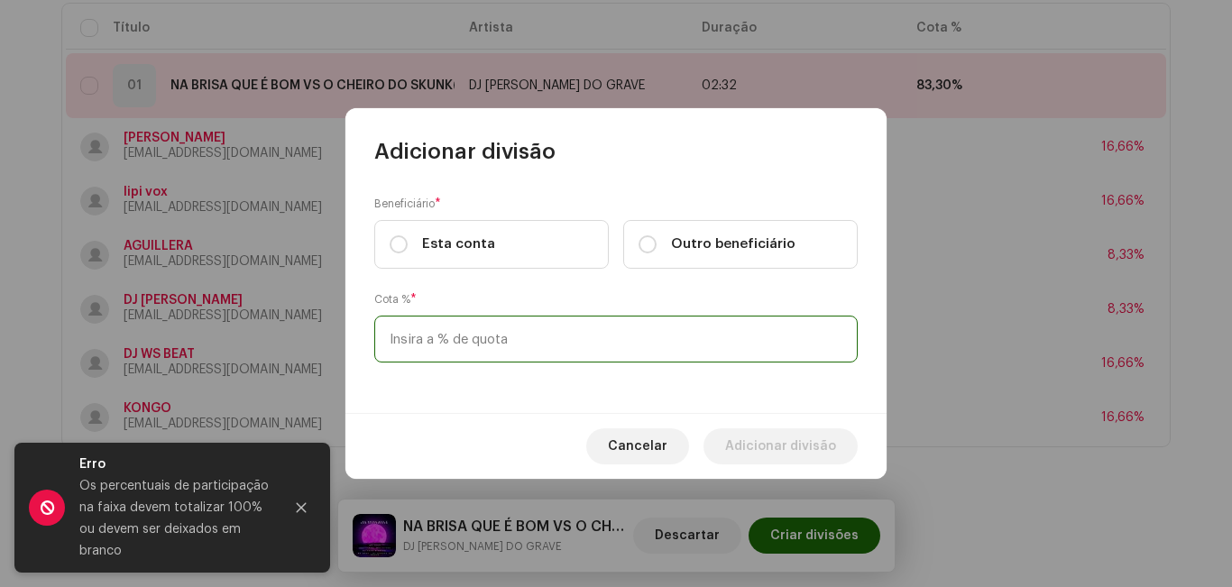
click at [566, 349] on input at bounding box center [615, 339] width 483 height 47
click at [491, 246] on label "Esta conta" at bounding box center [491, 244] width 235 height 49
click at [408, 246] on input "Esta conta" at bounding box center [399, 244] width 18 height 18
radio input "true"
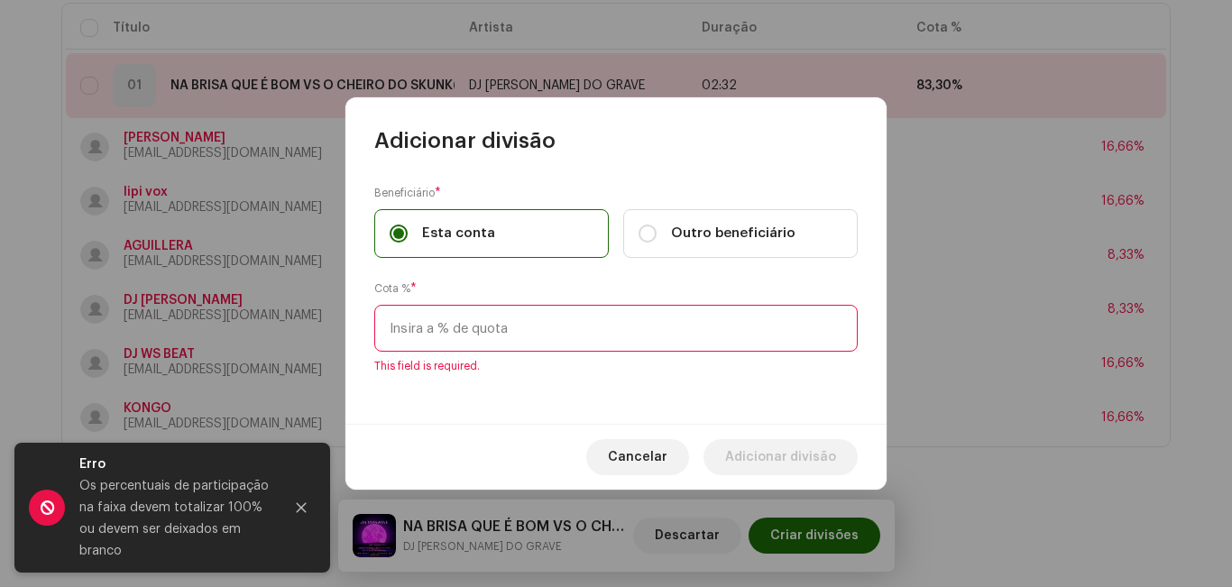
click at [556, 352] on div "[PERSON_NAME] % * This field is required." at bounding box center [615, 327] width 483 height 94
click at [558, 342] on input at bounding box center [615, 328] width 483 height 47
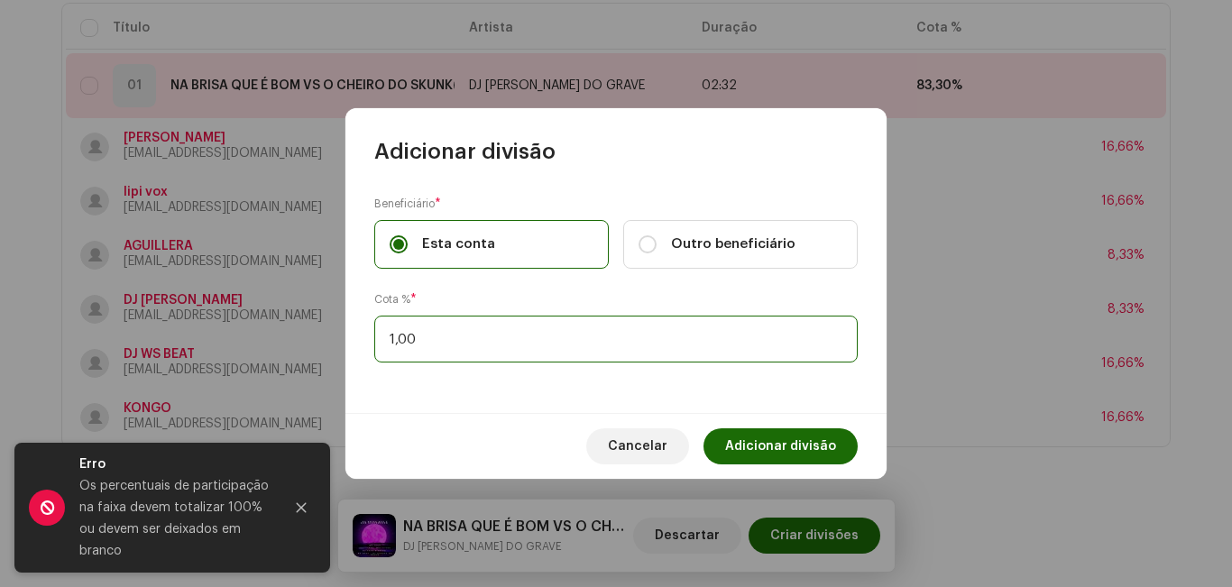
type input "17,00"
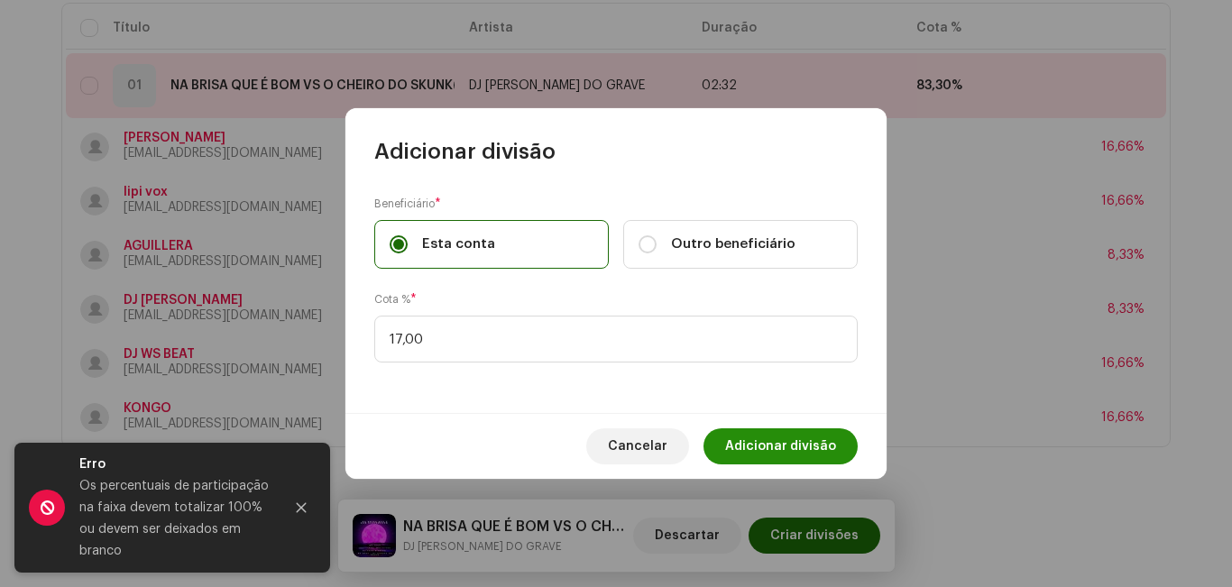
click at [770, 441] on span "Adicionar divisão" at bounding box center [780, 446] width 111 height 36
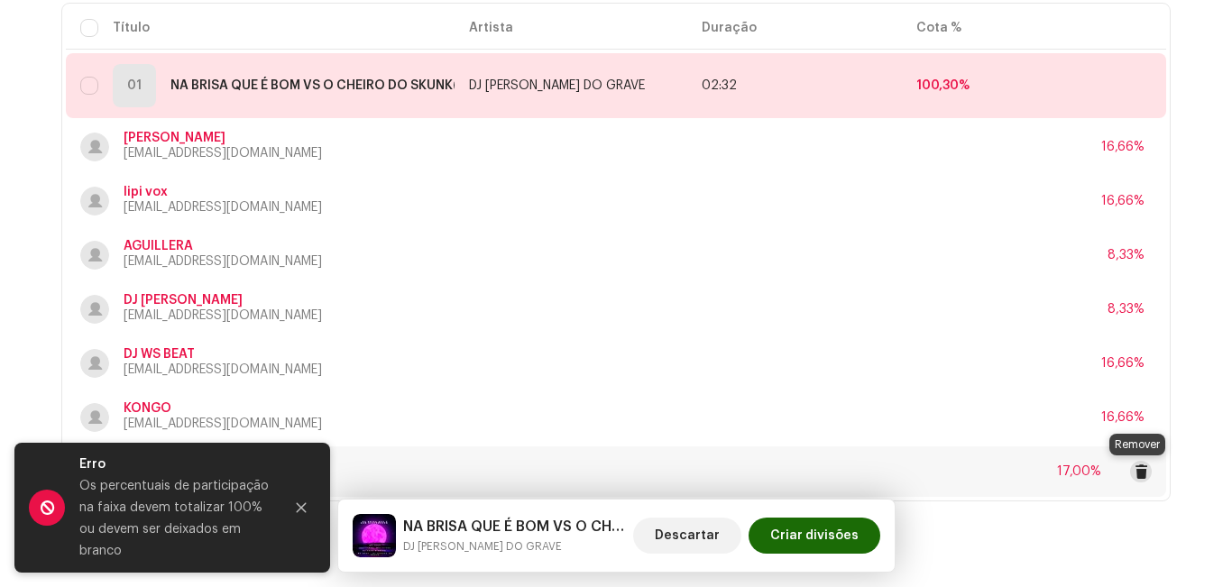
click at [1141, 465] on span at bounding box center [1142, 471] width 14 height 14
click at [1132, 87] on span at bounding box center [1139, 85] width 14 height 14
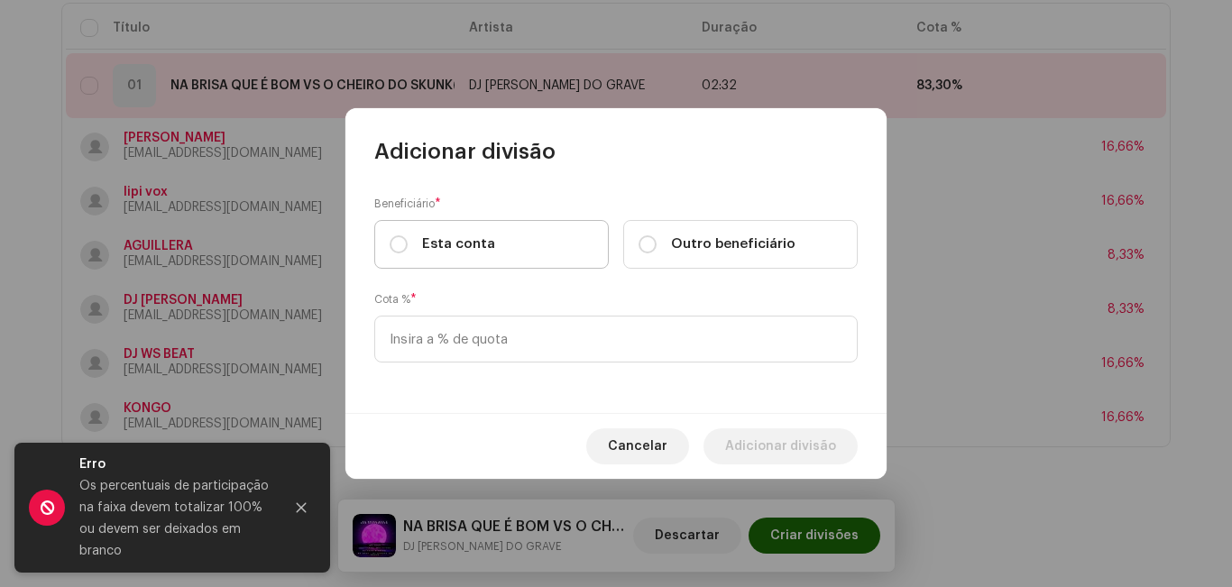
click at [381, 227] on label "Esta conta" at bounding box center [491, 244] width 235 height 49
click at [390, 235] on input "Esta conta" at bounding box center [399, 244] width 18 height 18
radio input "true"
click at [393, 247] on input "Esta conta" at bounding box center [399, 244] width 18 height 18
click at [583, 339] on input at bounding box center [615, 339] width 483 height 47
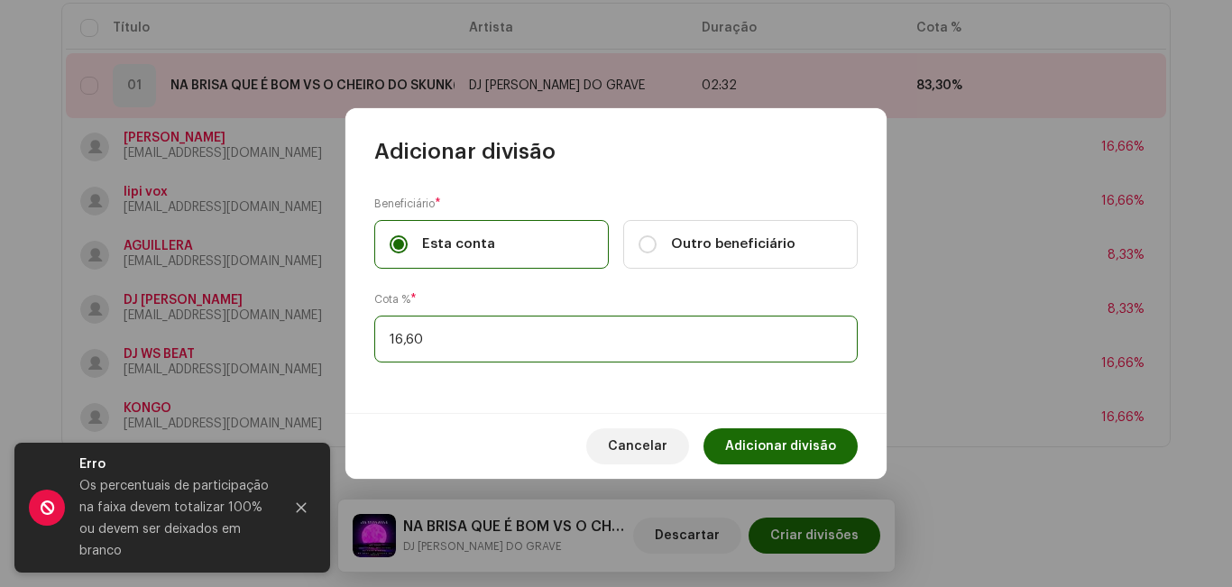
type input "16,66"
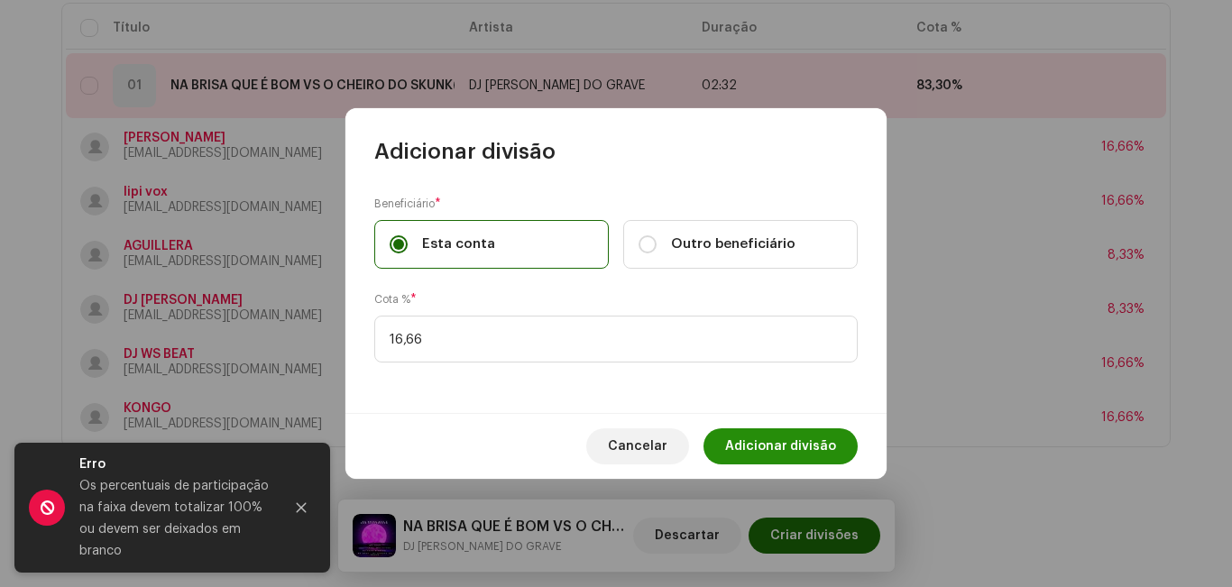
click at [743, 452] on span "Adicionar divisão" at bounding box center [780, 446] width 111 height 36
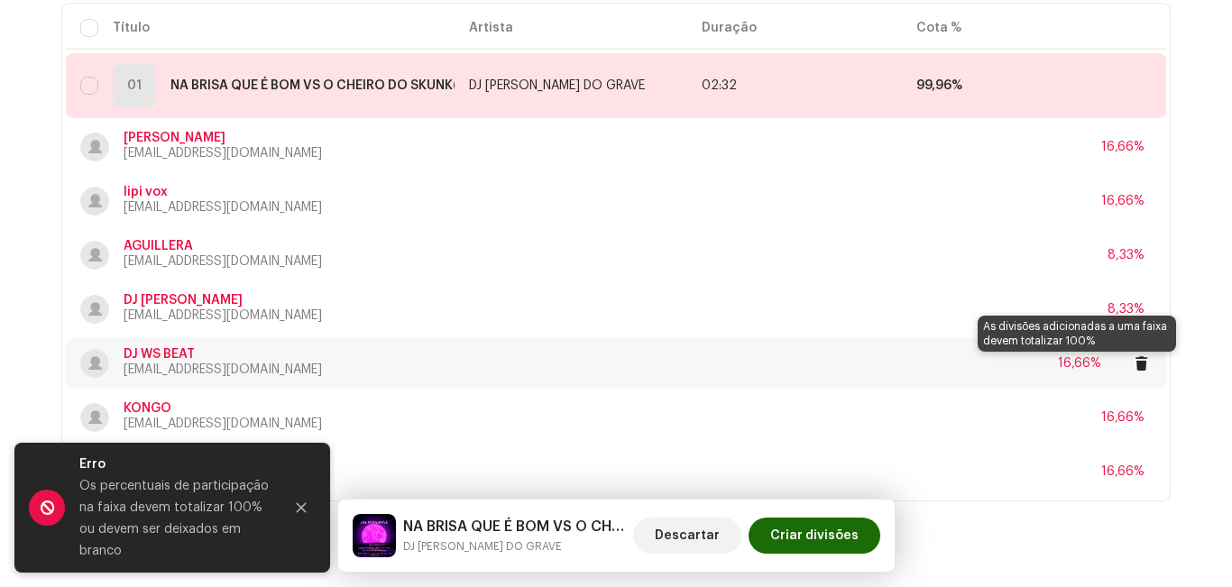
click at [1076, 357] on div "16,66%" at bounding box center [1079, 363] width 43 height 13
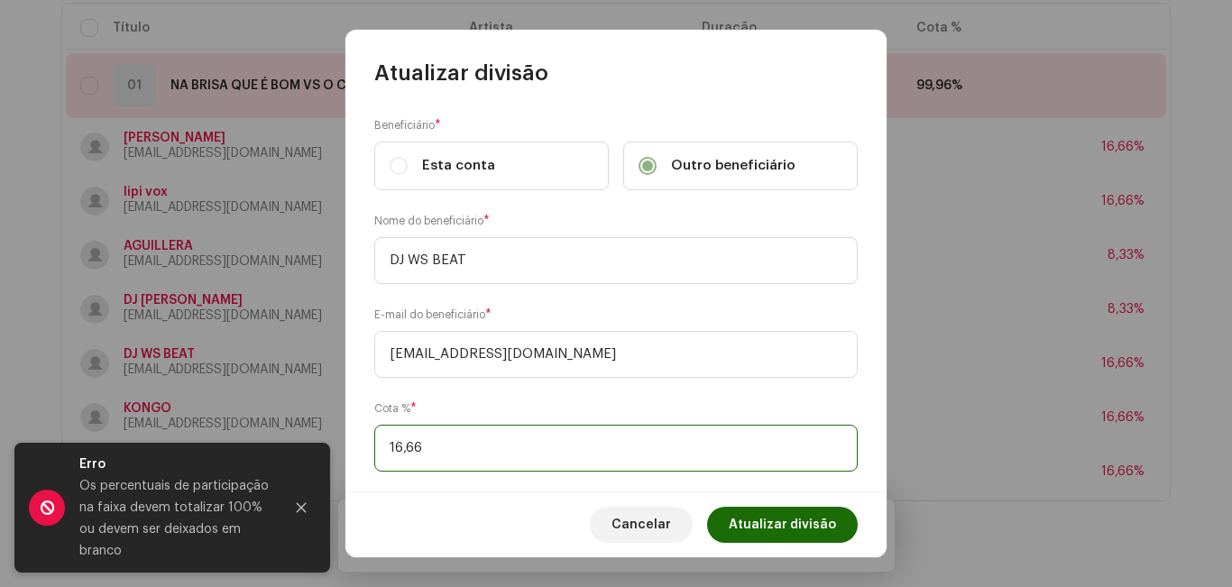
click at [482, 457] on input "16,66" at bounding box center [615, 448] width 483 height 47
type input "16,67"
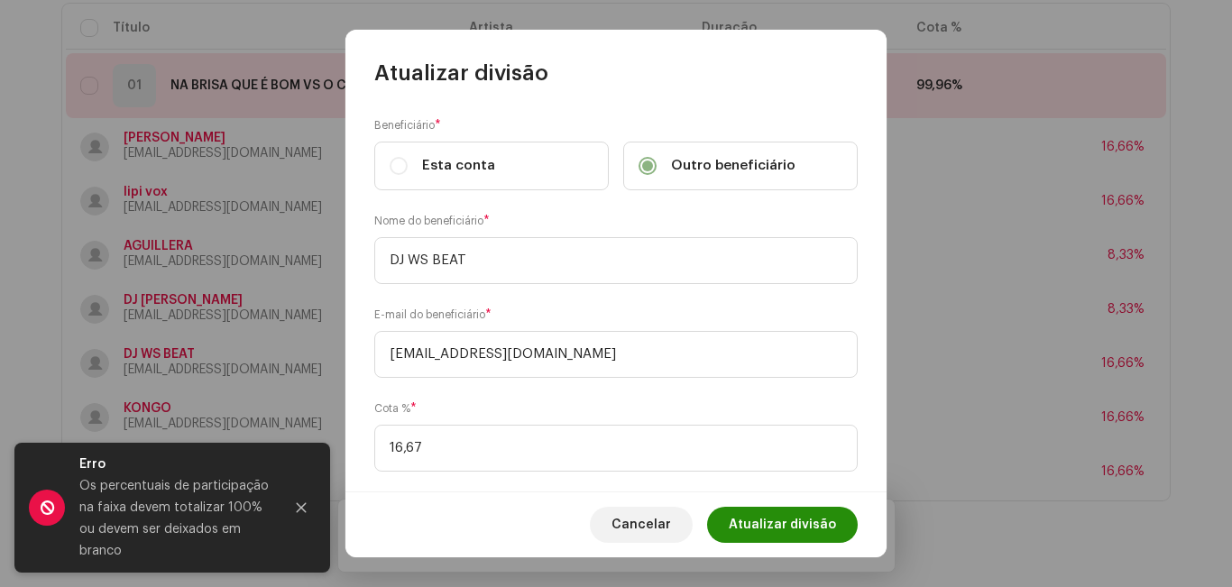
click at [762, 519] on span "Atualizar divisão" at bounding box center [782, 525] width 107 height 36
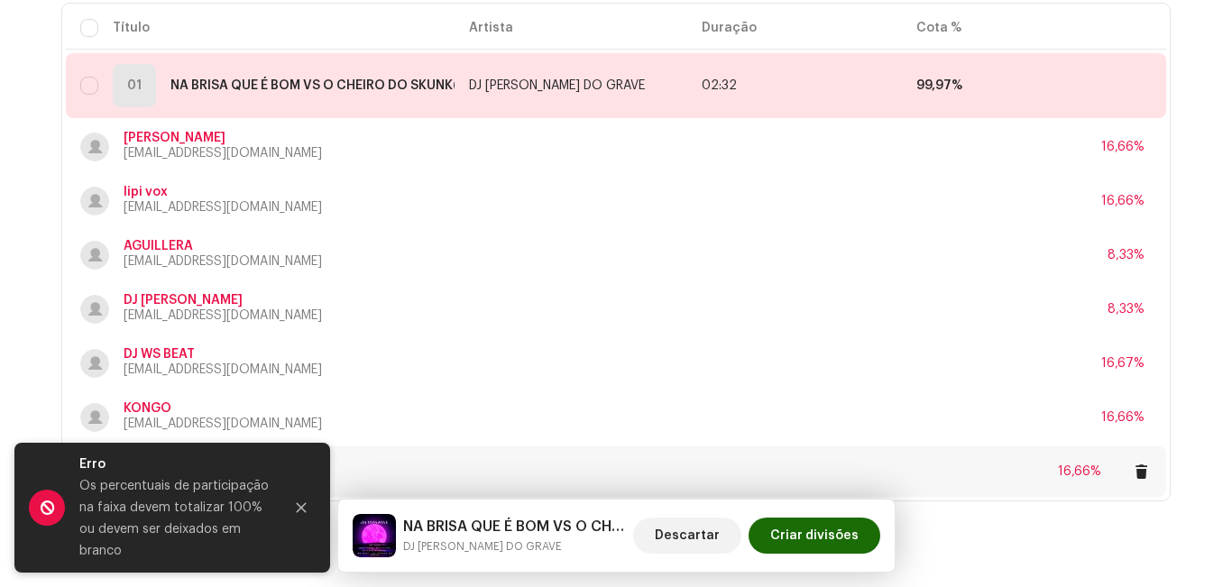
click at [1113, 468] on div "16,66%" at bounding box center [1105, 472] width 94 height 22
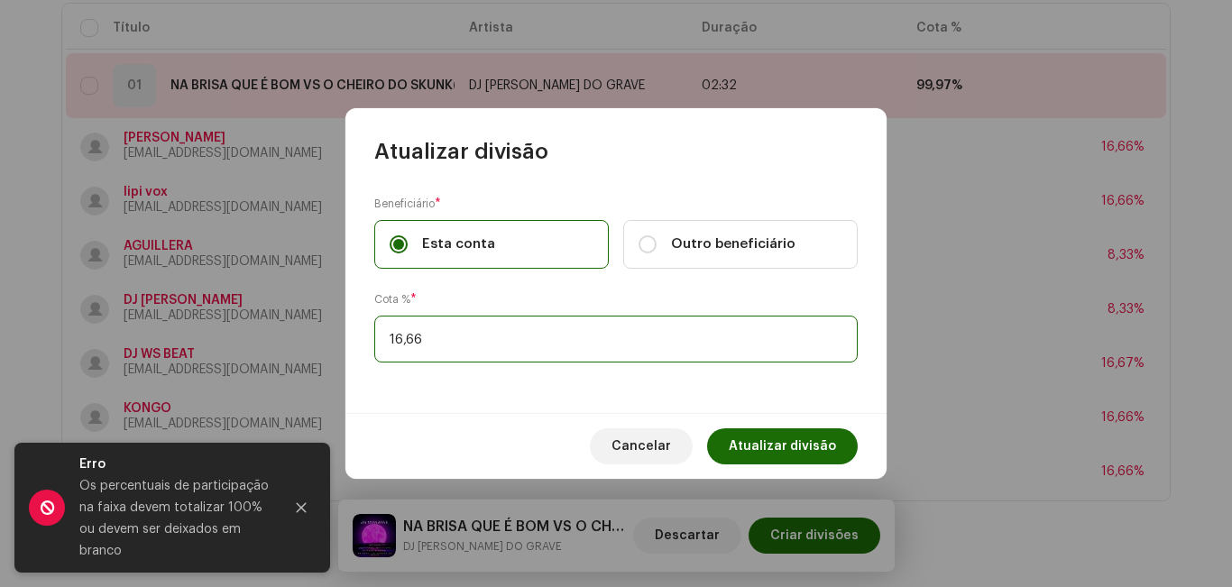
click at [462, 329] on input "16,66" at bounding box center [615, 339] width 483 height 47
type input "16,67"
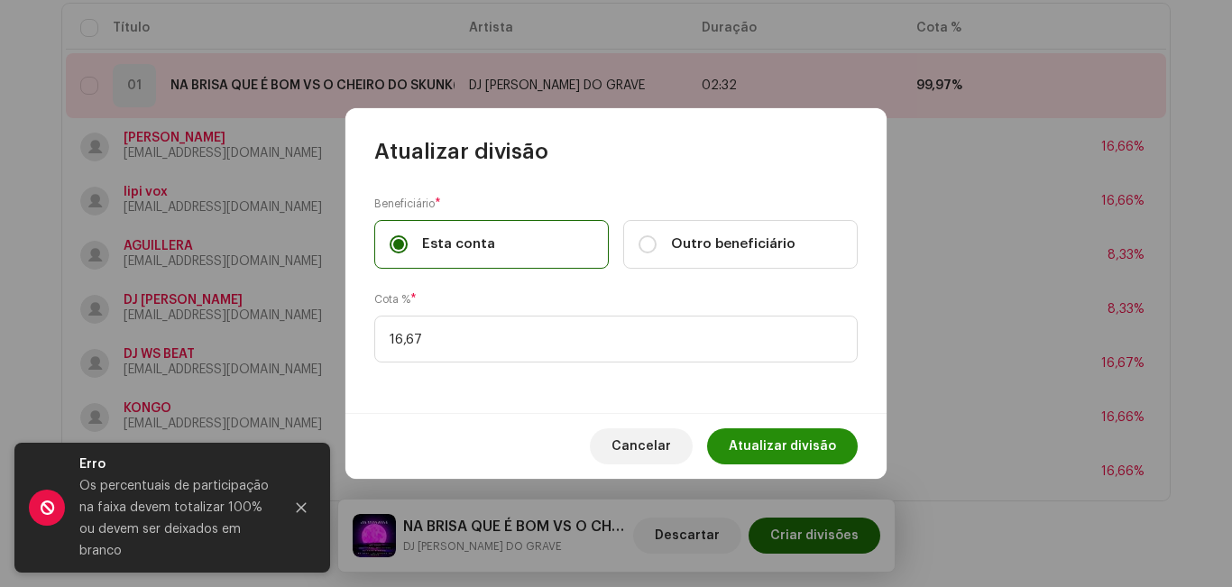
click at [795, 431] on span "Atualizar divisão" at bounding box center [782, 446] width 107 height 36
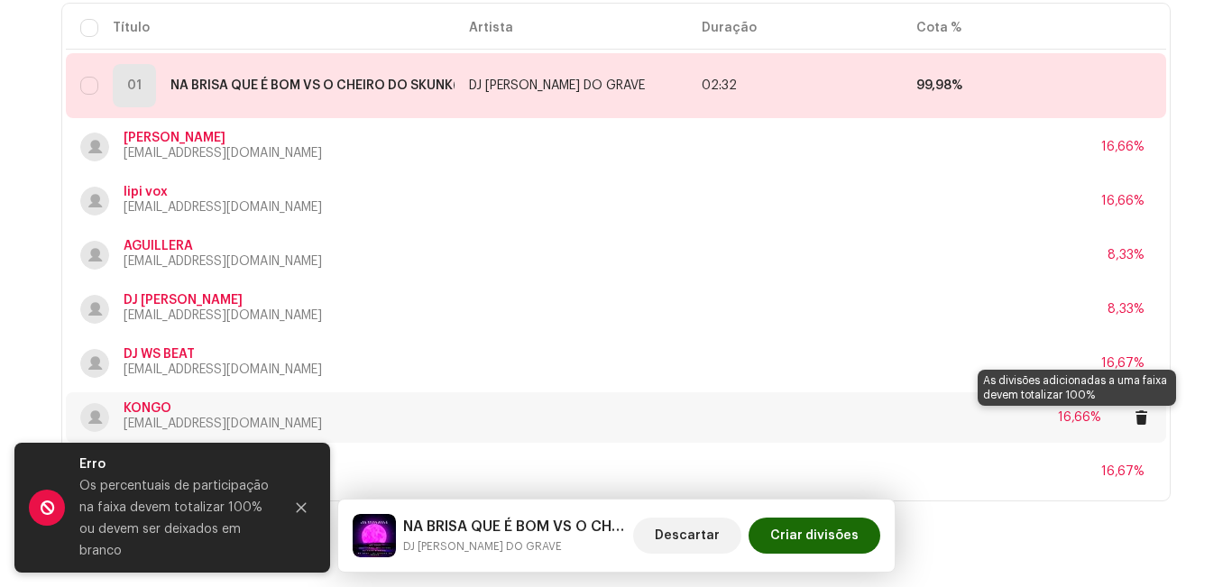
click at [1081, 416] on div "16,66%" at bounding box center [1079, 417] width 43 height 13
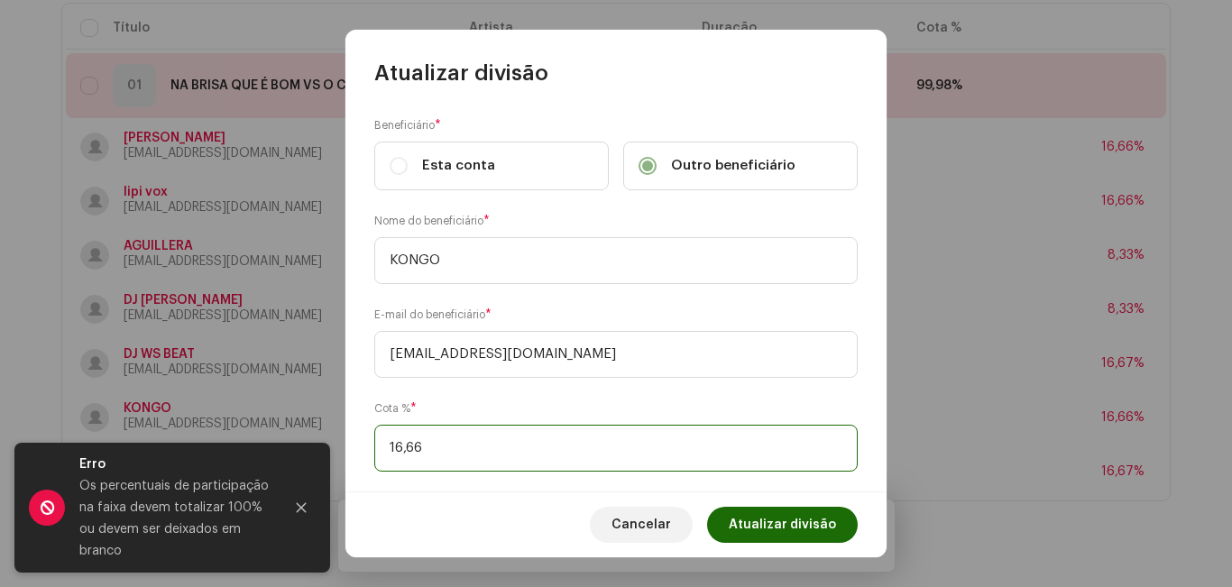
click at [507, 442] on input "16,66" at bounding box center [615, 448] width 483 height 47
type input "16,67"
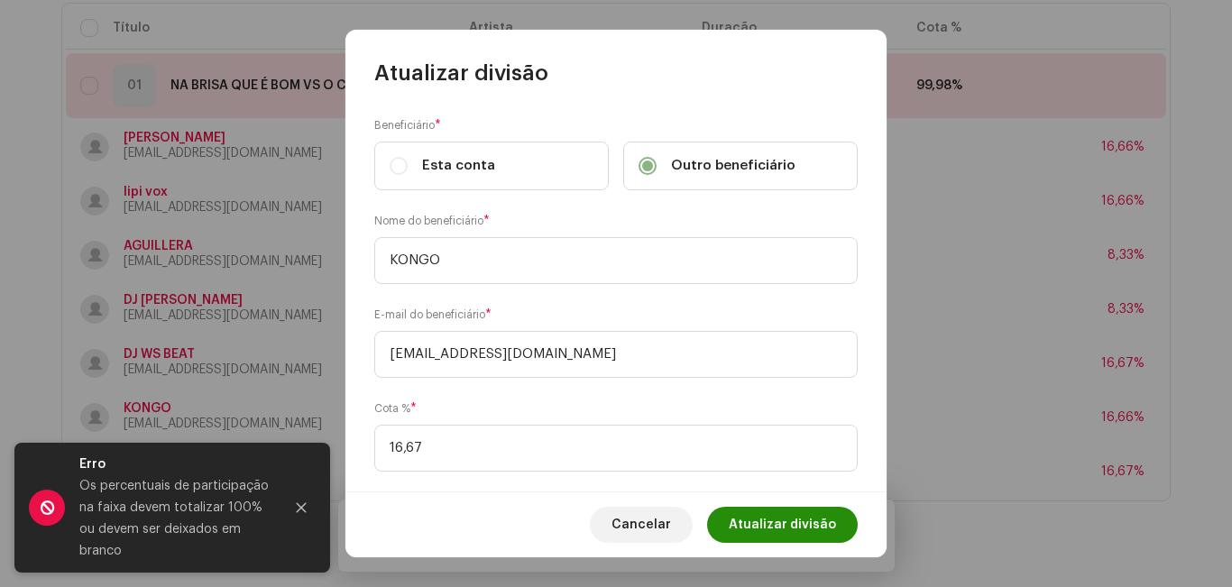
click at [771, 527] on span "Atualizar divisão" at bounding box center [782, 525] width 107 height 36
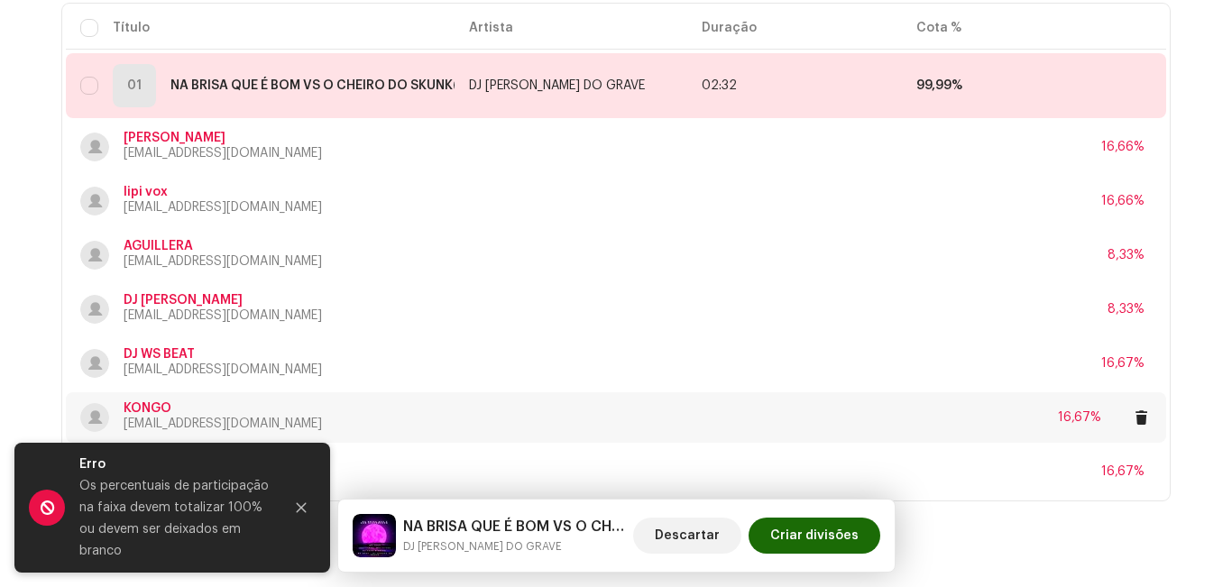
click at [1101, 423] on div "16,67%" at bounding box center [1105, 418] width 94 height 22
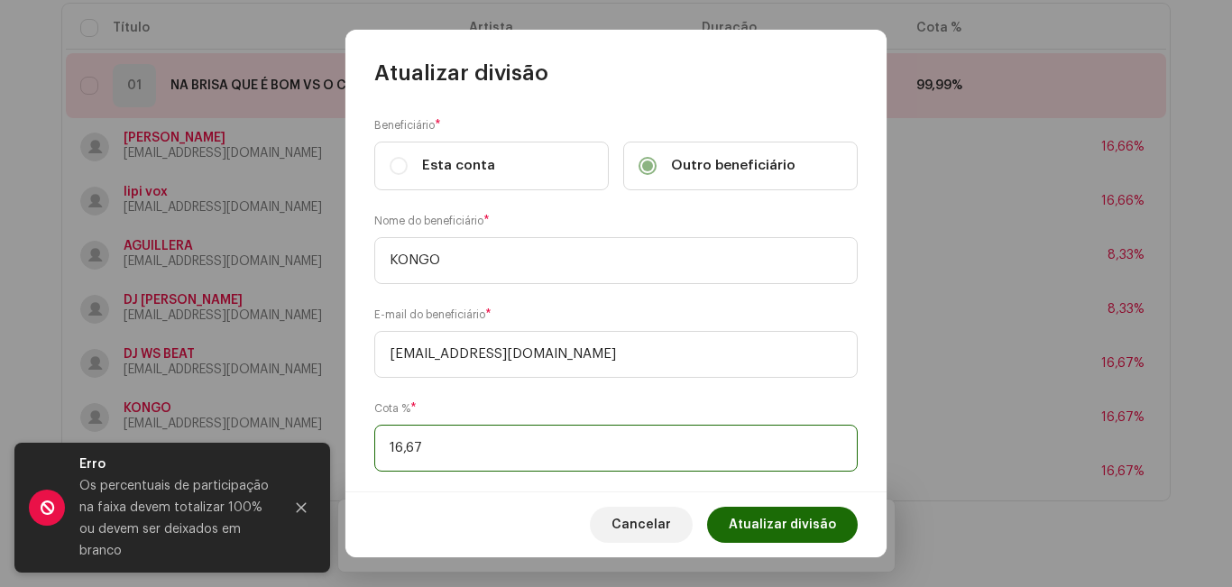
click at [454, 448] on input "16,67" at bounding box center [615, 448] width 483 height 47
type input "16,68"
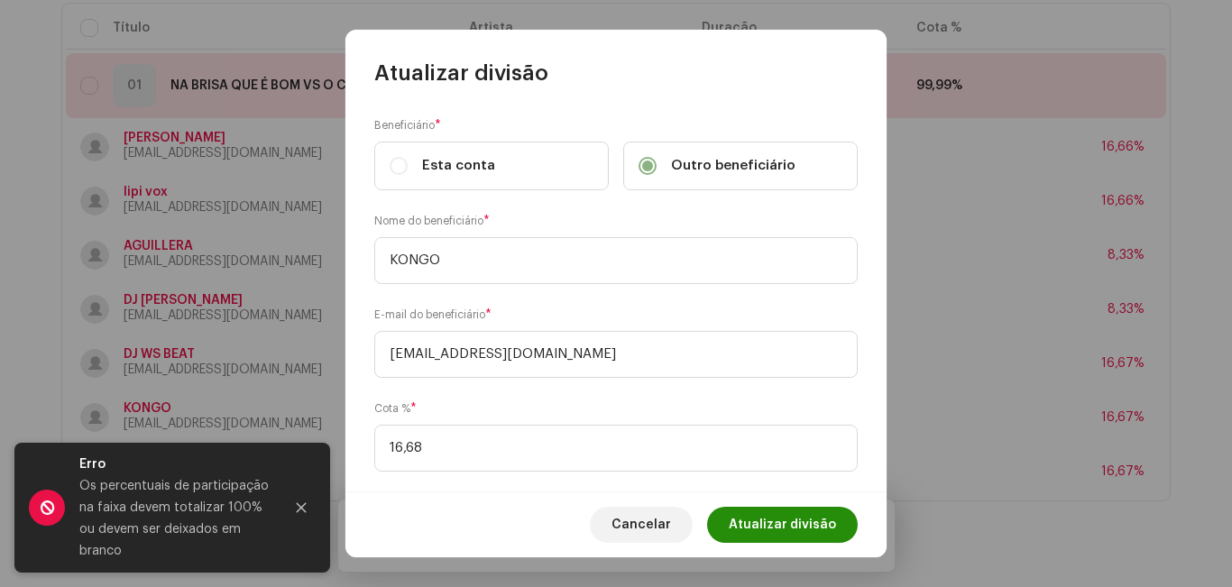
click at [767, 527] on span "Atualizar divisão" at bounding box center [782, 525] width 107 height 36
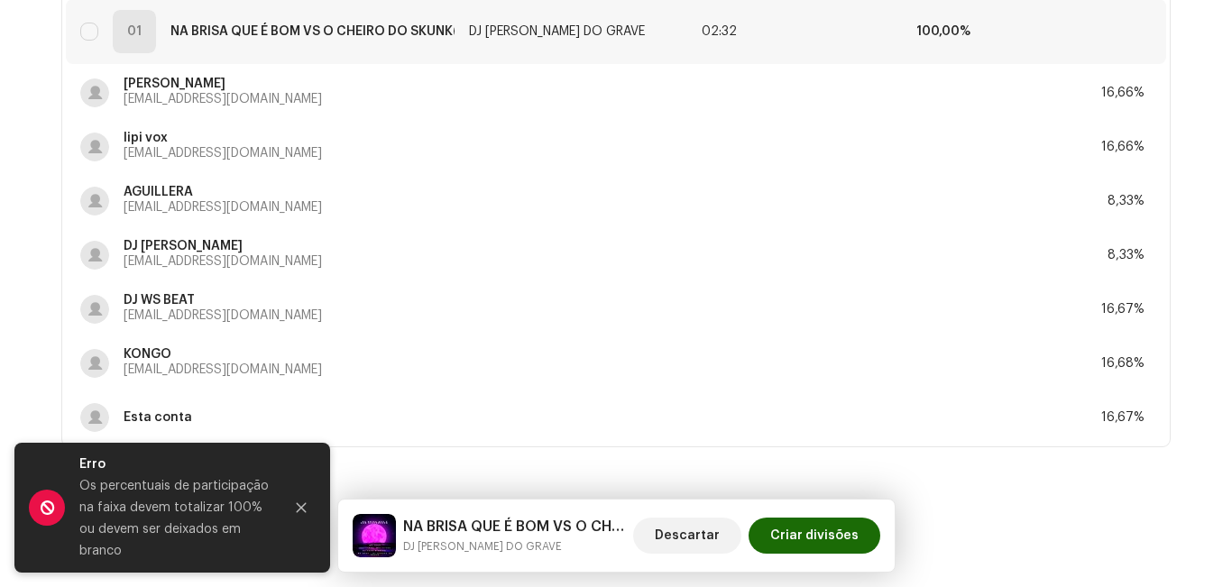
scroll to position [214, 0]
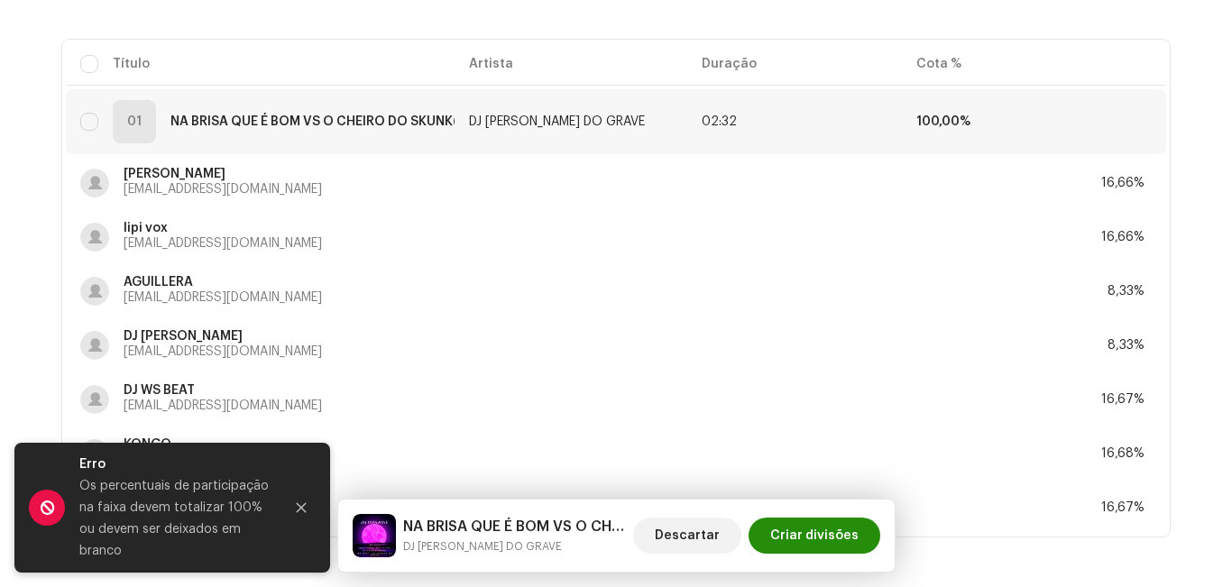
click at [810, 538] on span "Criar divisões" at bounding box center [814, 536] width 88 height 36
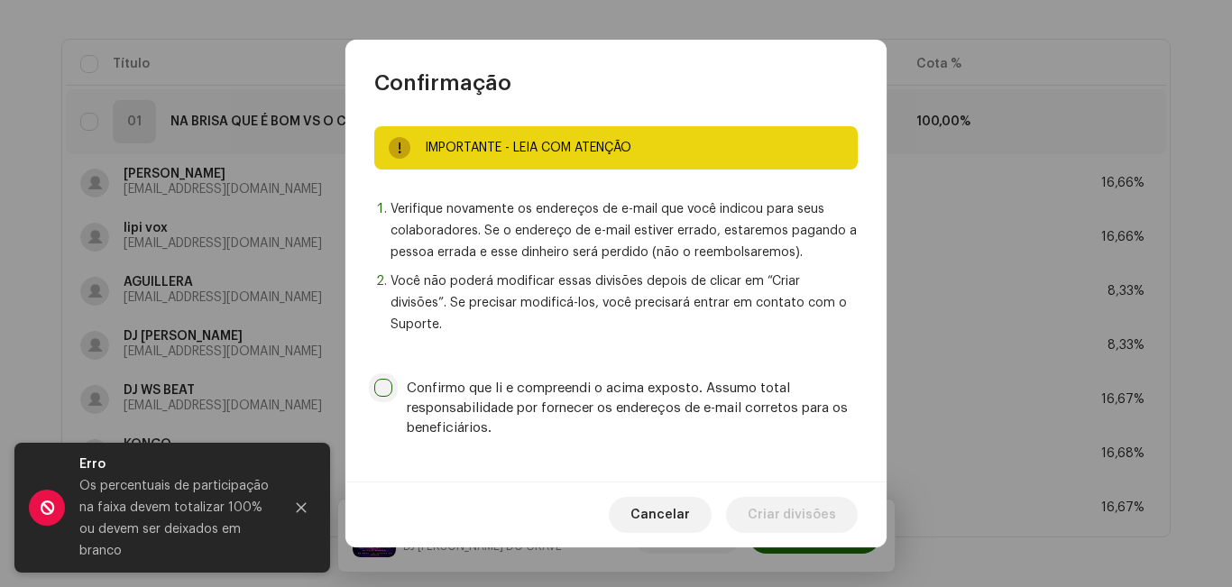
click at [379, 384] on input "Confirmo que li e compreendi o acima exposto. Assumo total responsabilidade por…" at bounding box center [383, 388] width 18 height 18
checkbox input "true"
click at [814, 517] on span "Criar divisões" at bounding box center [792, 515] width 88 height 36
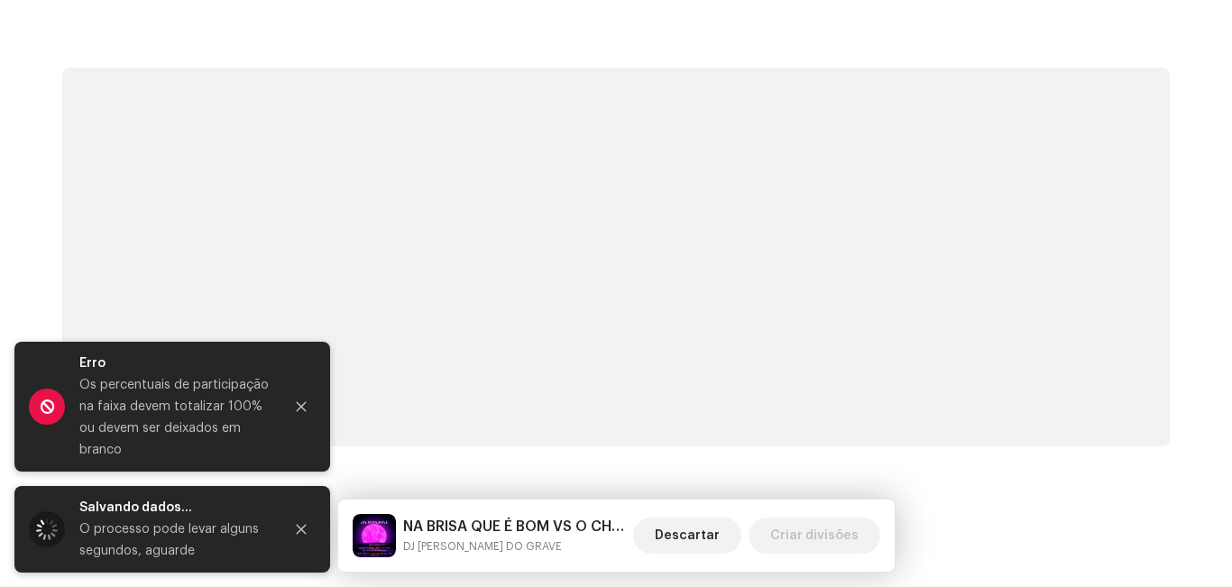
scroll to position [186, 0]
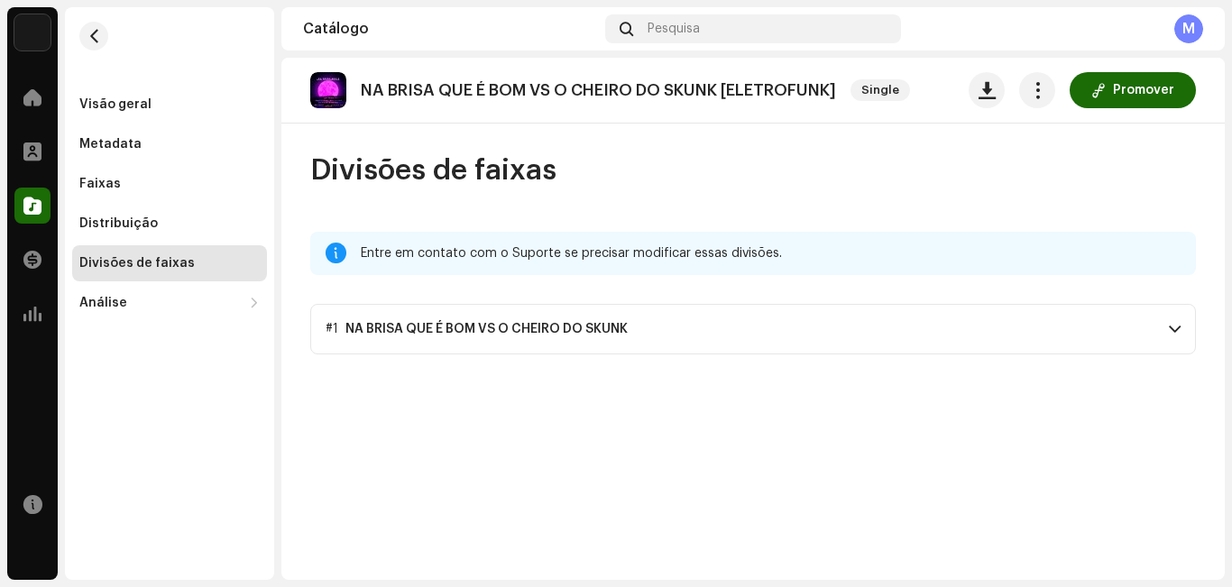
click at [1173, 325] on span at bounding box center [1175, 329] width 12 height 14
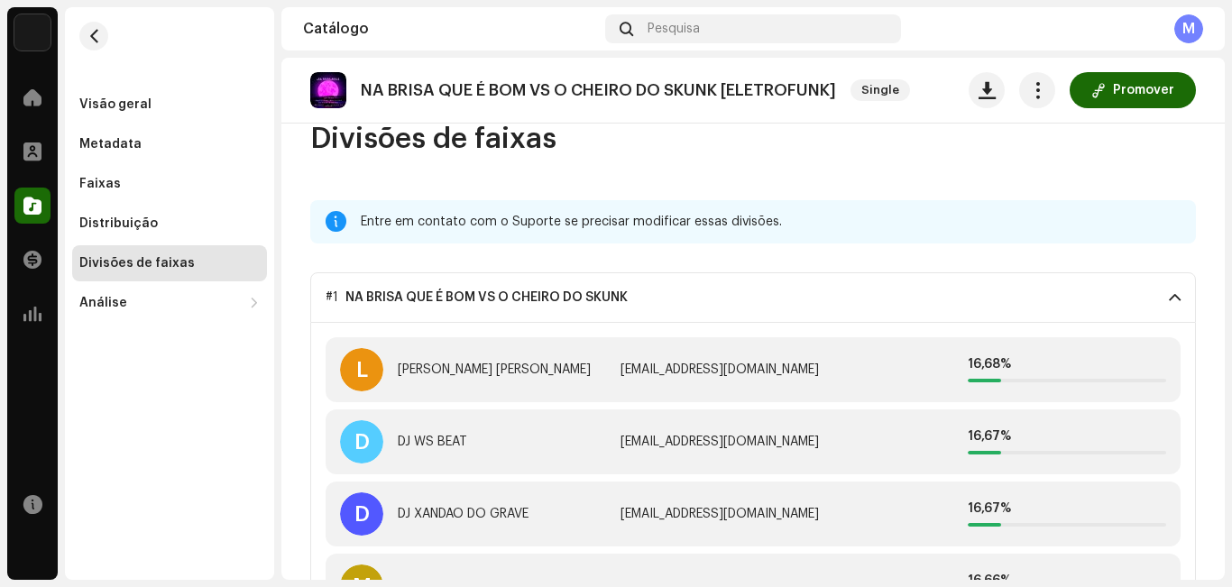
scroll to position [0, 0]
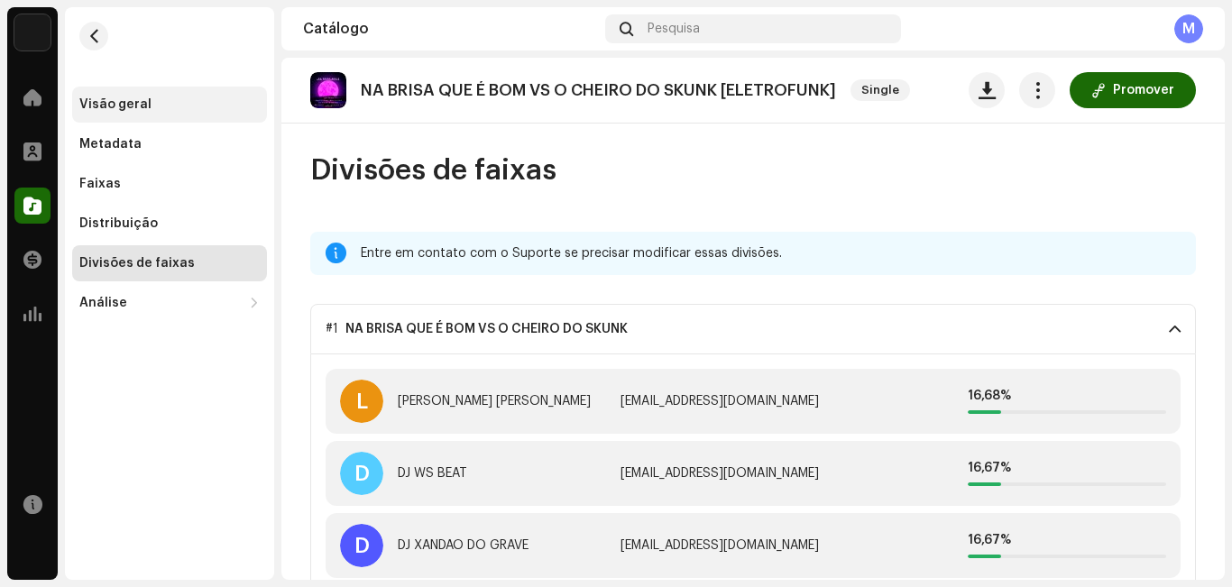
click at [146, 97] on div "Visão geral" at bounding box center [115, 104] width 72 height 14
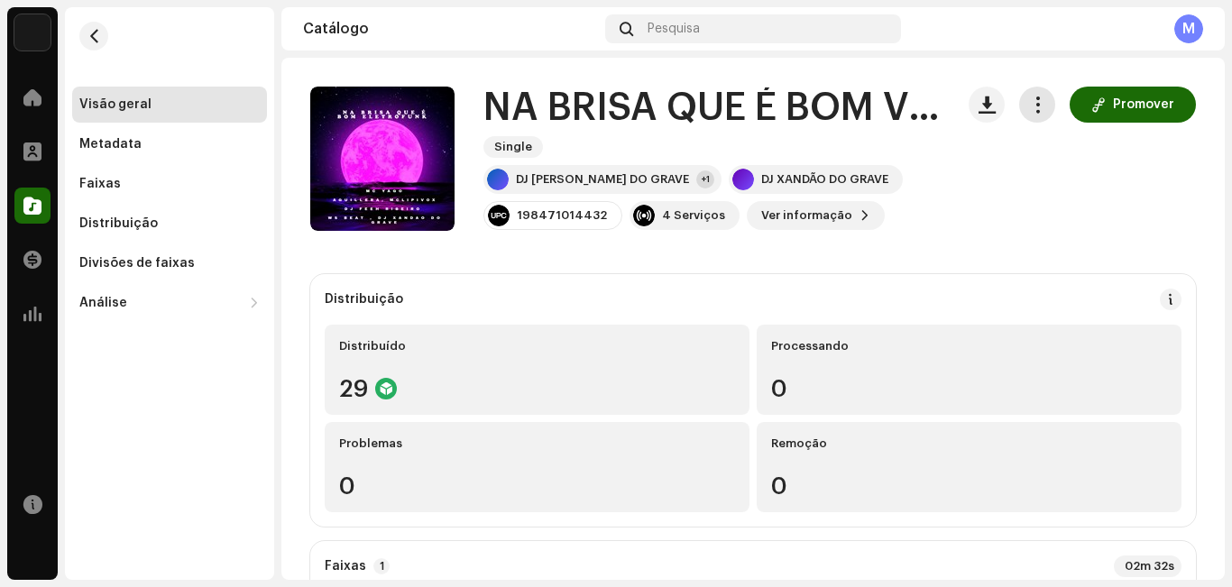
click at [1039, 95] on button "button" at bounding box center [1037, 105] width 36 height 36
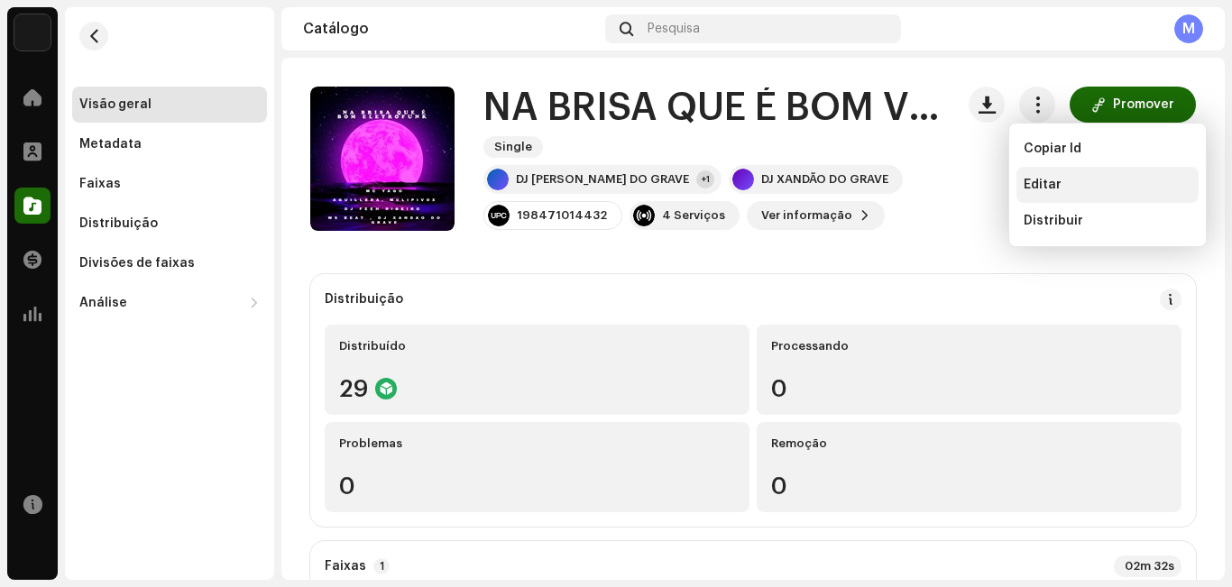
click at [1076, 187] on div "Editar" at bounding box center [1108, 185] width 168 height 14
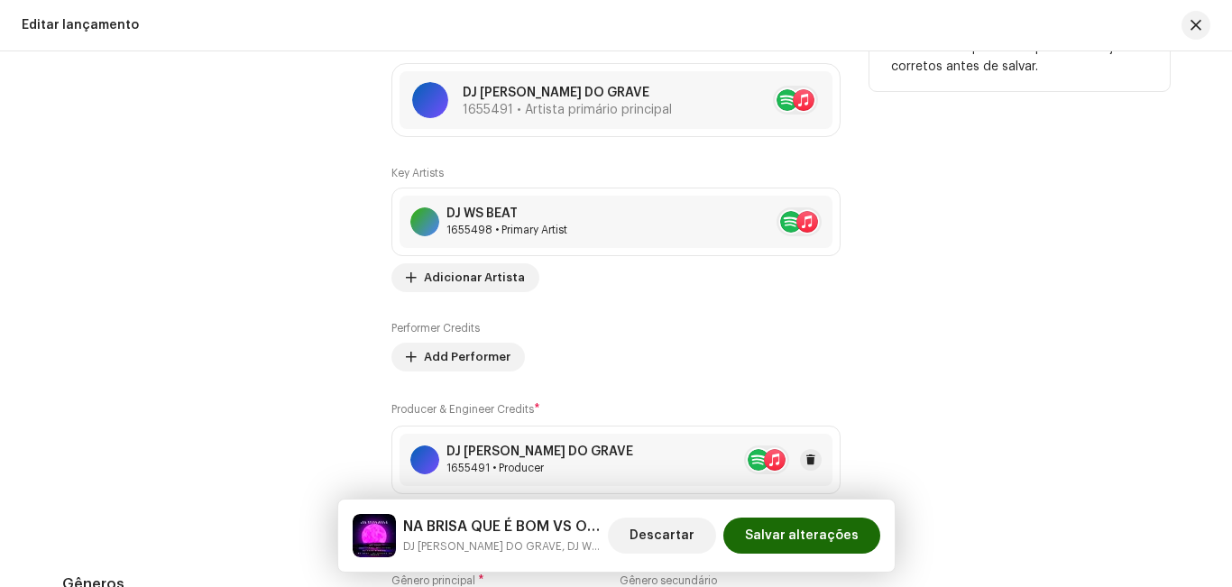
scroll to position [1804, 0]
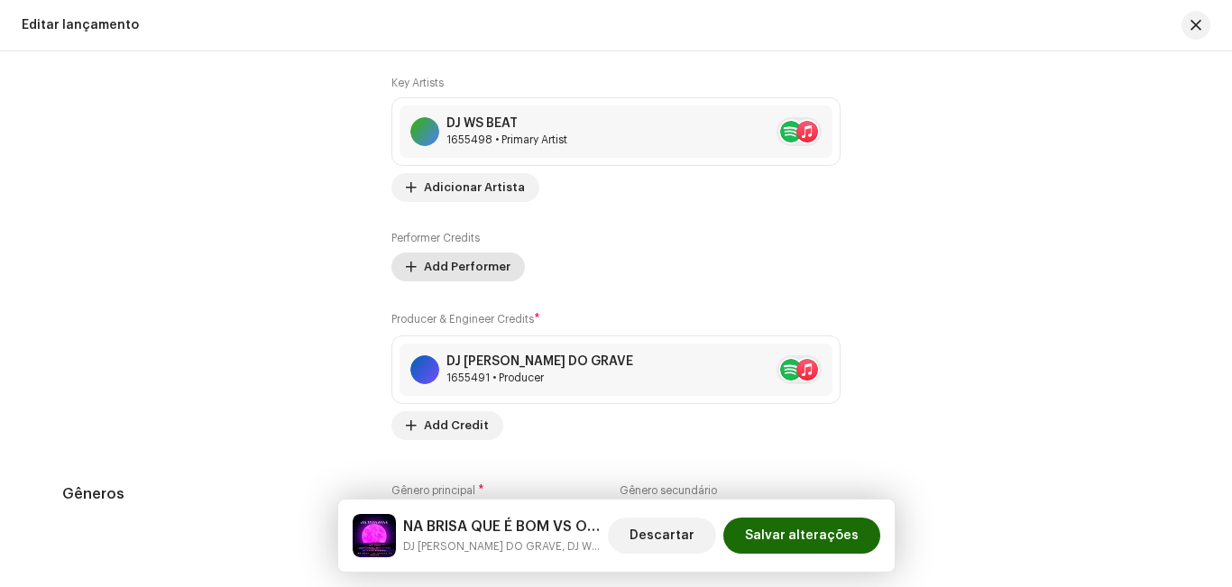
click at [478, 275] on span "Add Performer" at bounding box center [467, 267] width 87 height 36
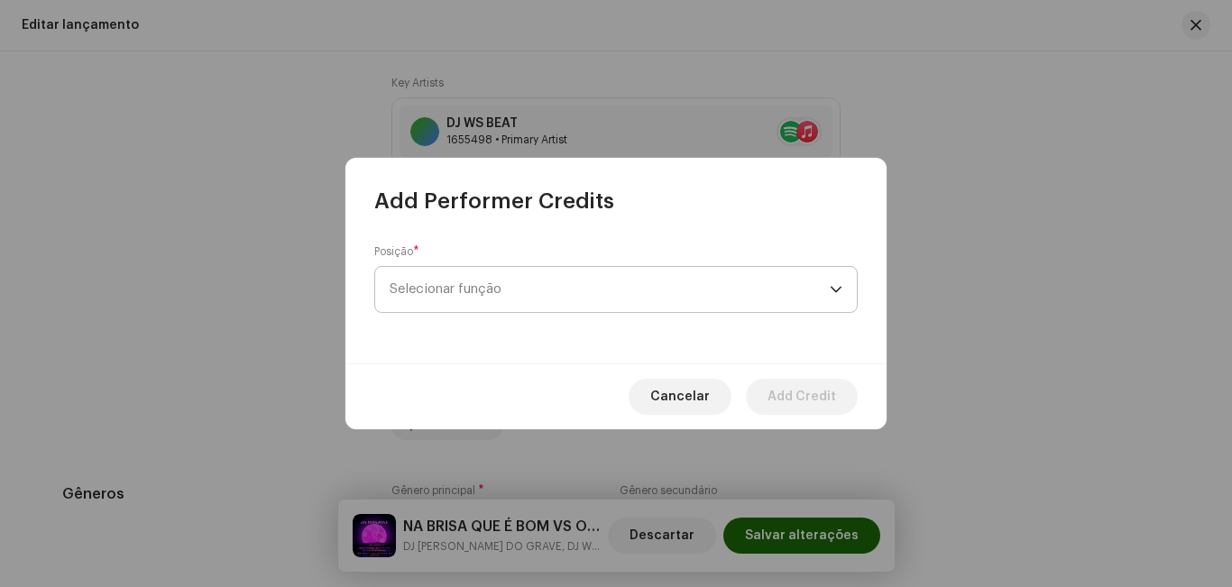
click at [498, 285] on span "Selecionar função" at bounding box center [610, 289] width 440 height 45
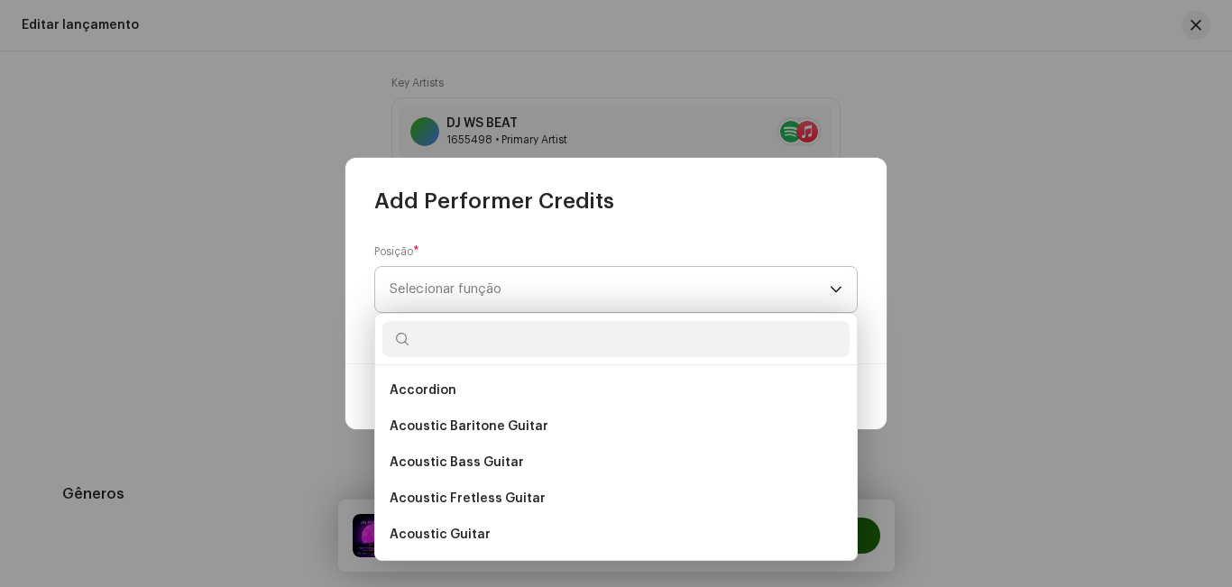
click at [665, 284] on span "Selecionar função" at bounding box center [610, 289] width 440 height 45
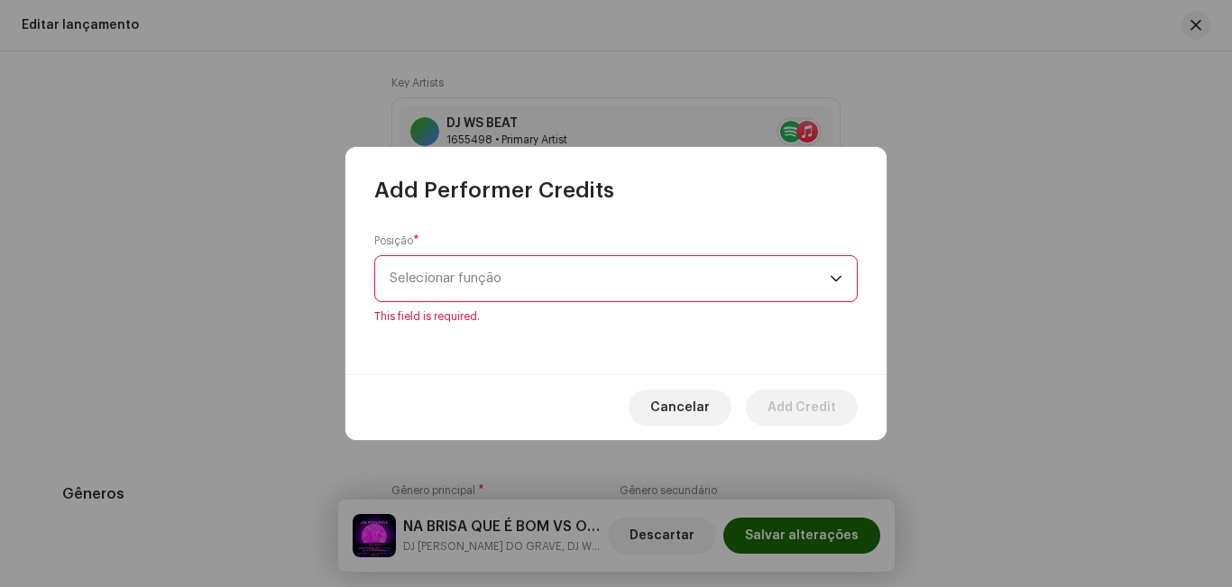
click at [665, 284] on span "Selecionar função" at bounding box center [610, 278] width 440 height 45
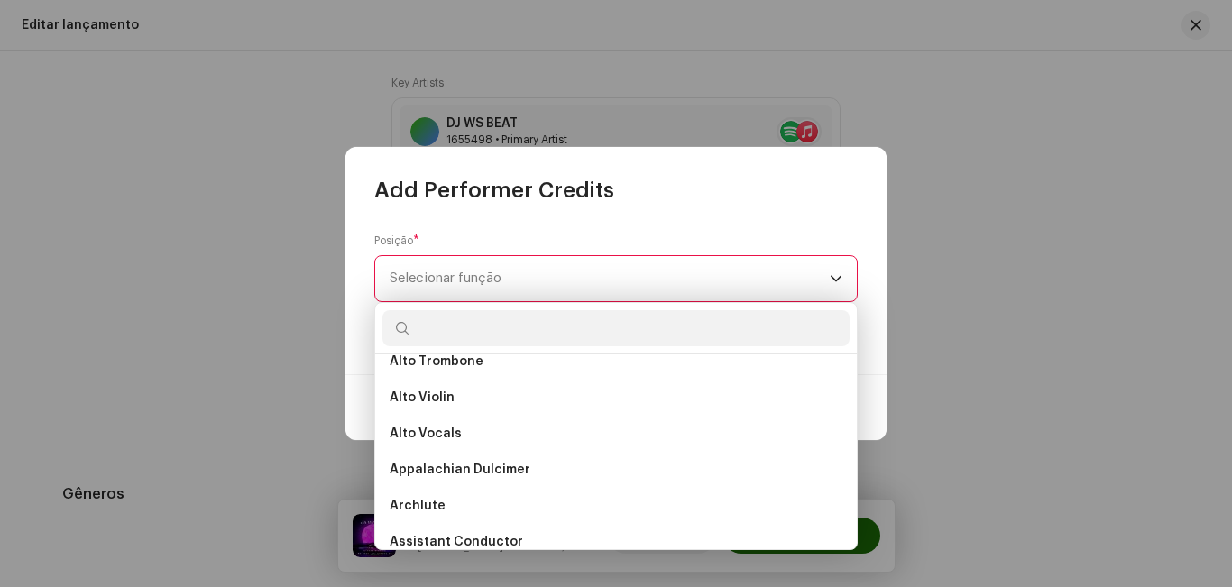
scroll to position [0, 0]
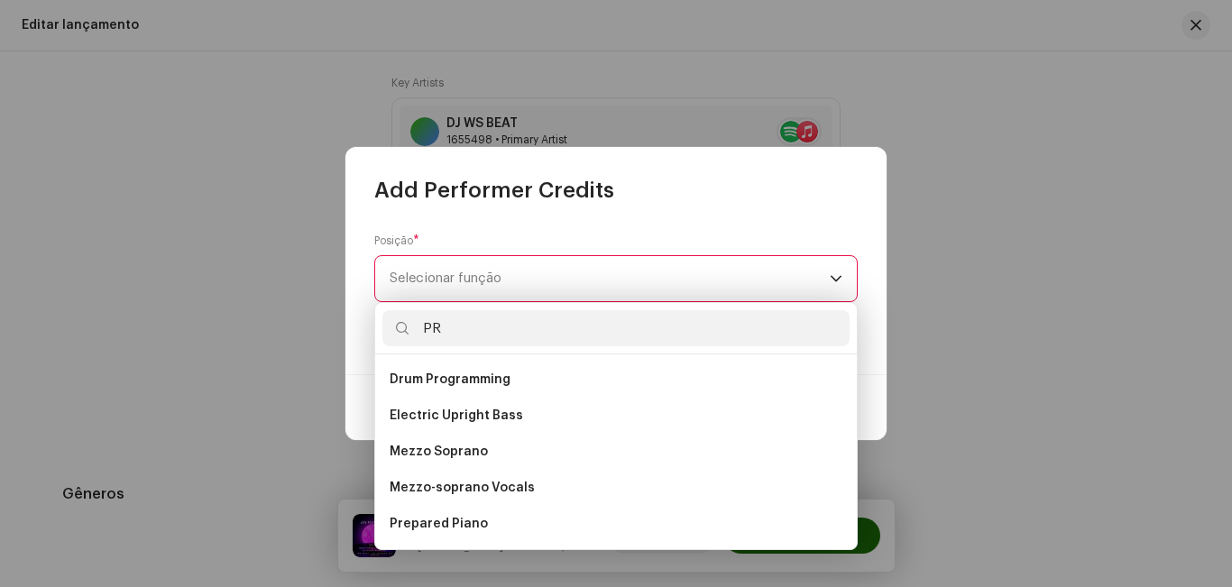
type input "P"
type input "O"
type input "C"
type input "P"
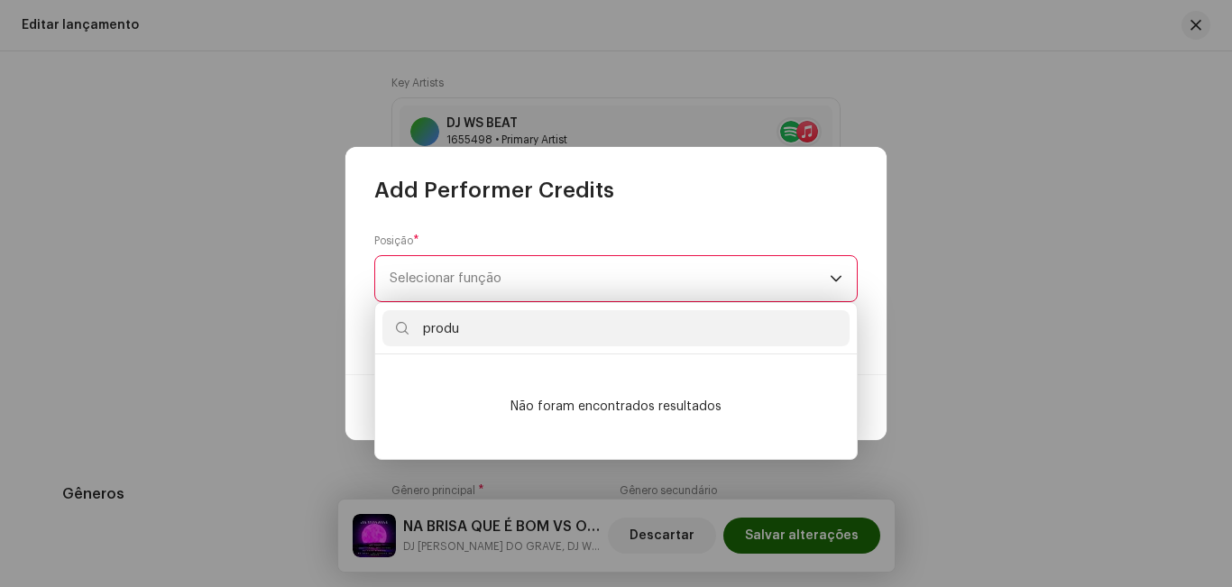
type input "produ"
click at [656, 236] on div "Posição * Selecionar função This field is required." at bounding box center [615, 279] width 483 height 90
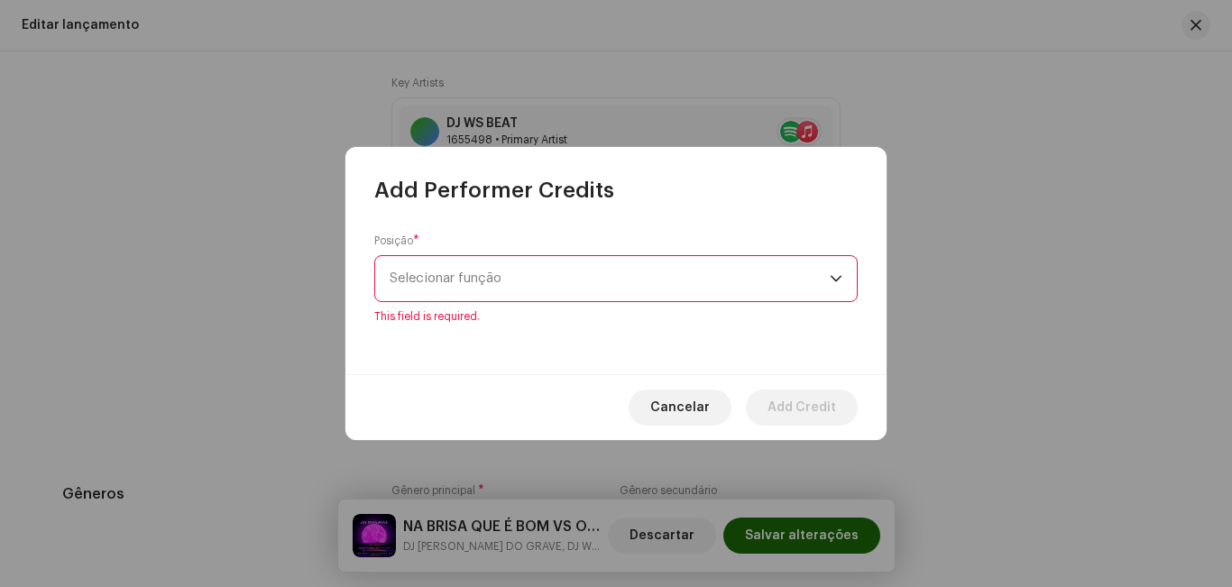
click at [659, 275] on span "Selecionar função" at bounding box center [610, 278] width 440 height 45
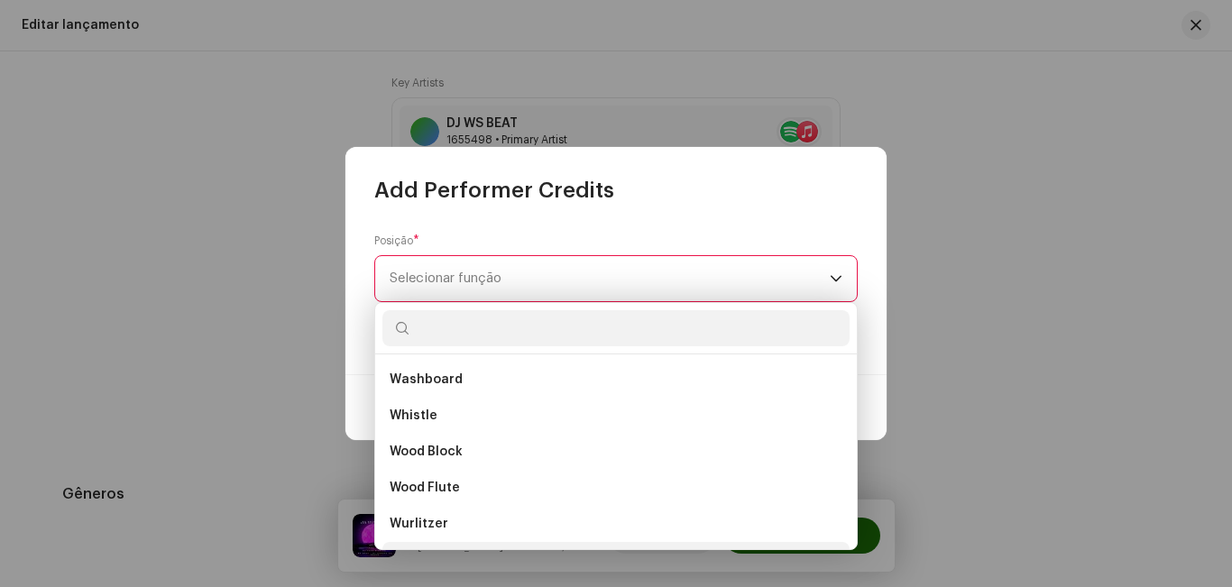
scroll to position [13096, 0]
click at [355, 361] on div "Posição * Selecionar função This field is required." at bounding box center [615, 290] width 541 height 170
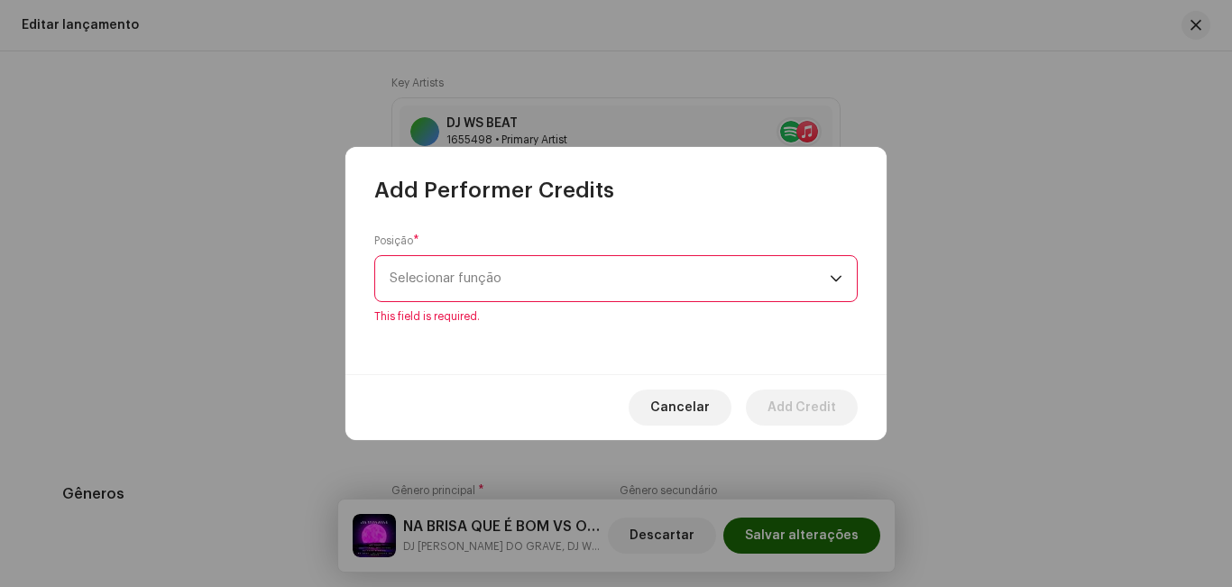
click at [697, 420] on span "Cancelar" at bounding box center [680, 408] width 60 height 36
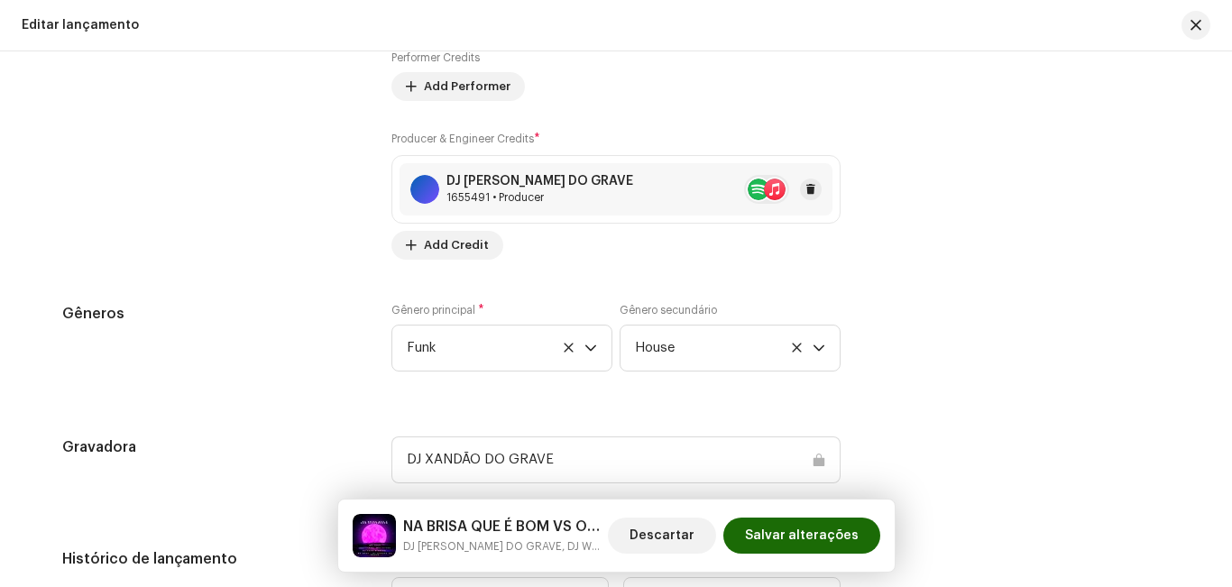
scroll to position [1804, 0]
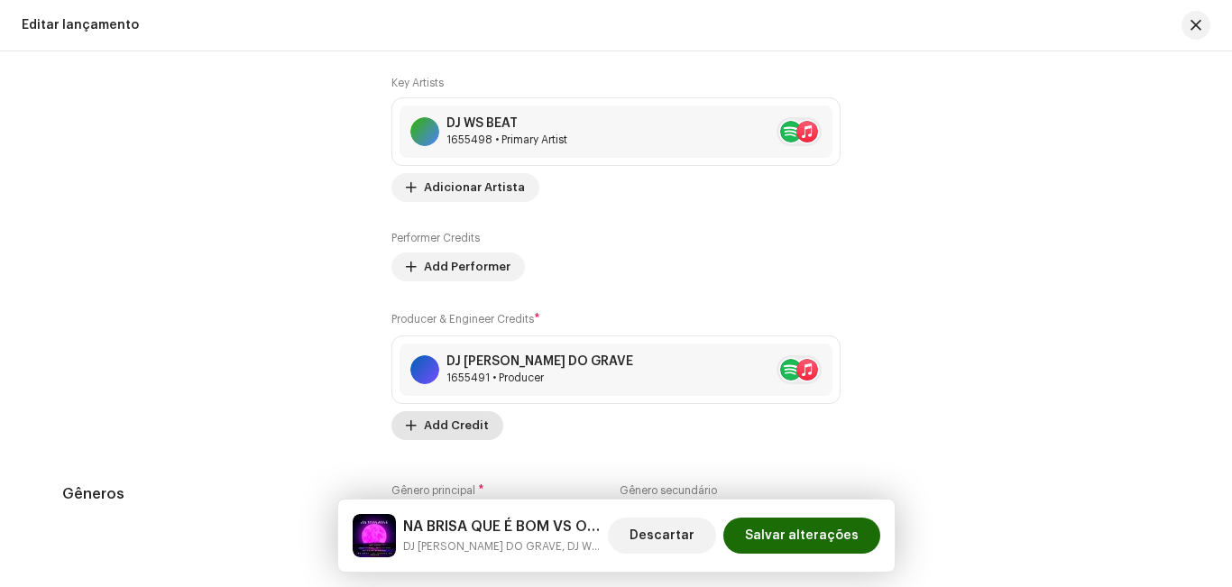
click at [464, 428] on span "Add Credit" at bounding box center [456, 426] width 65 height 36
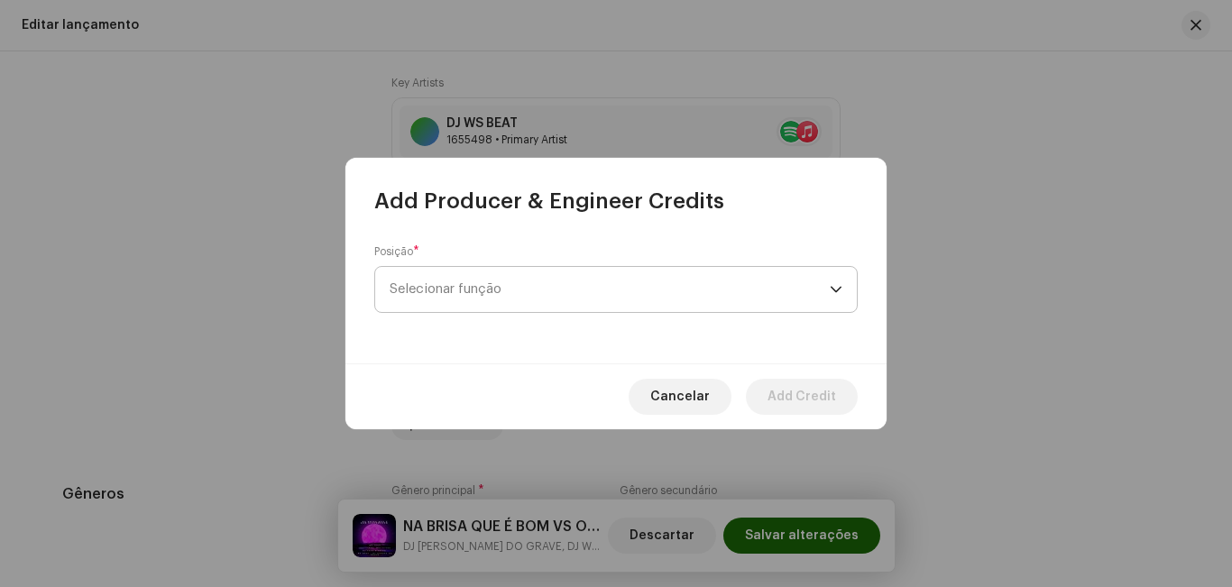
click at [530, 287] on span "Selecionar função" at bounding box center [610, 289] width 440 height 45
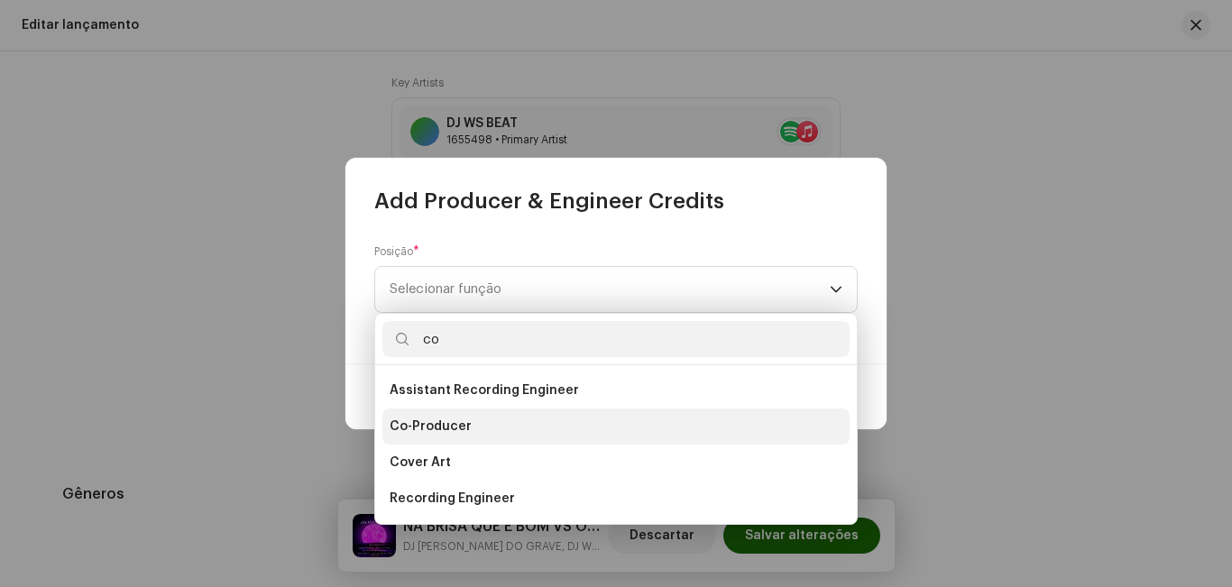
type input "co"
click at [472, 425] on li "Co-Producer" at bounding box center [615, 427] width 467 height 36
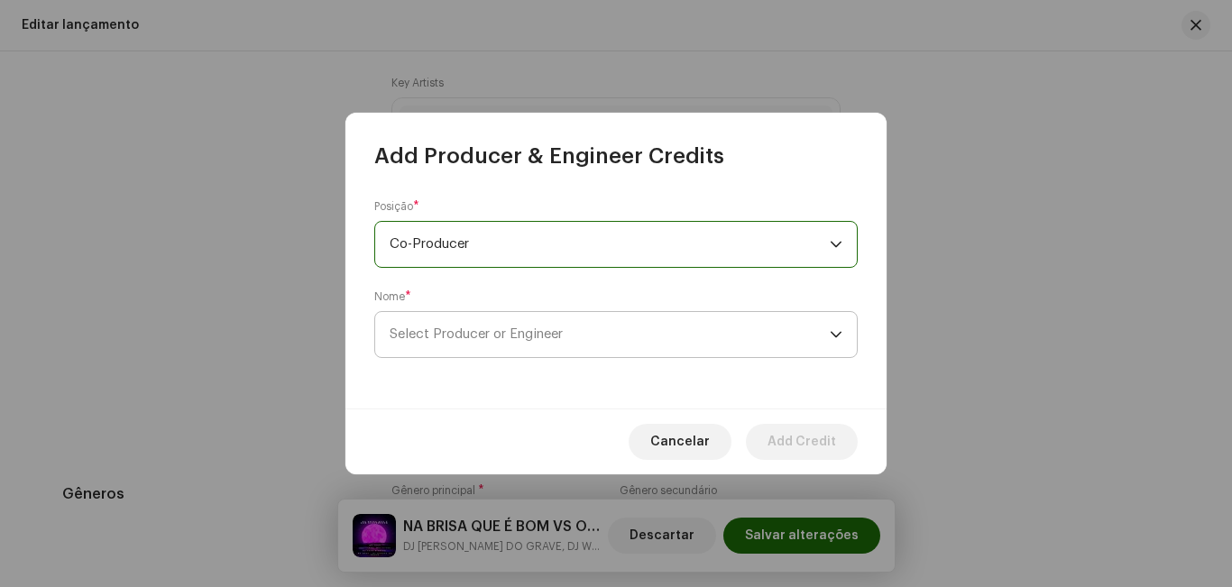
click at [542, 320] on span "Select Producer or Engineer" at bounding box center [610, 334] width 440 height 45
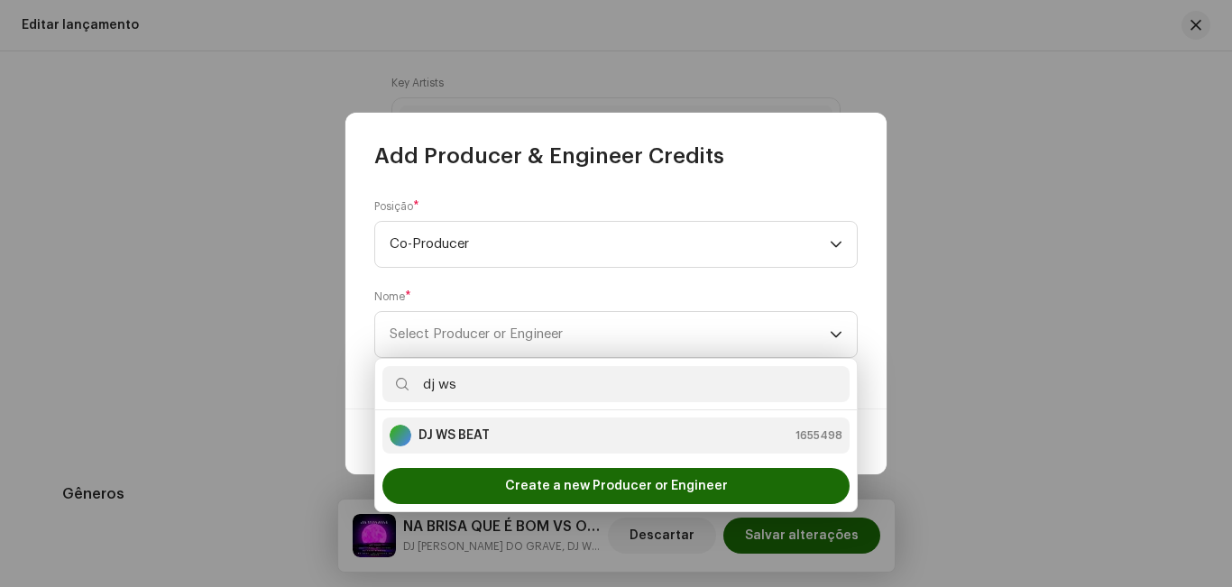
type input "dj ws"
click at [523, 432] on div "DJ [PERSON_NAME] BEAT 1655498" at bounding box center [616, 436] width 453 height 22
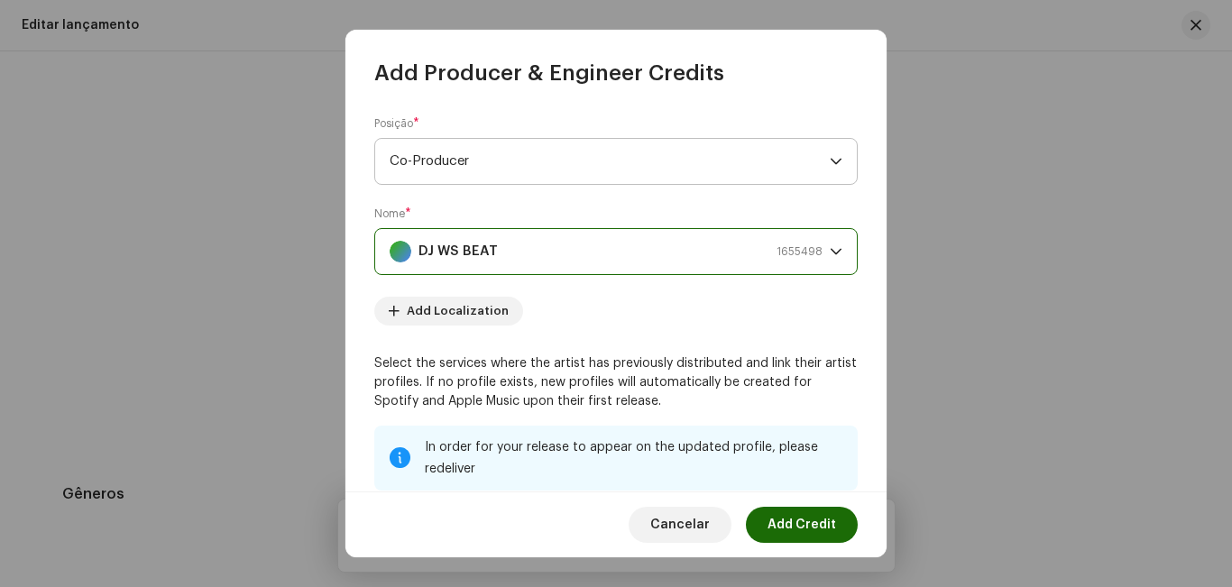
click at [746, 152] on span "Co-Producer" at bounding box center [610, 161] width 440 height 45
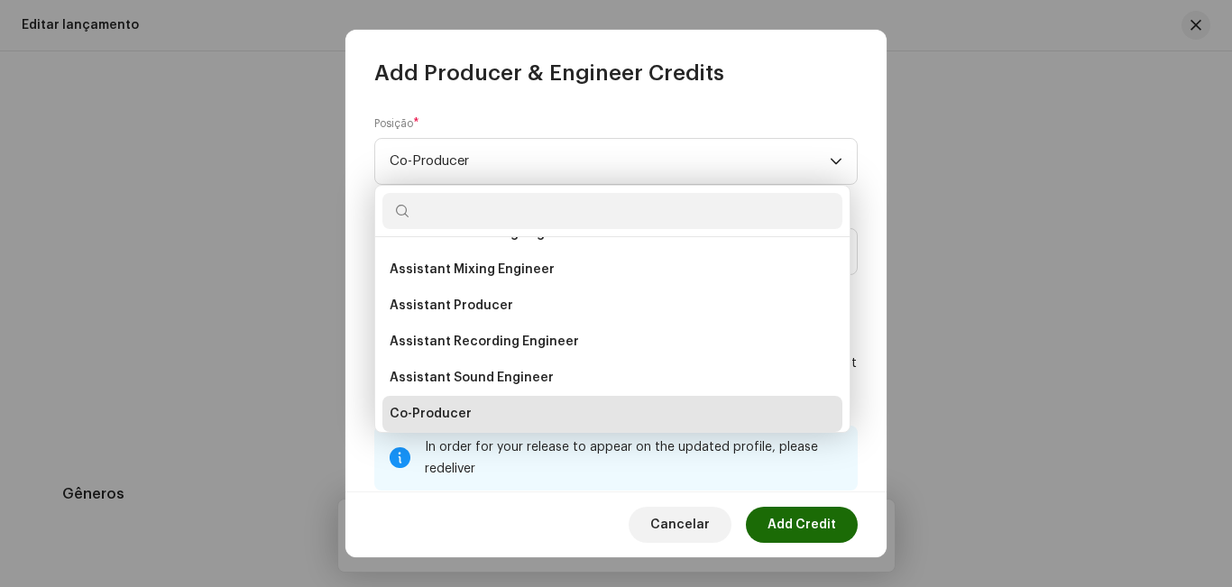
scroll to position [115, 0]
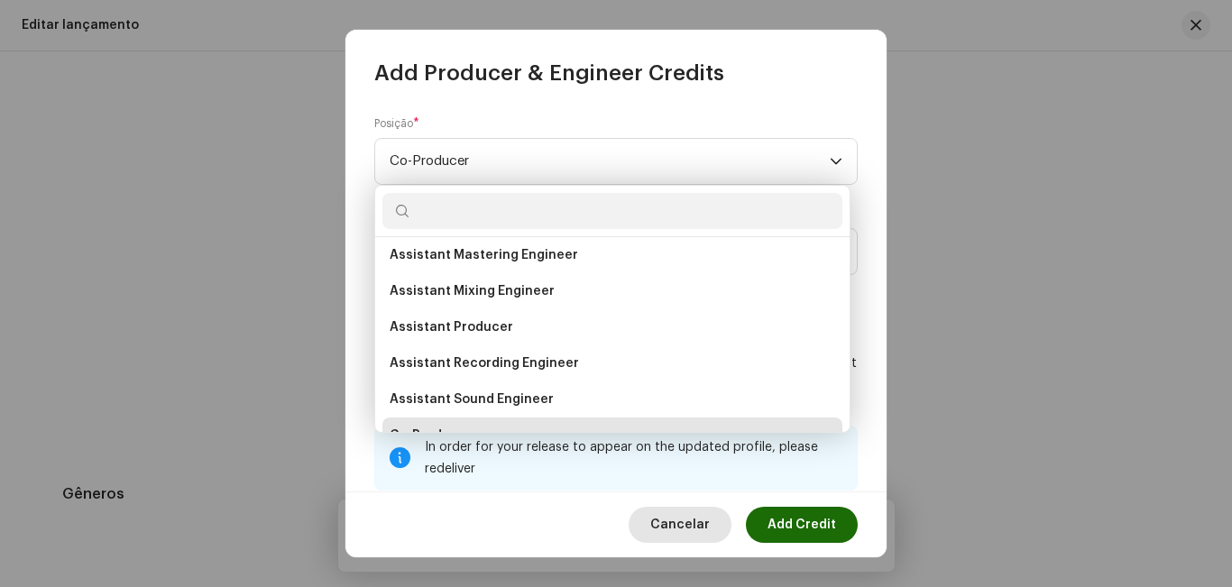
click at [703, 524] on span "Cancelar" at bounding box center [680, 525] width 60 height 36
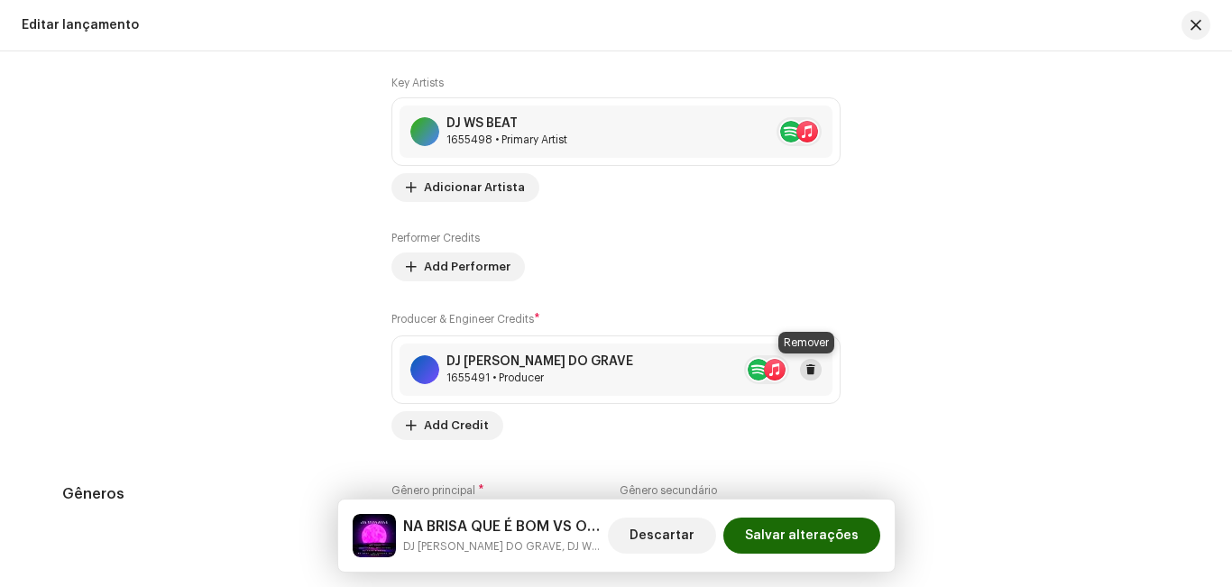
click at [811, 368] on span at bounding box center [810, 370] width 11 height 14
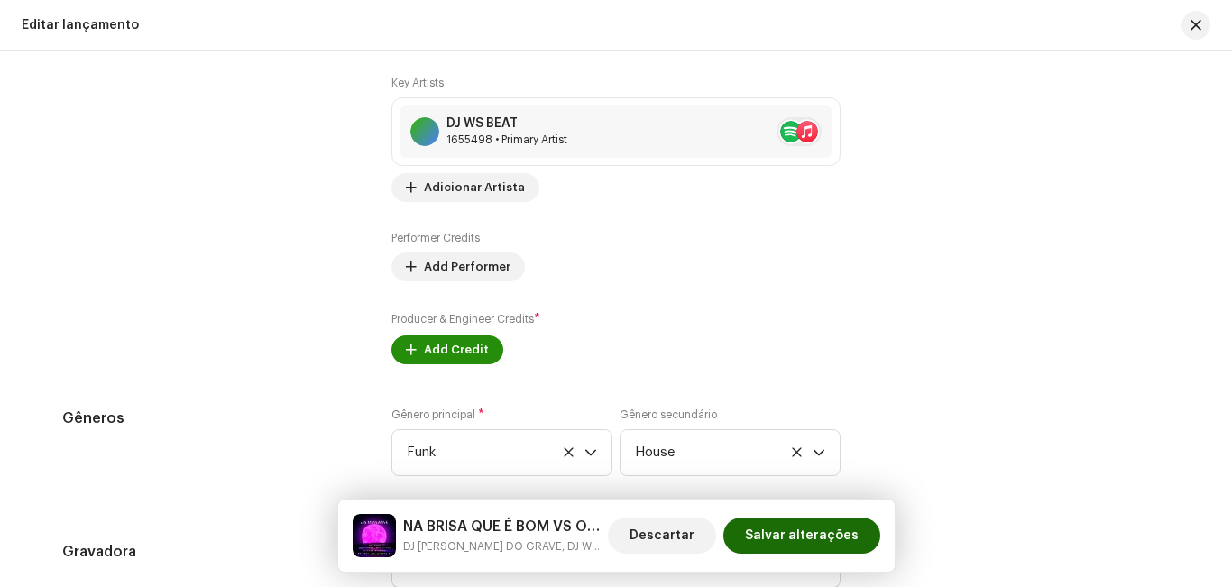
click at [472, 363] on span "Add Credit" at bounding box center [456, 350] width 65 height 36
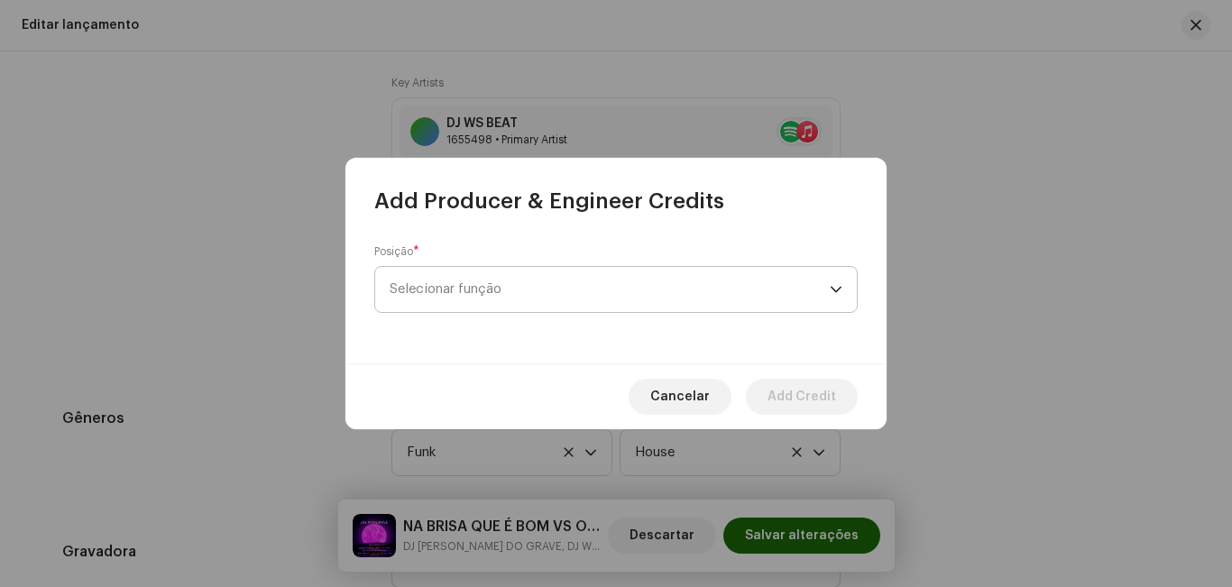
drag, startPoint x: 580, startPoint y: 298, endPoint x: 591, endPoint y: 291, distance: 12.5
click at [581, 298] on span "Selecionar função" at bounding box center [610, 289] width 440 height 45
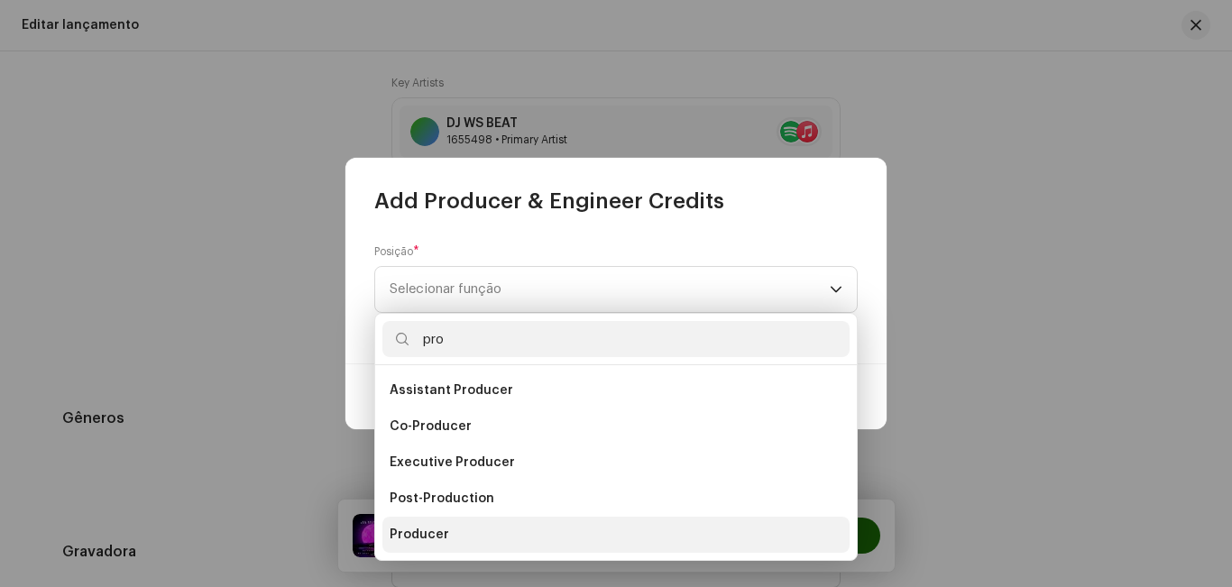
type input "pro"
click at [478, 533] on li "Producer" at bounding box center [615, 535] width 467 height 36
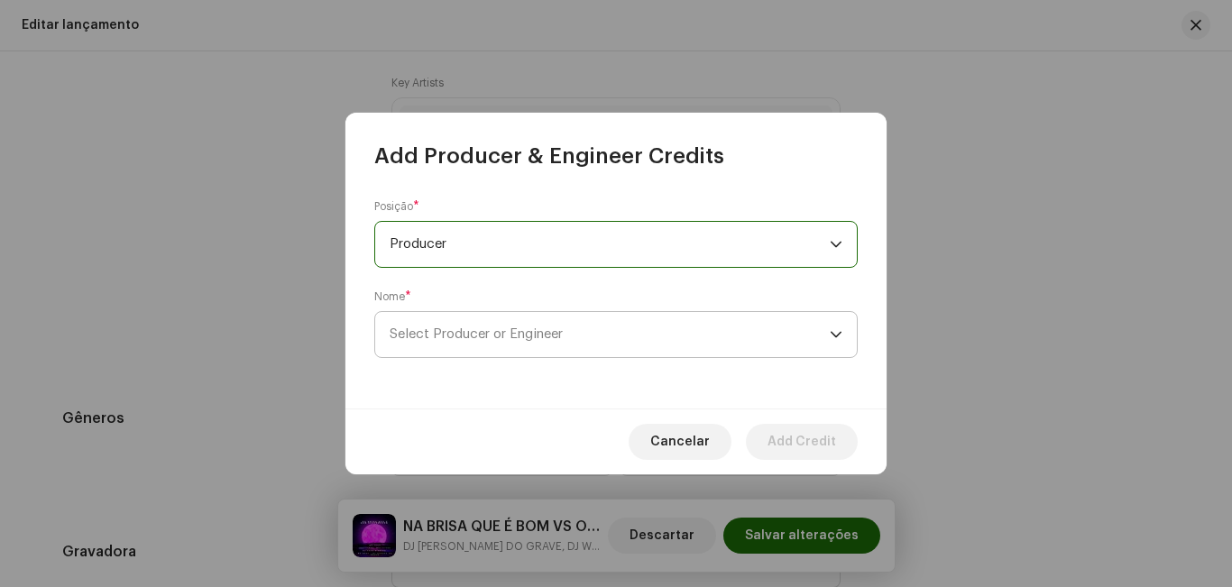
click at [490, 326] on span "Select Producer or Engineer" at bounding box center [610, 334] width 440 height 45
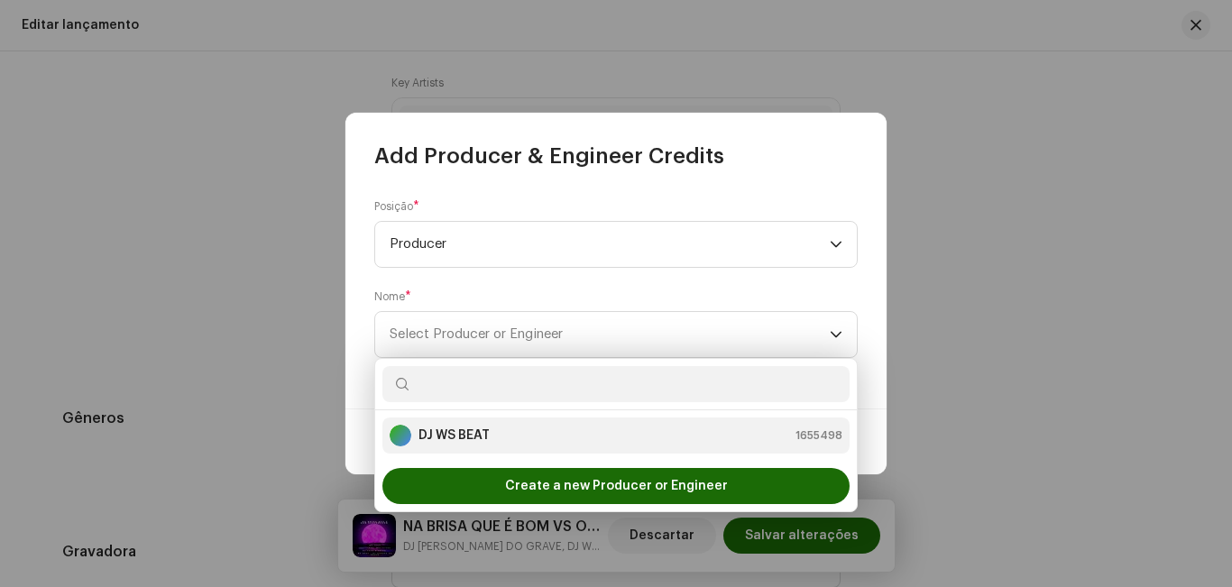
click at [503, 437] on div "DJ [PERSON_NAME] BEAT 1655498" at bounding box center [616, 436] width 453 height 22
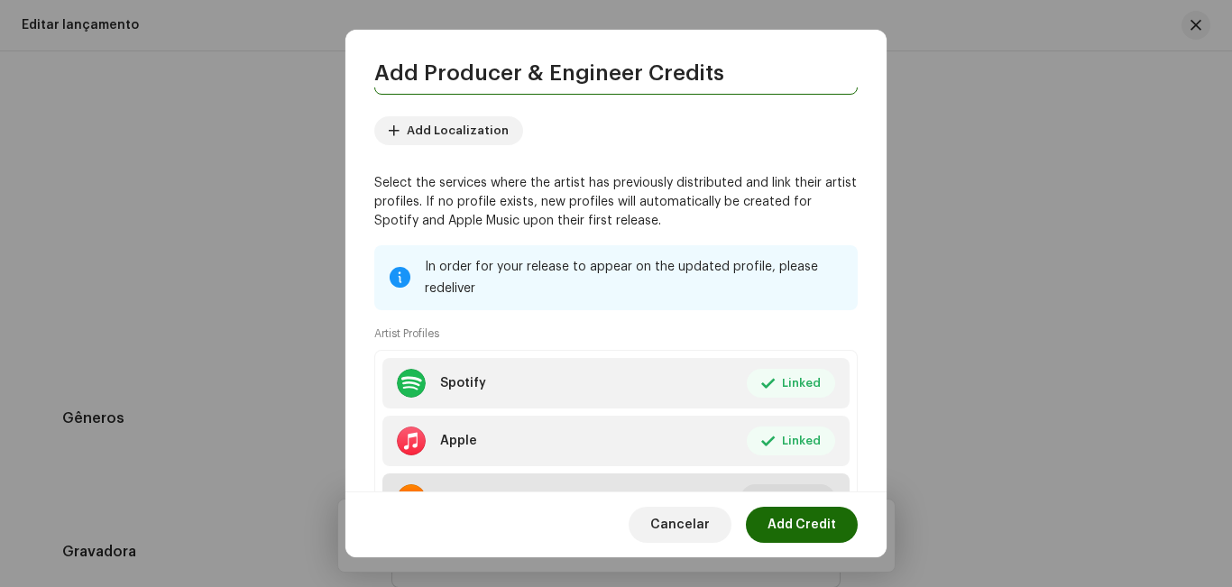
scroll to position [271, 0]
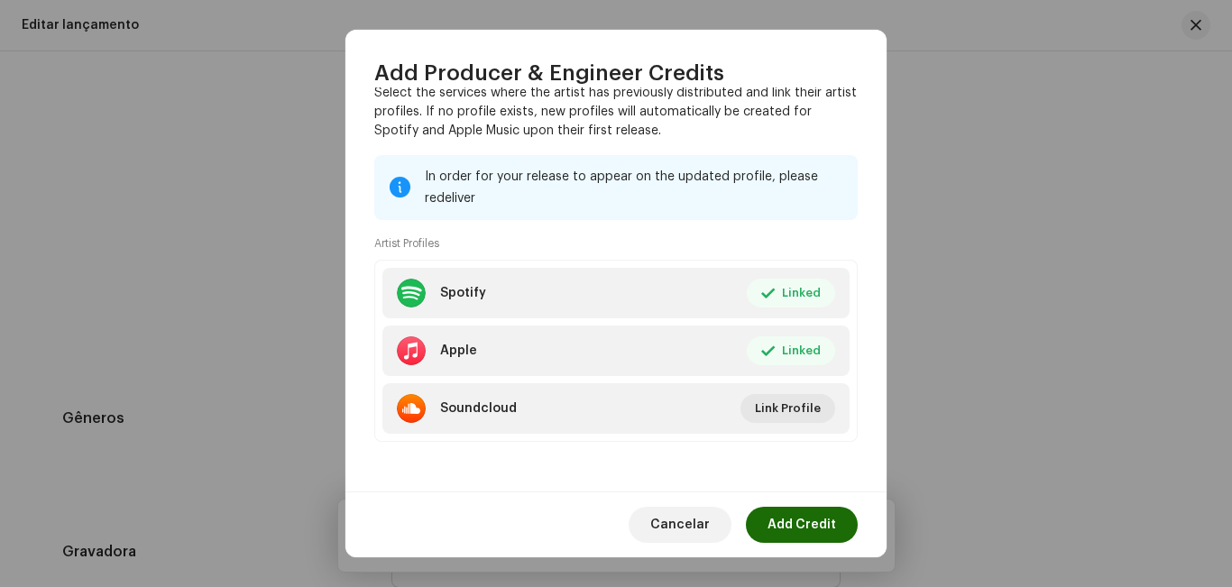
click at [828, 531] on span "Add Credit" at bounding box center [802, 525] width 69 height 36
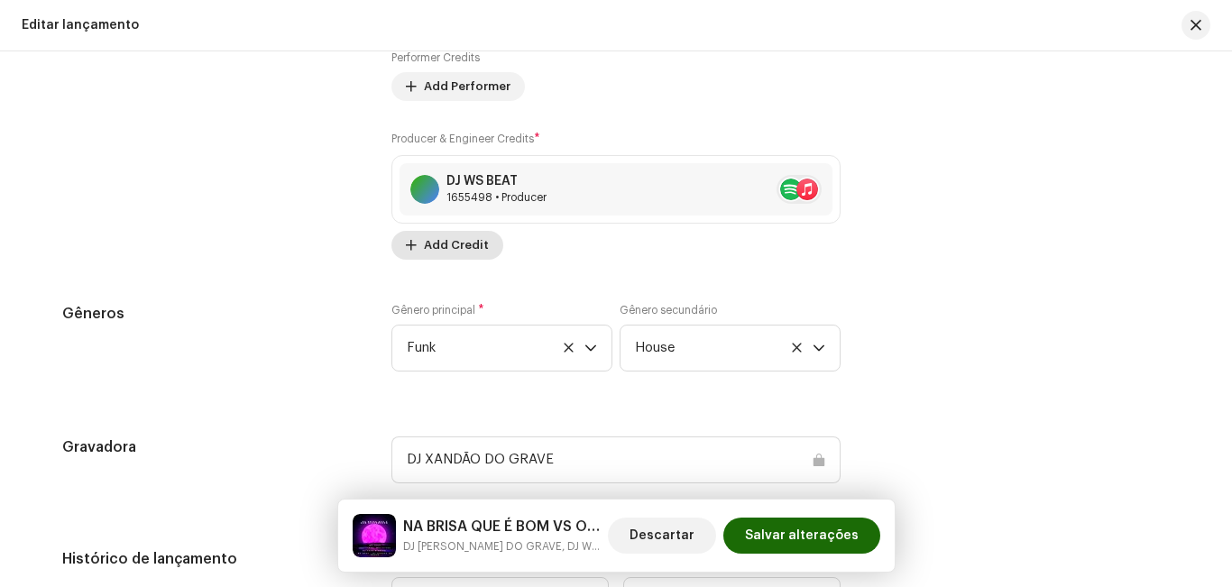
scroll to position [1894, 0]
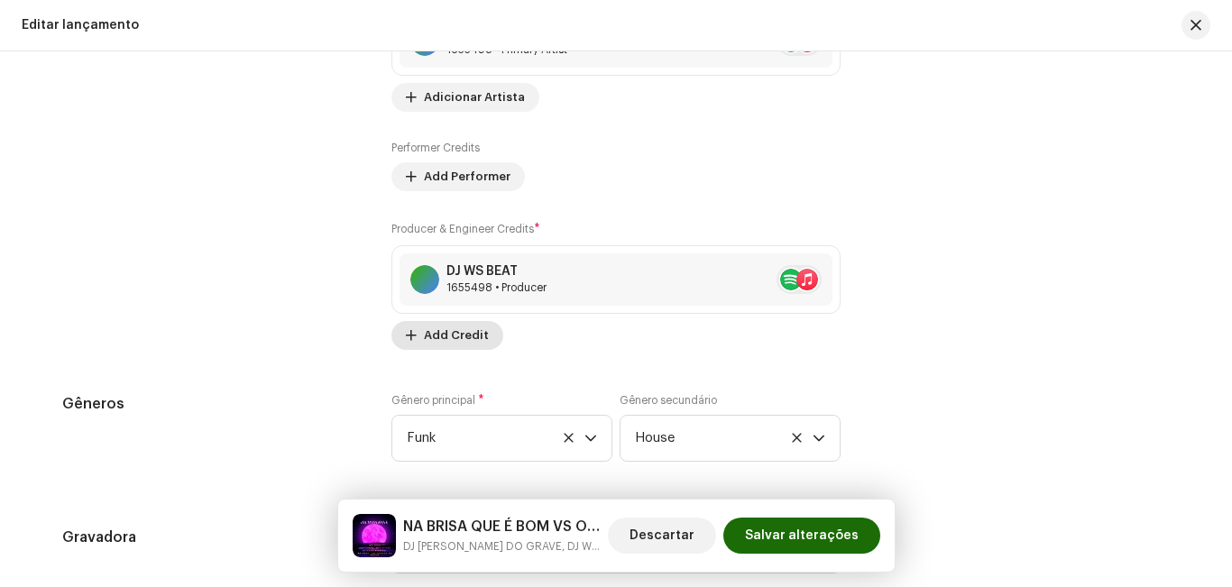
click at [446, 335] on span "Add Credit" at bounding box center [456, 335] width 65 height 36
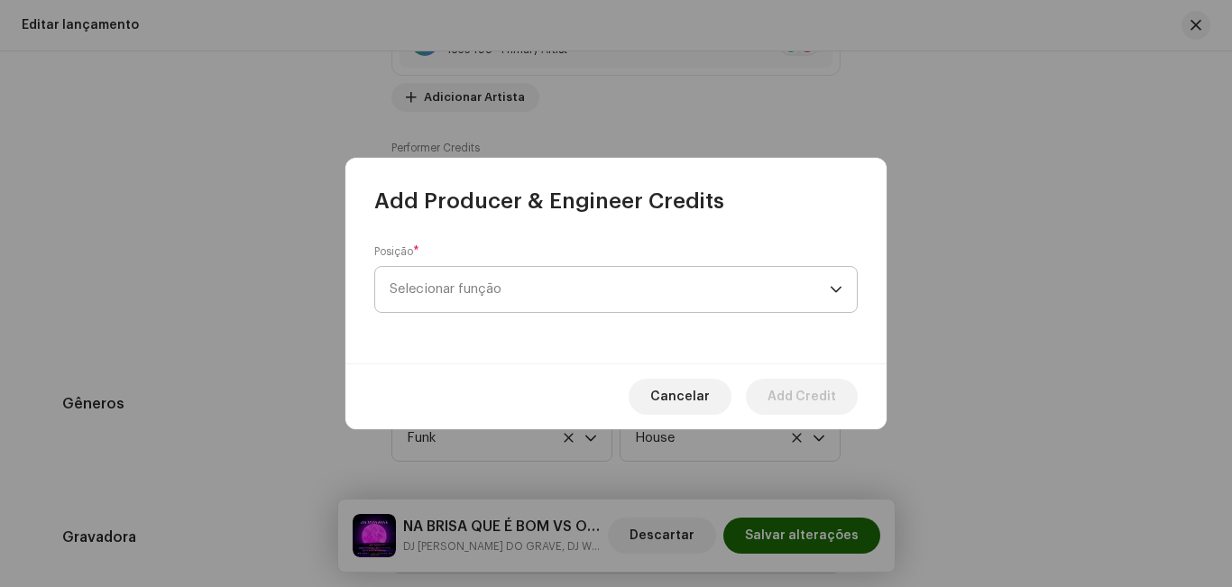
click at [522, 299] on span "Selecionar função" at bounding box center [610, 289] width 440 height 45
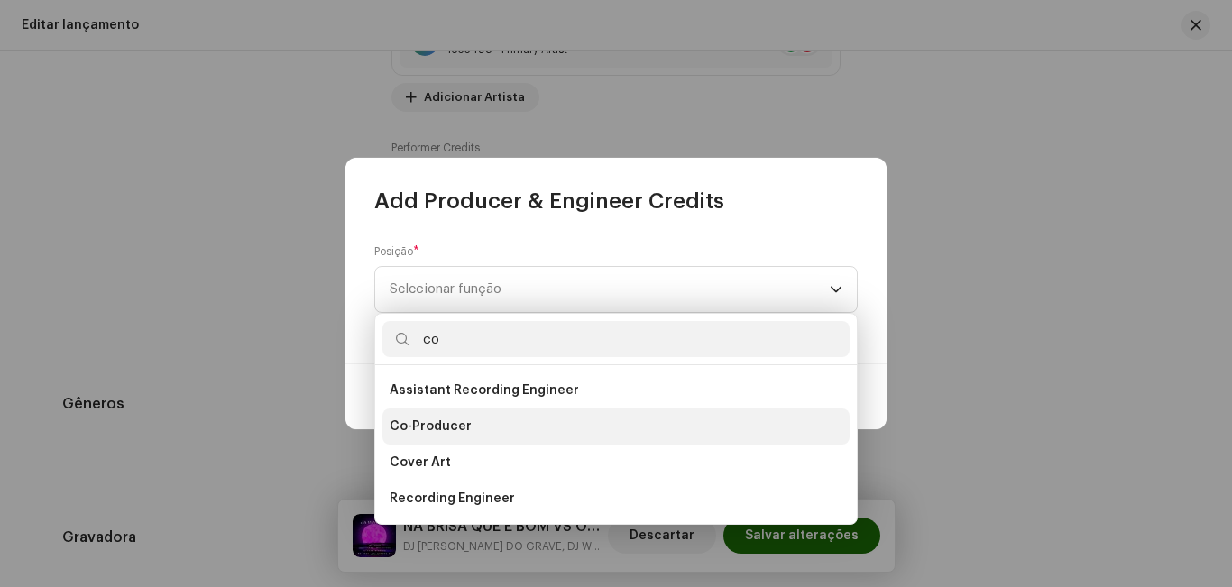
type input "co"
click at [485, 438] on li "Co-Producer" at bounding box center [615, 427] width 467 height 36
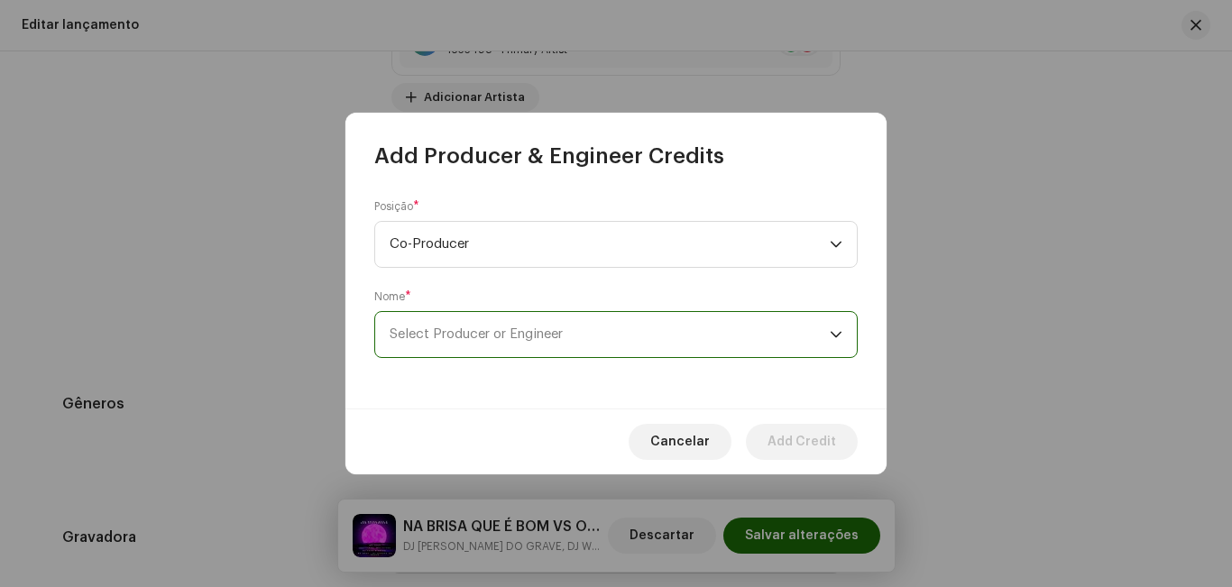
click at [535, 336] on span "Select Producer or Engineer" at bounding box center [476, 334] width 173 height 14
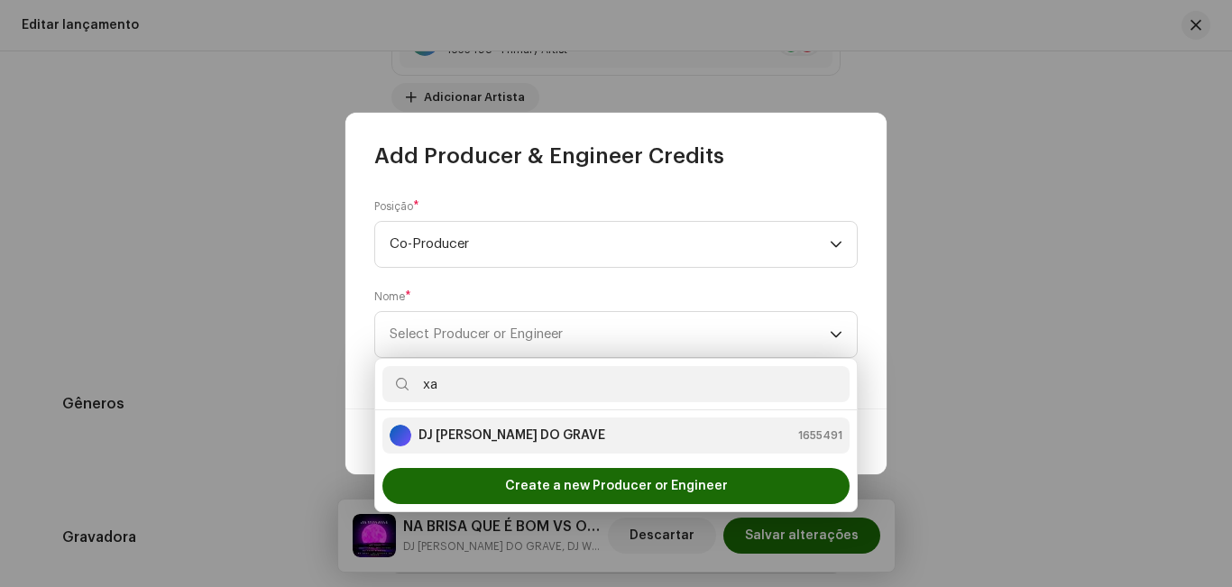
type input "xa"
click at [551, 446] on li "DJ XANDAO DO GRAVE 1655491" at bounding box center [615, 436] width 467 height 36
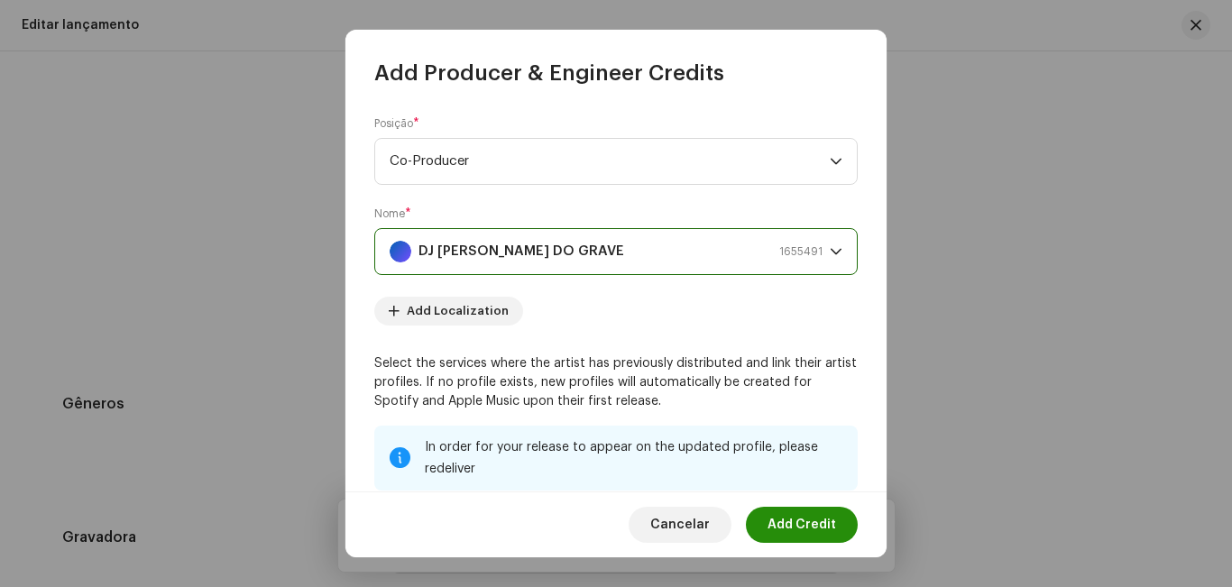
click at [823, 517] on span "Add Credit" at bounding box center [802, 525] width 69 height 36
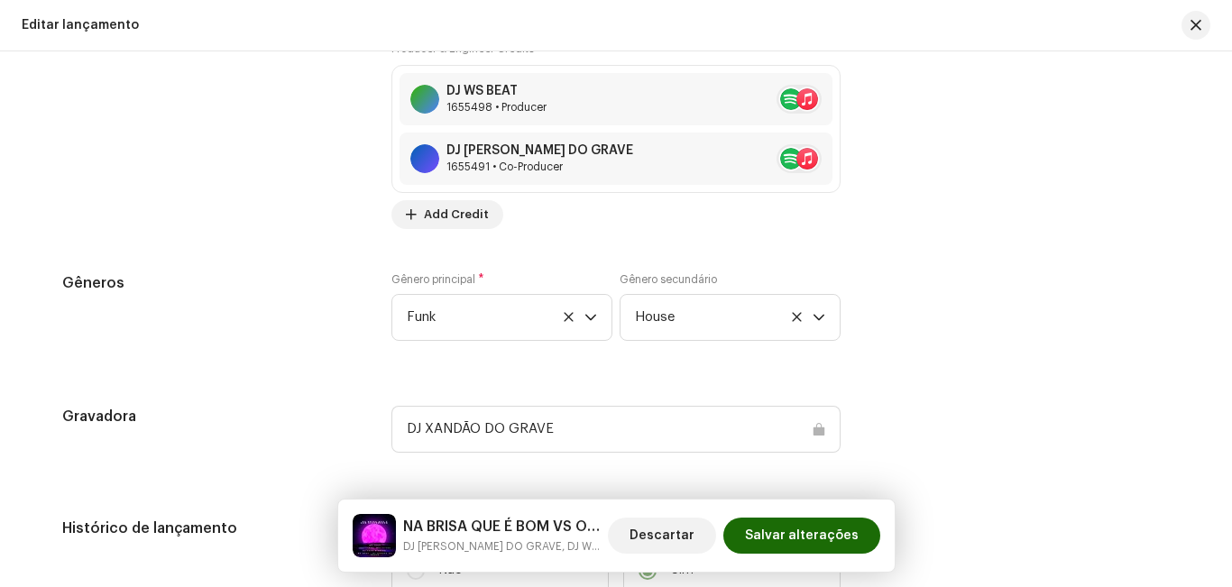
scroll to position [2165, 0]
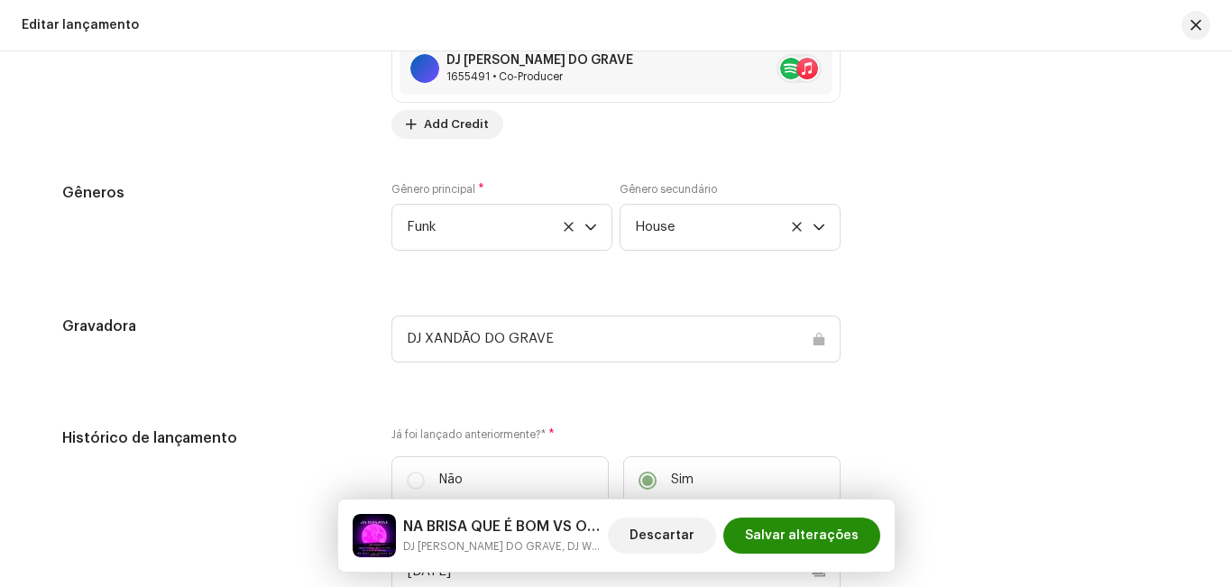
click at [799, 539] on span "Salvar alterações" at bounding box center [802, 536] width 114 height 36
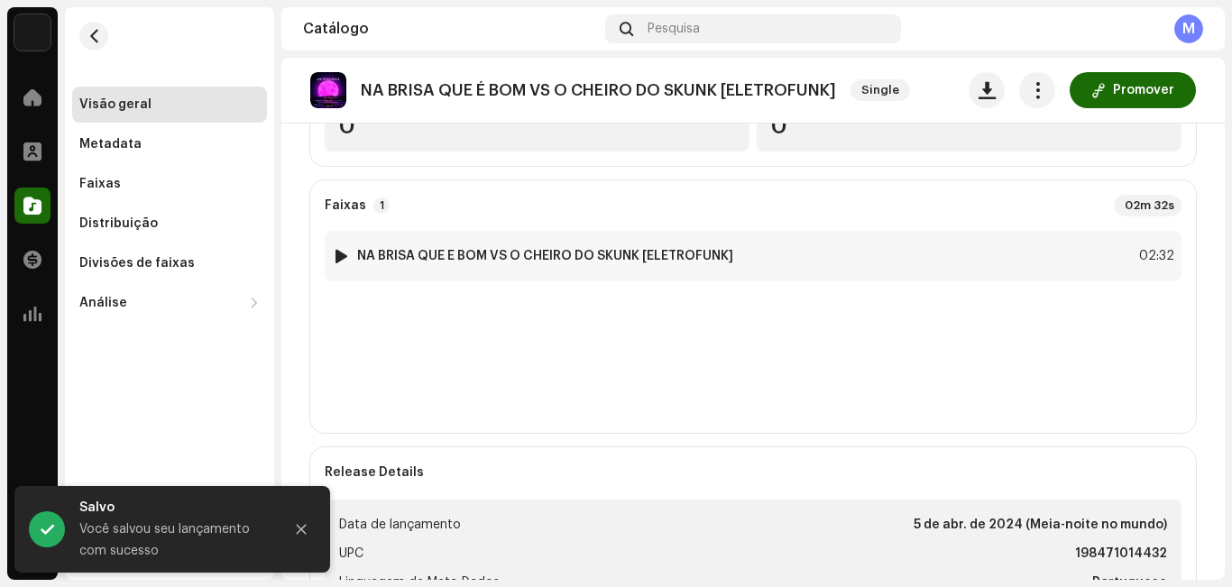
scroll to position [271, 0]
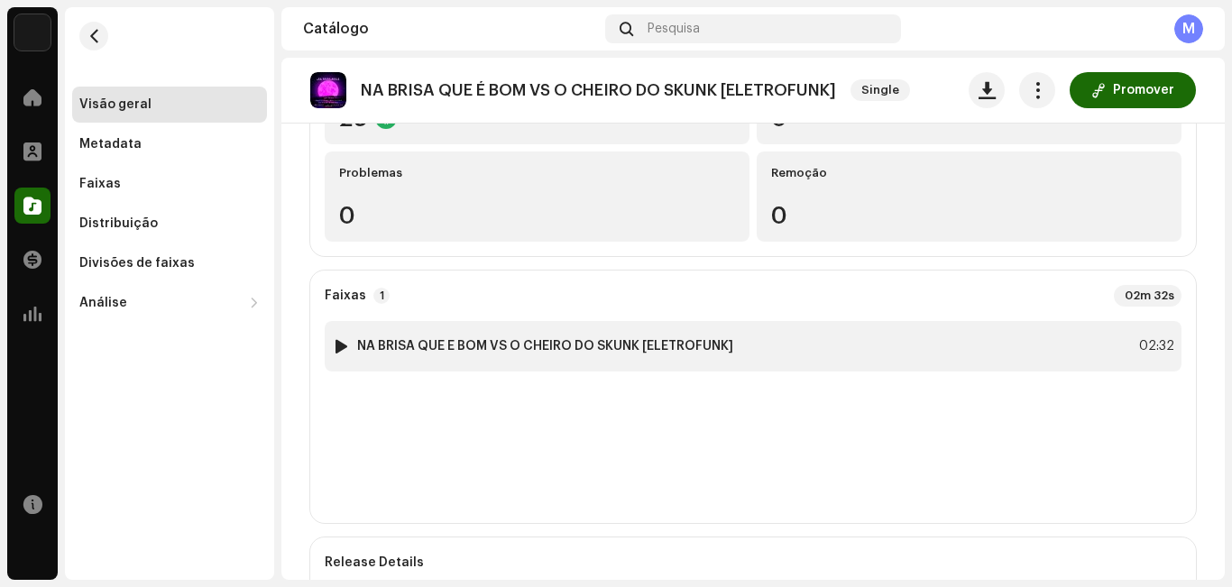
click at [339, 347] on div at bounding box center [342, 346] width 14 height 14
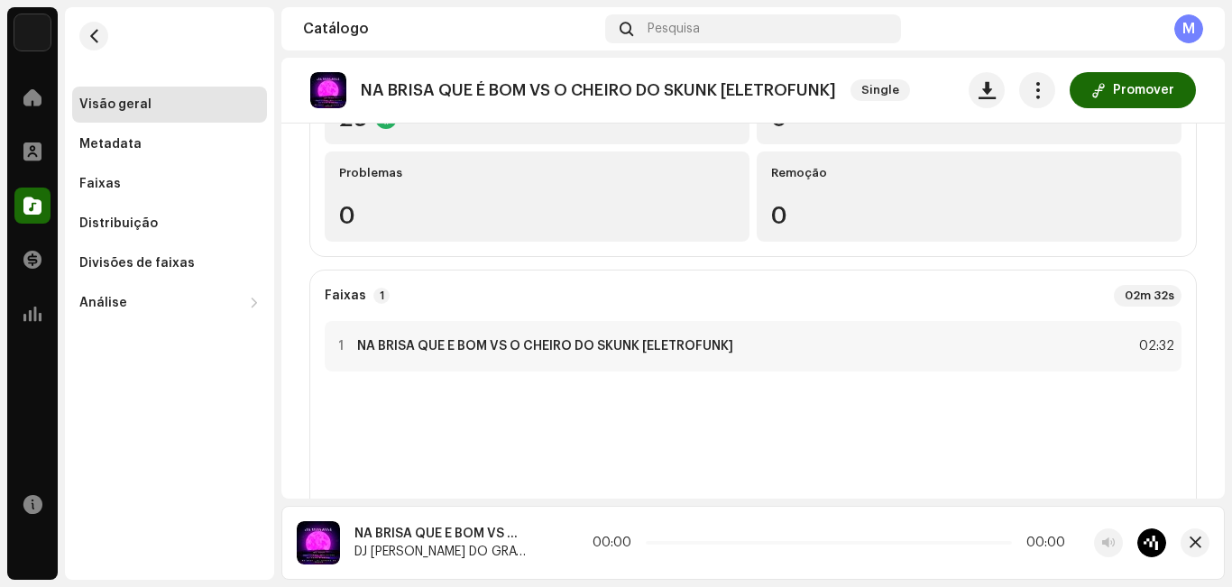
scroll to position [0, 0]
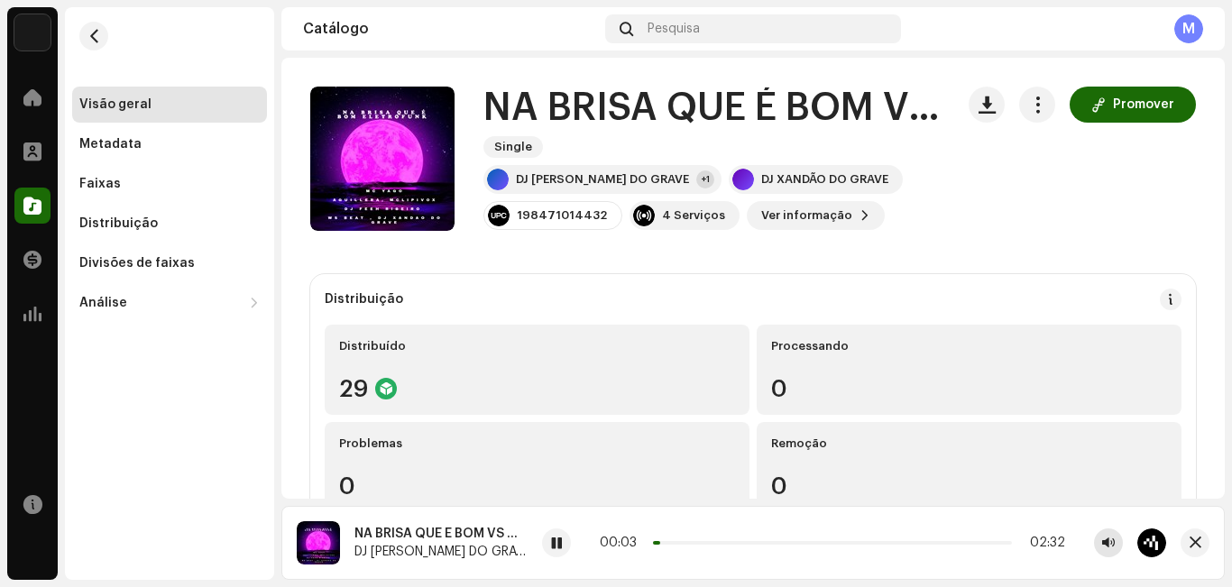
click at [1107, 539] on span "button" at bounding box center [1108, 543] width 13 height 14
click at [694, 215] on div "4 Serviços" at bounding box center [693, 215] width 63 height 14
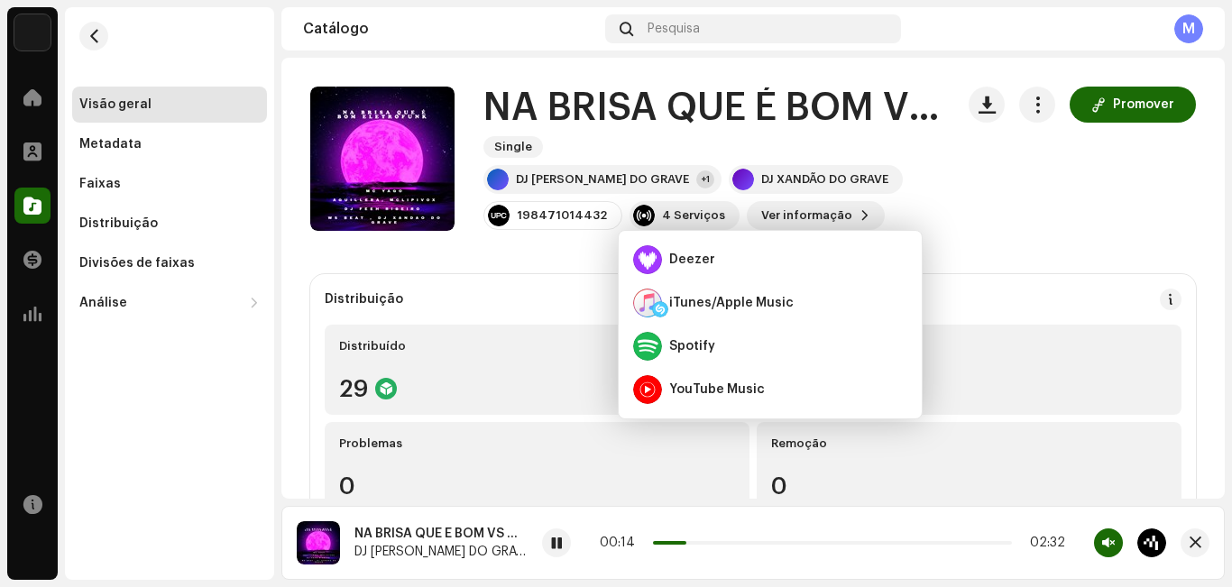
click at [1033, 164] on div "Promover" at bounding box center [1082, 159] width 227 height 144
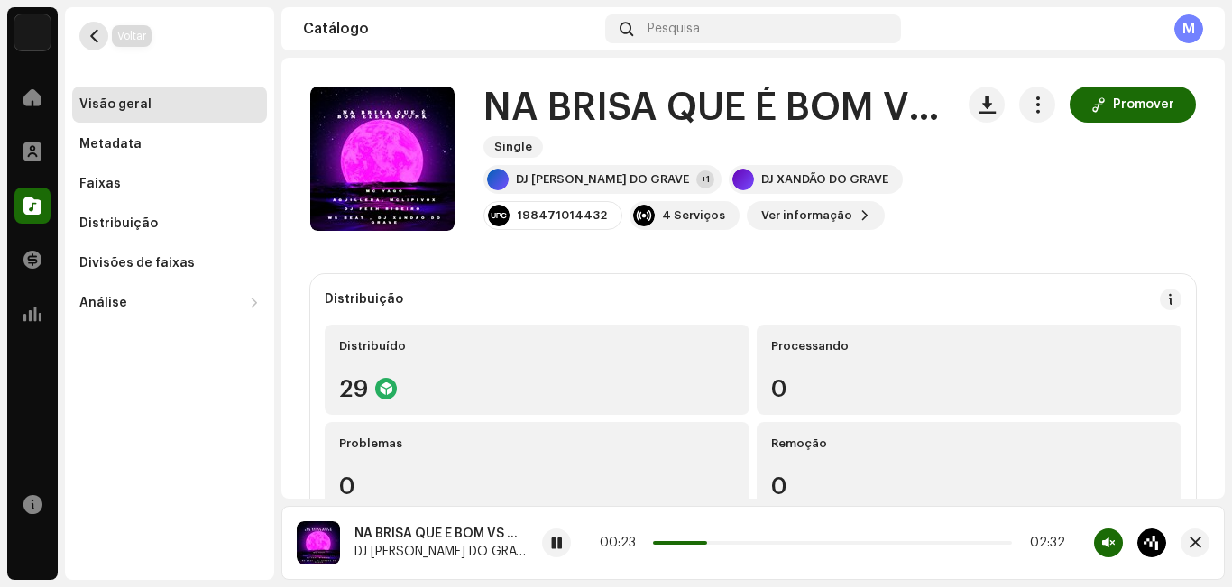
click at [98, 34] on span "button" at bounding box center [94, 36] width 14 height 14
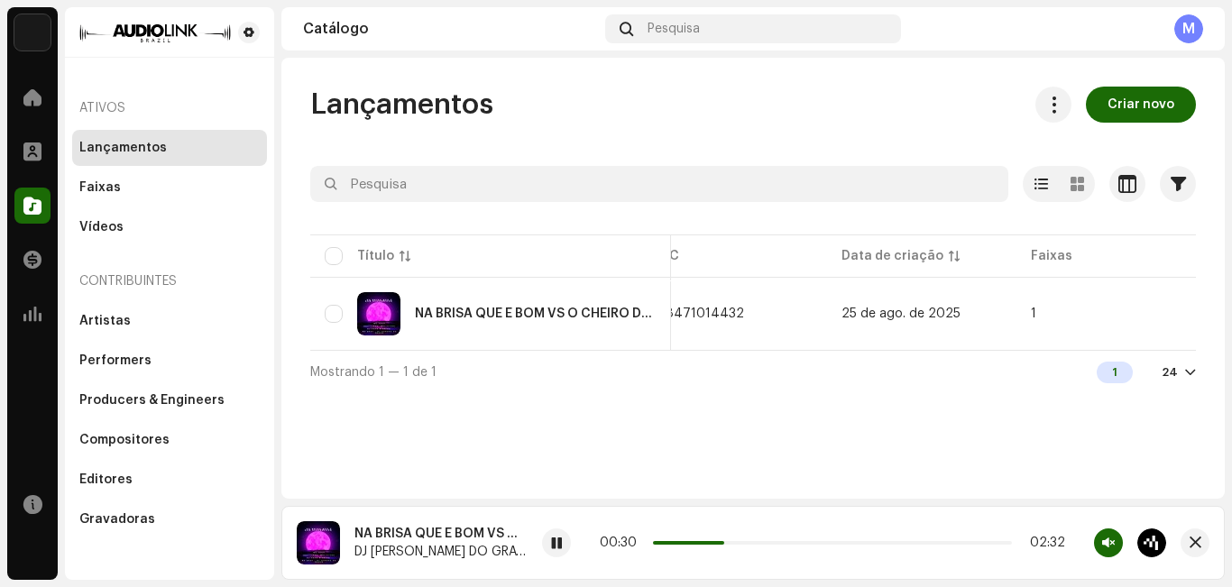
scroll to position [0, 648]
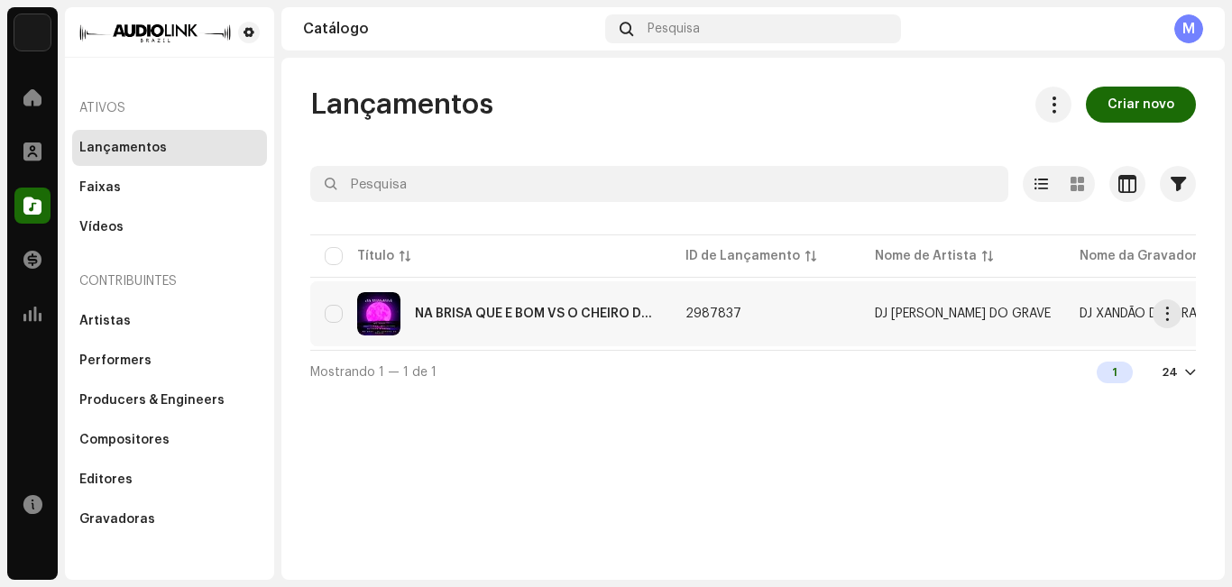
click at [987, 327] on td "DJ [PERSON_NAME] DO GRAVE" at bounding box center [962, 313] width 205 height 65
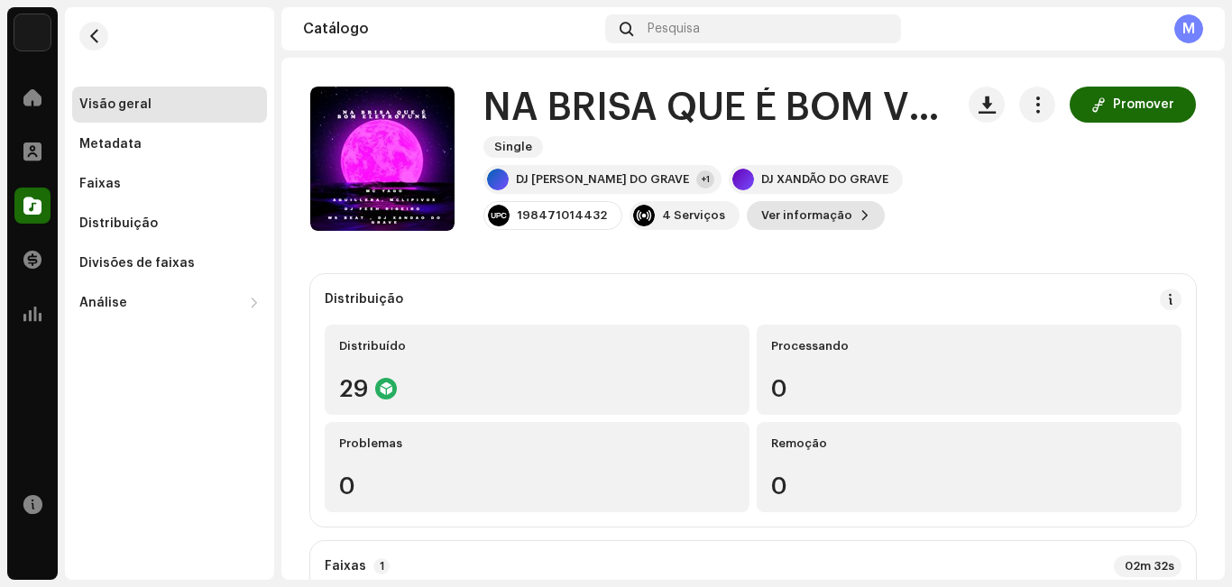
click at [805, 215] on span "Ver informação" at bounding box center [806, 216] width 91 height 36
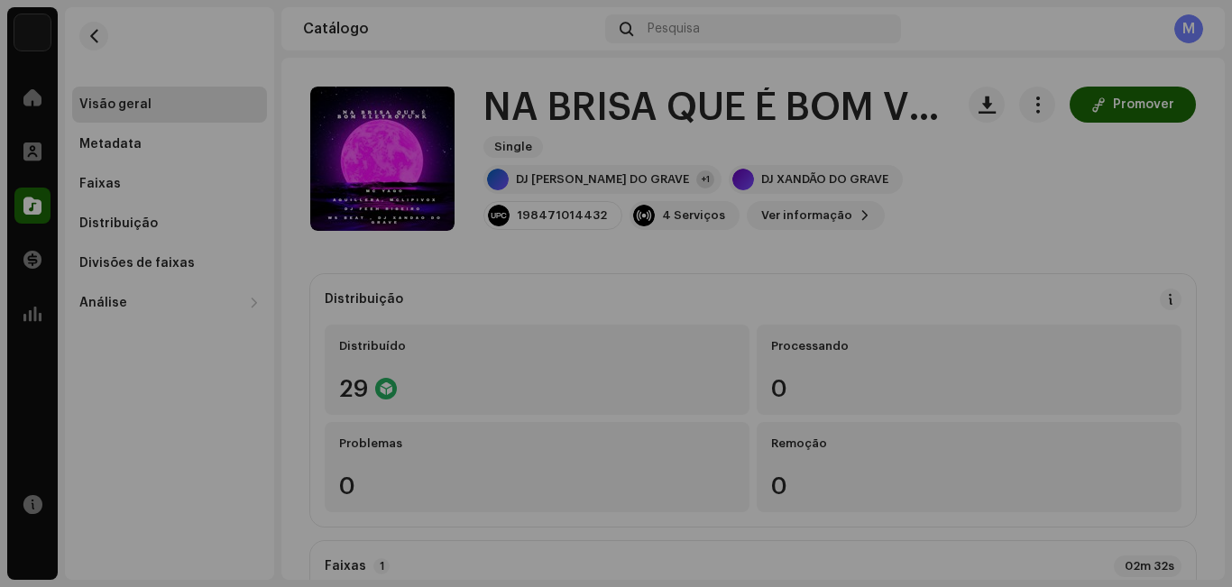
click at [991, 193] on div "NA BRISA QUE É BOM VS O CHEIRO DO SKUNK [ELETROFUNK] 2987837 Metadata Distribui…" at bounding box center [616, 293] width 1232 height 587
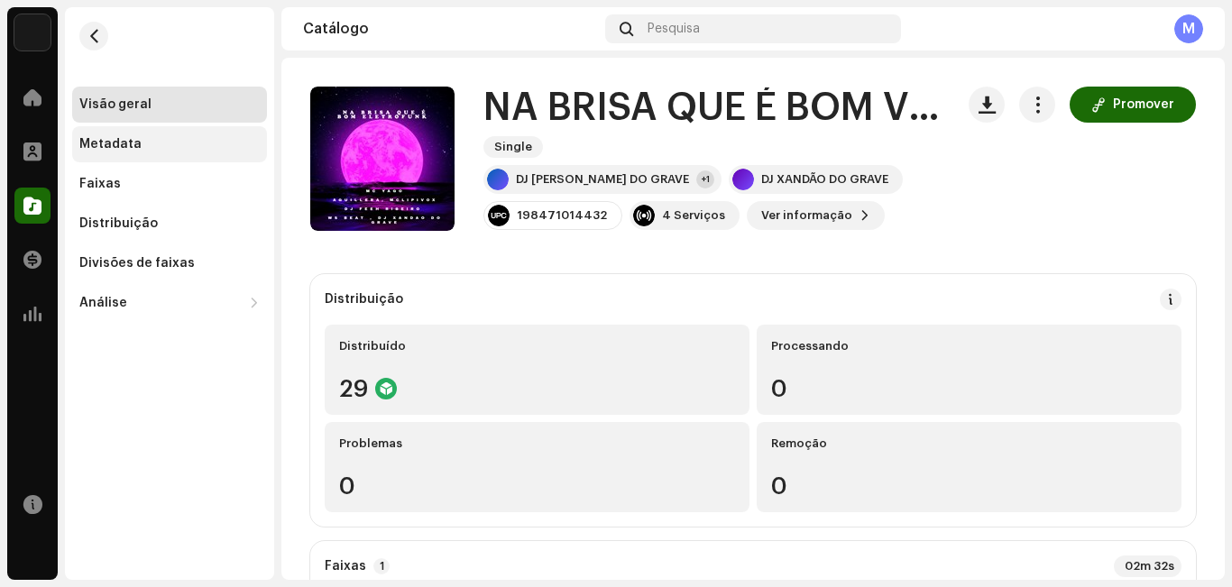
click at [145, 139] on div "Metadata" at bounding box center [169, 144] width 180 height 14
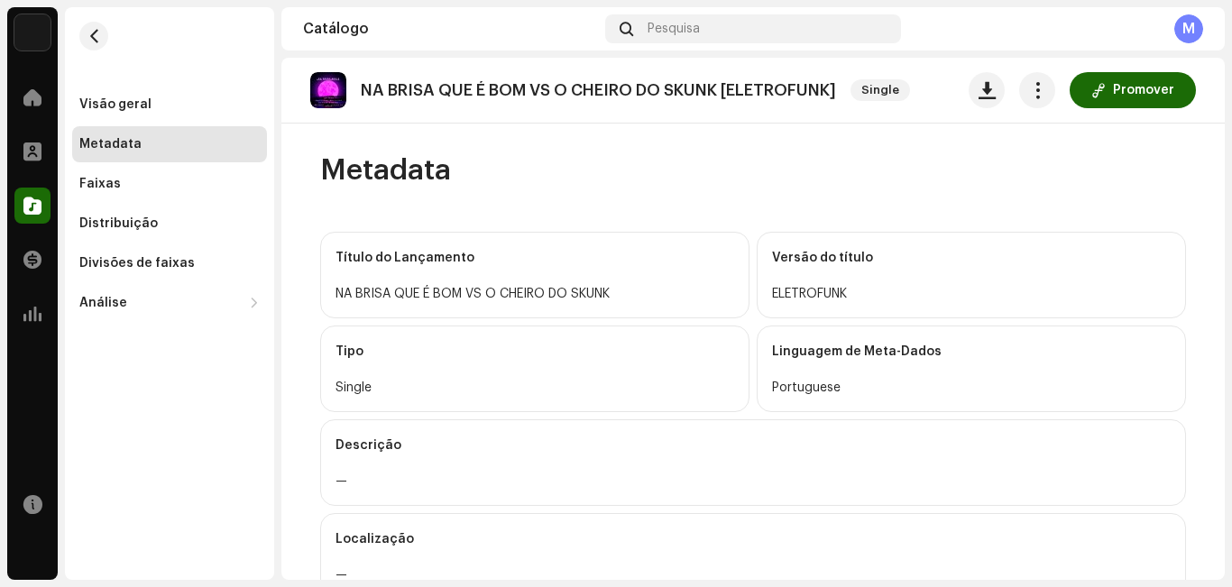
click at [147, 155] on div "Metadata" at bounding box center [169, 144] width 195 height 36
click at [161, 177] on div "Faixas" at bounding box center [169, 184] width 180 height 14
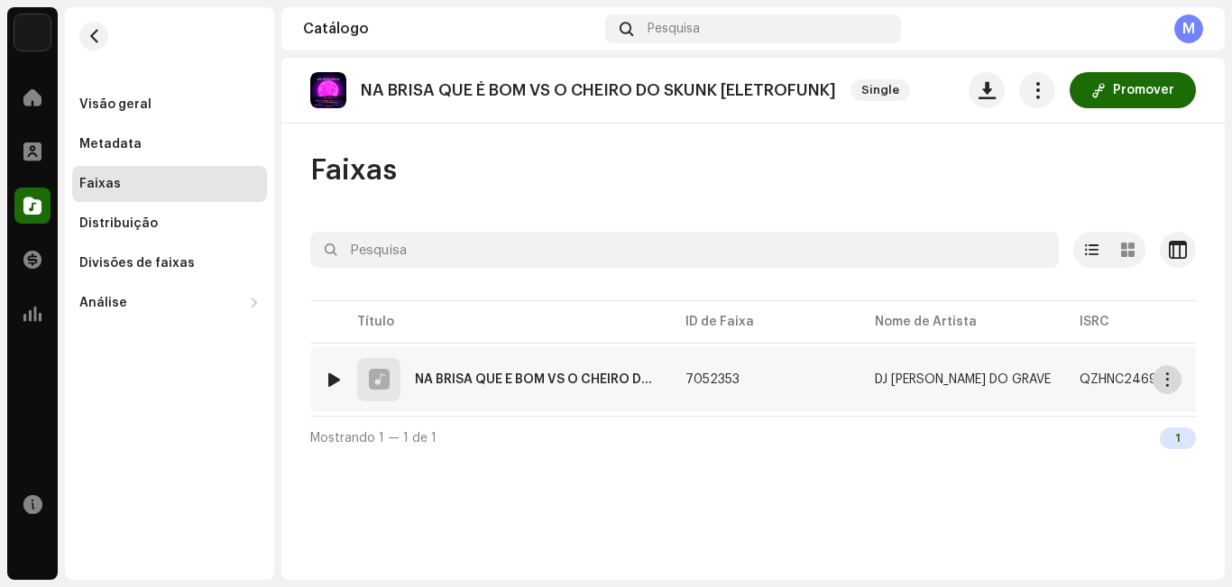
click at [1168, 382] on span "button" at bounding box center [1168, 379] width 14 height 14
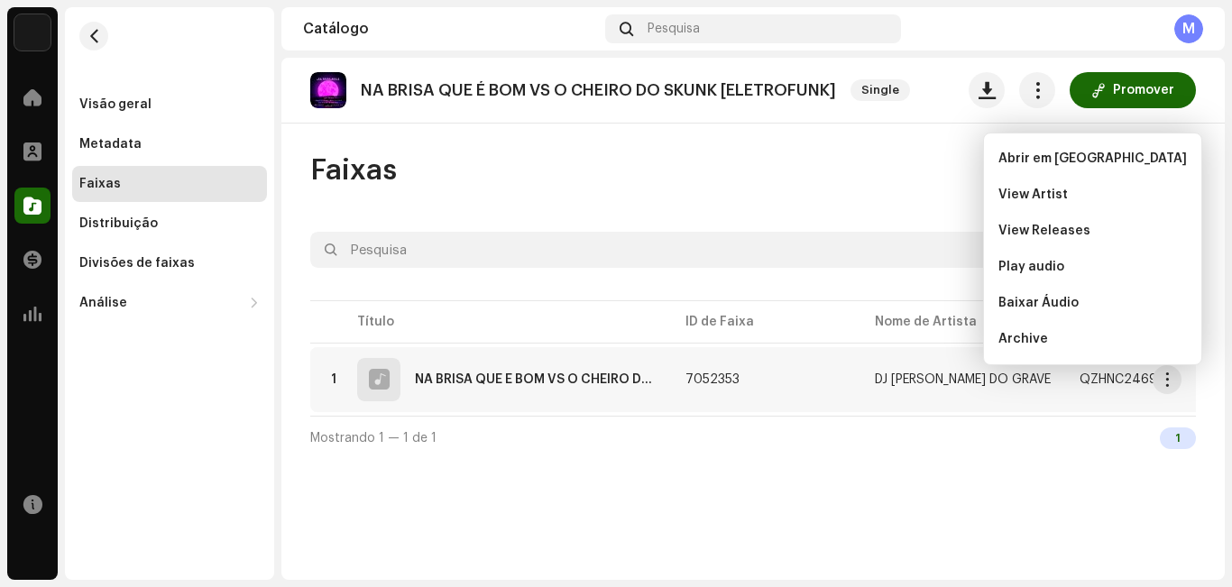
click at [854, 459] on div "Mostrando 1 — 1 de 1 1" at bounding box center [753, 437] width 886 height 43
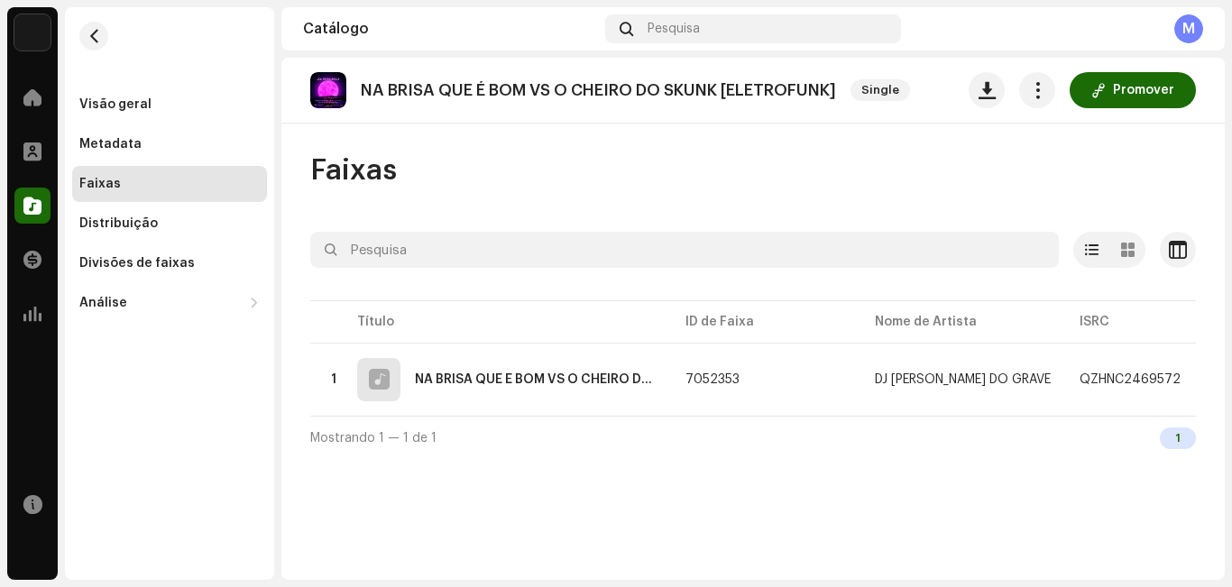
click at [1178, 14] on re-a-cover "M" at bounding box center [1188, 28] width 29 height 29
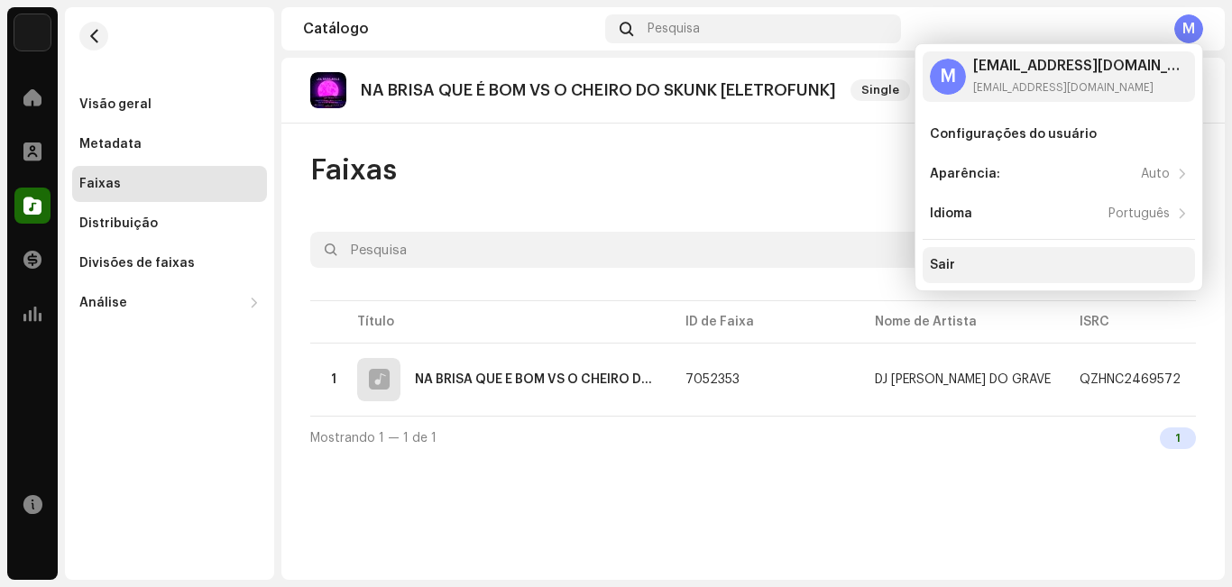
click at [952, 268] on div "Sair" at bounding box center [942, 265] width 25 height 14
